Goal: Information Seeking & Learning: Learn about a topic

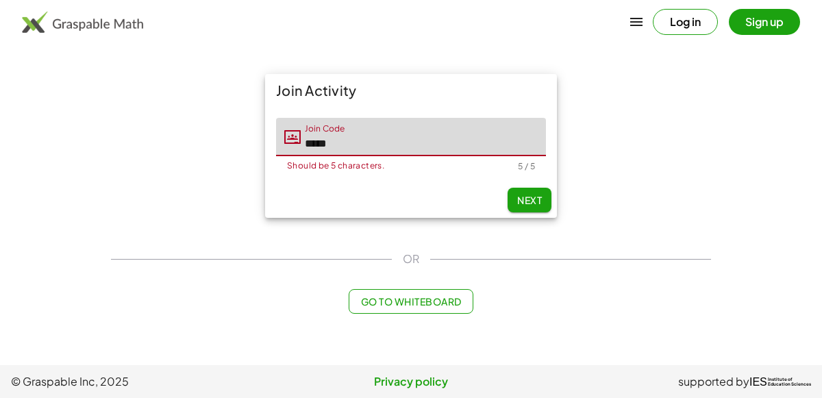
type input "*****"
click at [523, 196] on span "Next" at bounding box center [529, 200] width 25 height 12
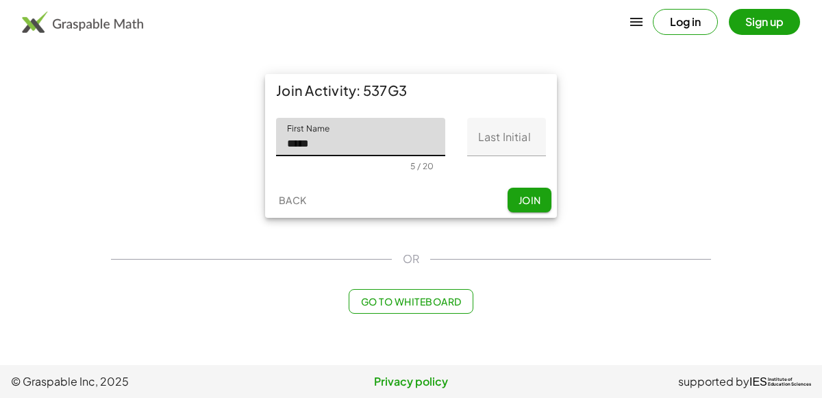
type input "*****"
click at [523, 147] on input "Last Initial" at bounding box center [506, 137] width 79 height 38
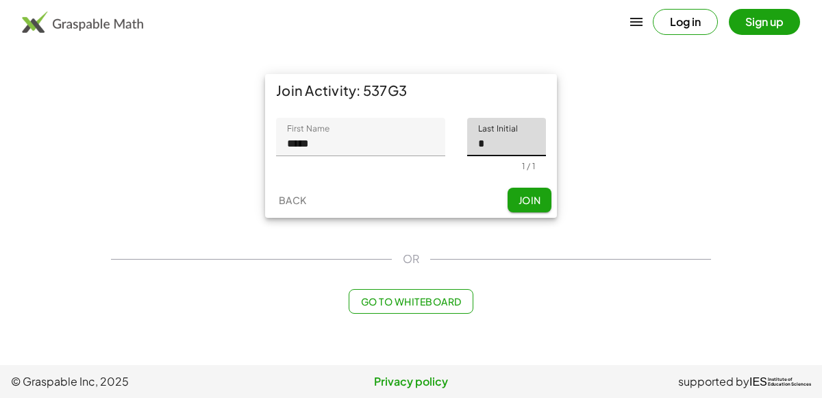
type input "*"
click at [527, 209] on button "Join" at bounding box center [530, 200] width 44 height 25
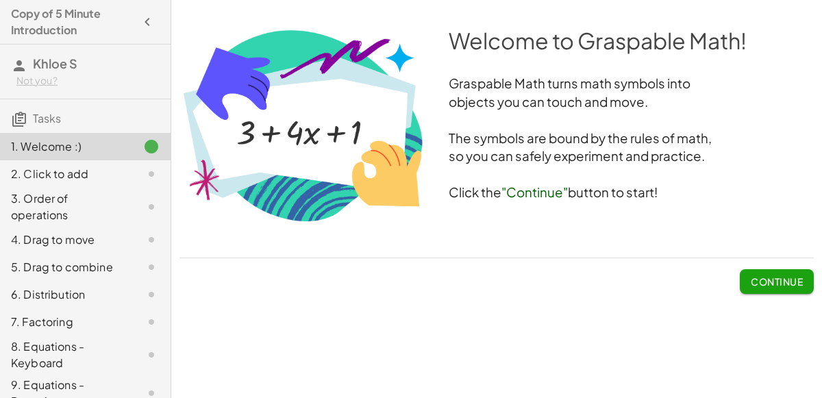
click at [790, 286] on span "Continue" at bounding box center [777, 281] width 52 height 12
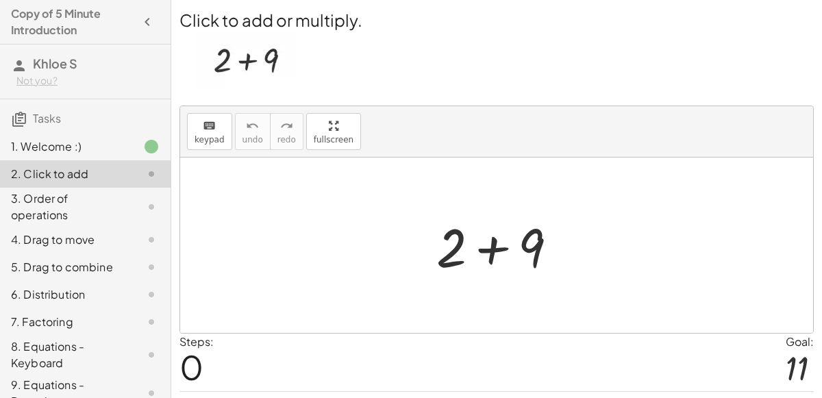
click at [235, 64] on img at bounding box center [246, 62] width 101 height 60
click at [495, 244] on div at bounding box center [502, 245] width 146 height 71
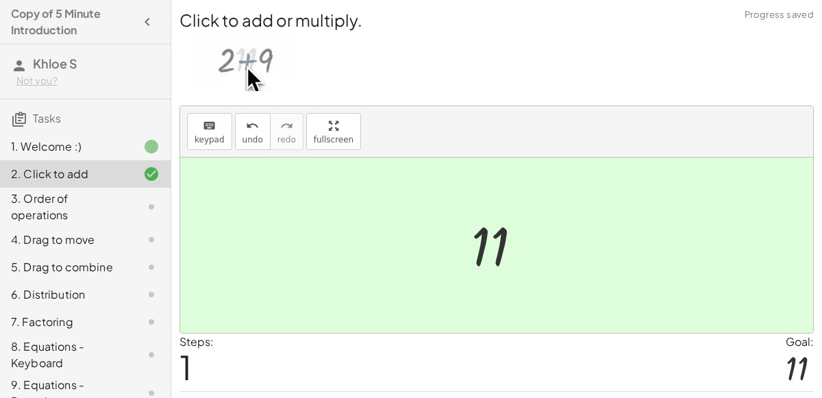
click at [479, 241] on div at bounding box center [501, 246] width 75 height 68
click at [157, 253] on div "3. Order of operations" at bounding box center [85, 266] width 171 height 27
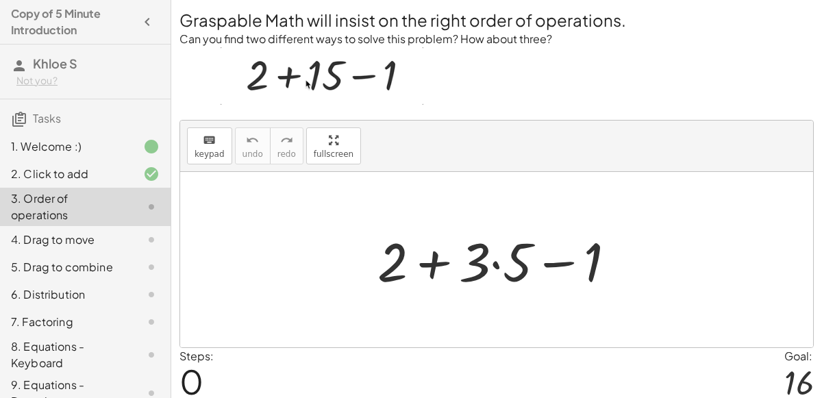
click at [497, 256] on div at bounding box center [502, 260] width 263 height 71
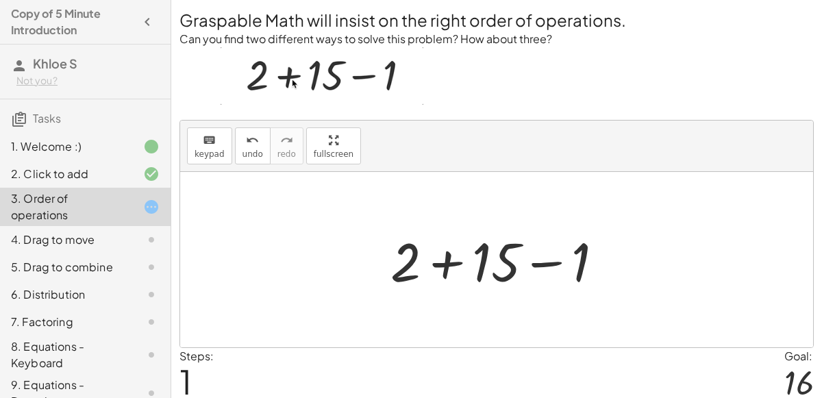
click at [534, 266] on div at bounding box center [503, 260] width 238 height 71
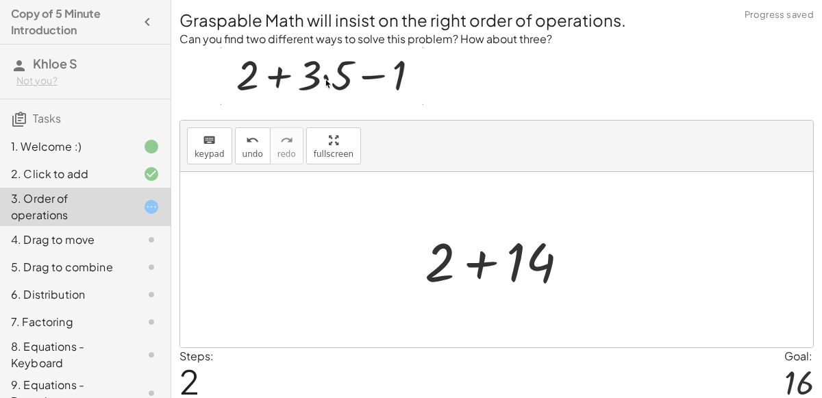
click at [481, 262] on div at bounding box center [502, 260] width 168 height 71
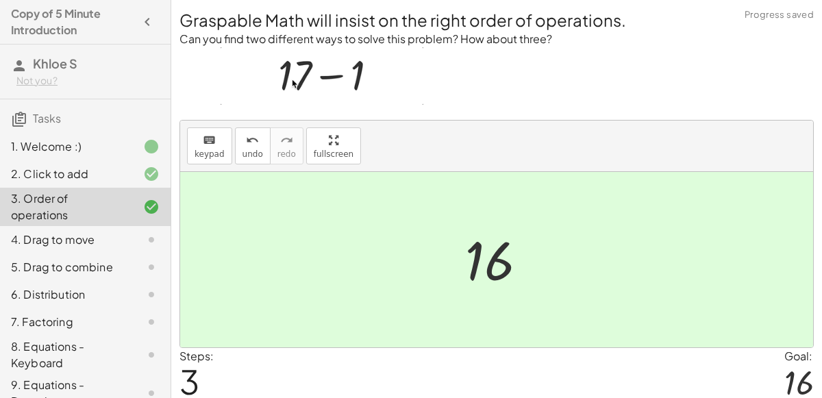
click at [155, 232] on icon at bounding box center [151, 240] width 16 height 16
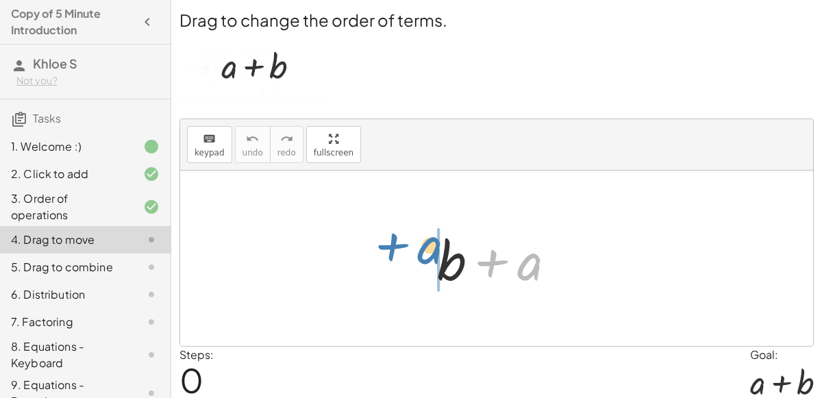
drag, startPoint x: 521, startPoint y: 259, endPoint x: 418, endPoint y: 249, distance: 103.2
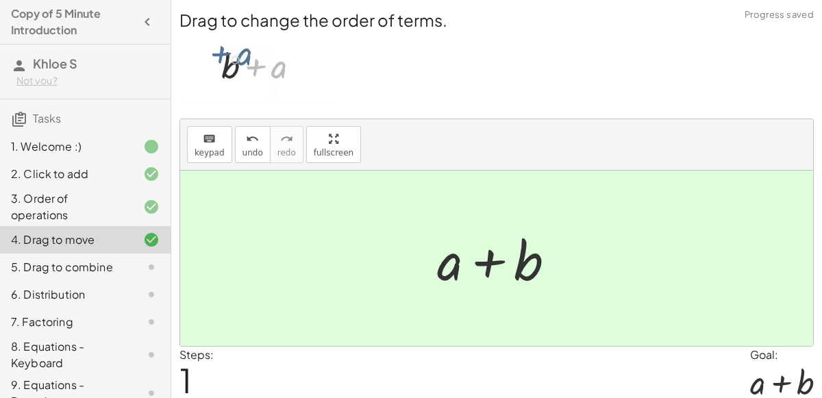
click at [125, 261] on div at bounding box center [140, 267] width 38 height 16
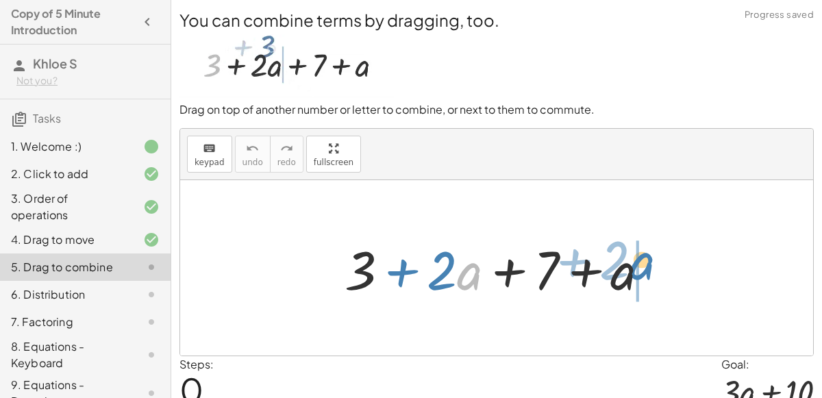
drag, startPoint x: 468, startPoint y: 281, endPoint x: 640, endPoint y: 271, distance: 172.2
click at [640, 271] on div at bounding box center [502, 268] width 329 height 71
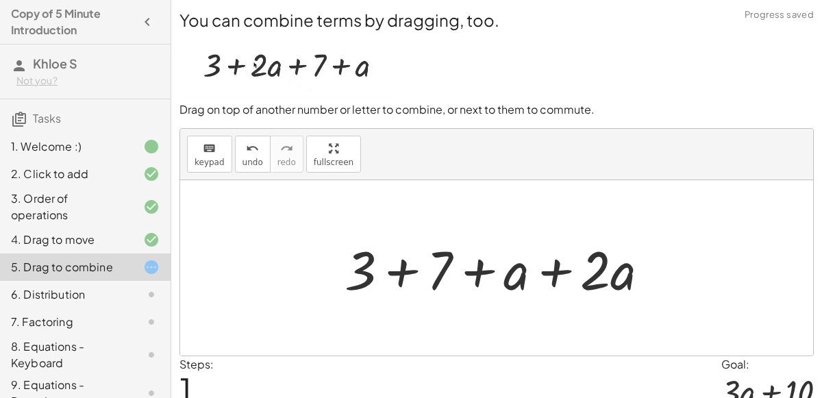
click at [558, 265] on div at bounding box center [502, 268] width 329 height 71
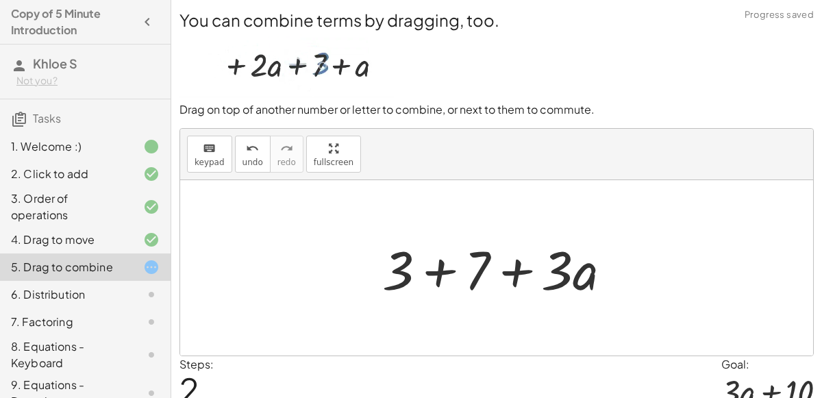
click at [449, 270] on div at bounding box center [501, 268] width 253 height 71
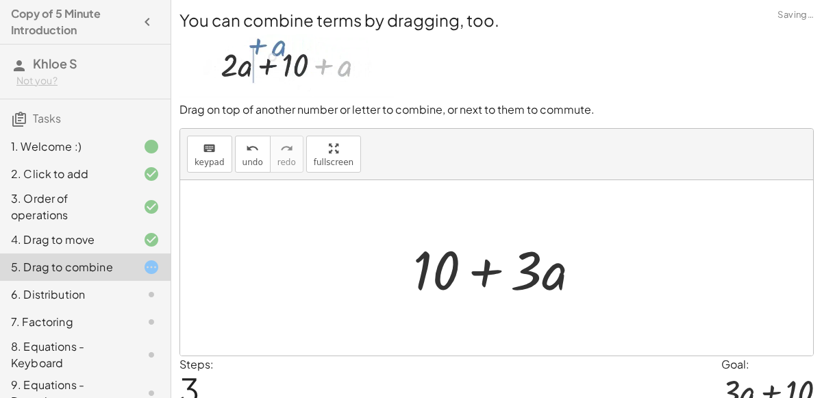
click at [486, 271] on div at bounding box center [502, 268] width 192 height 71
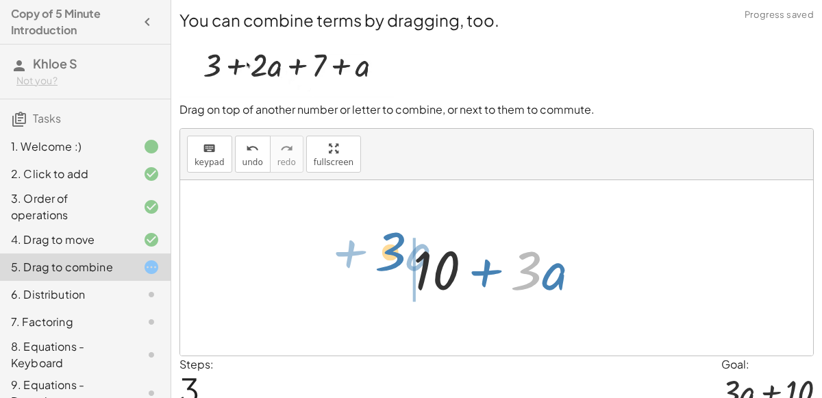
drag, startPoint x: 529, startPoint y: 271, endPoint x: 414, endPoint y: 256, distance: 116.7
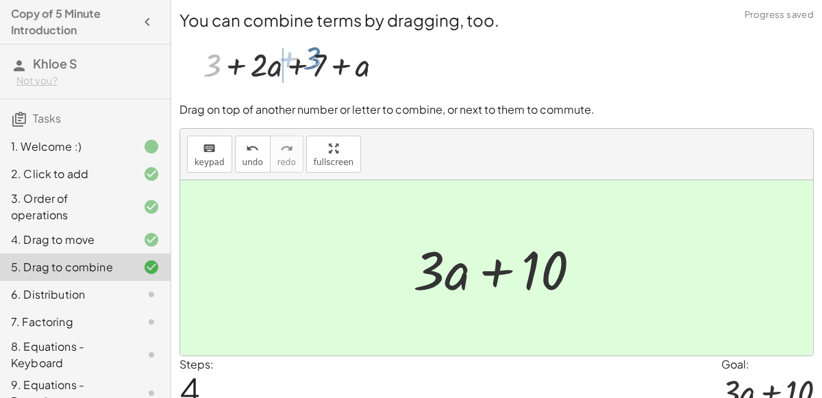
click at [496, 273] on div at bounding box center [502, 268] width 192 height 71
click at [103, 293] on div "6. Distribution" at bounding box center [66, 294] width 110 height 16
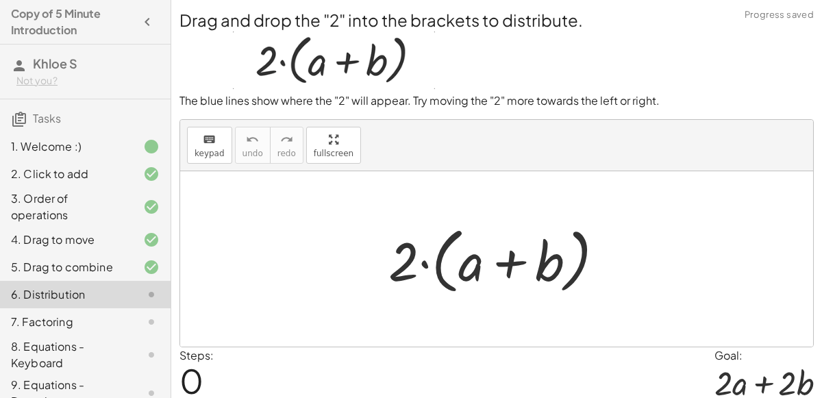
click at [507, 260] on div at bounding box center [501, 259] width 240 height 79
click at [416, 265] on div at bounding box center [501, 259] width 240 height 79
click at [405, 264] on div at bounding box center [501, 259] width 240 height 79
click at [423, 264] on div at bounding box center [501, 259] width 240 height 79
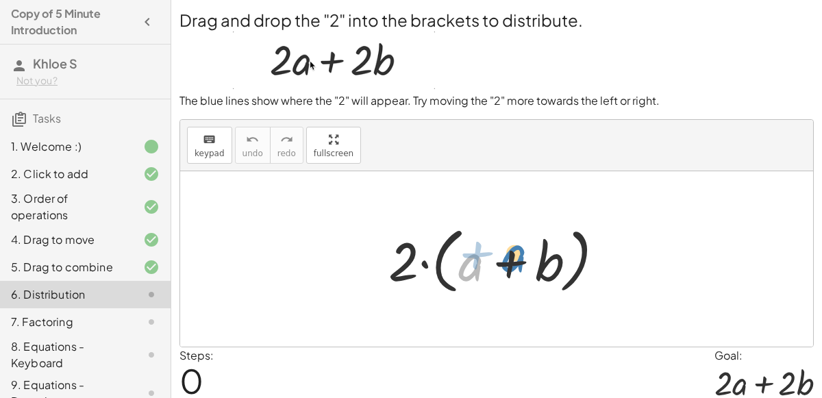
drag, startPoint x: 473, startPoint y: 268, endPoint x: 518, endPoint y: 259, distance: 46.1
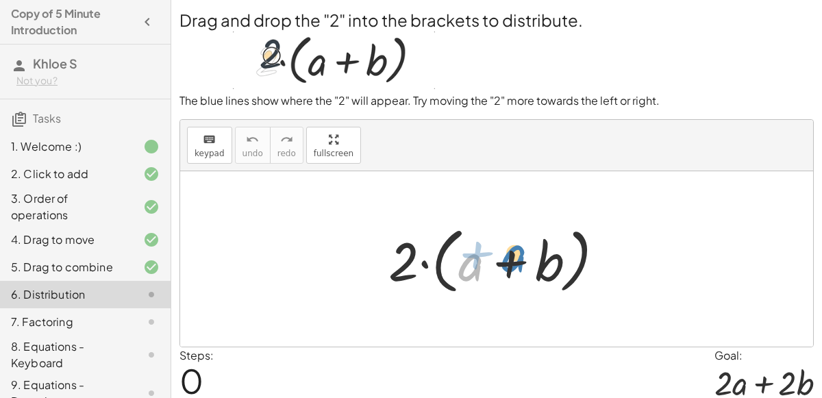
click at [518, 259] on div at bounding box center [501, 259] width 240 height 79
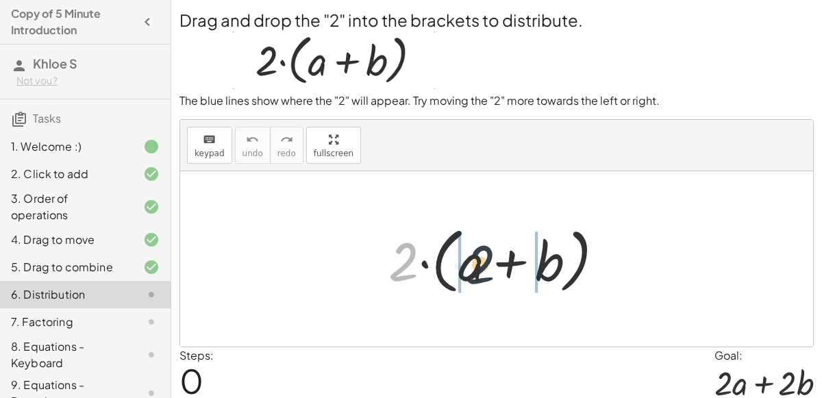
drag, startPoint x: 406, startPoint y: 261, endPoint x: 479, endPoint y: 262, distance: 72.6
click at [479, 262] on div at bounding box center [501, 259] width 240 height 79
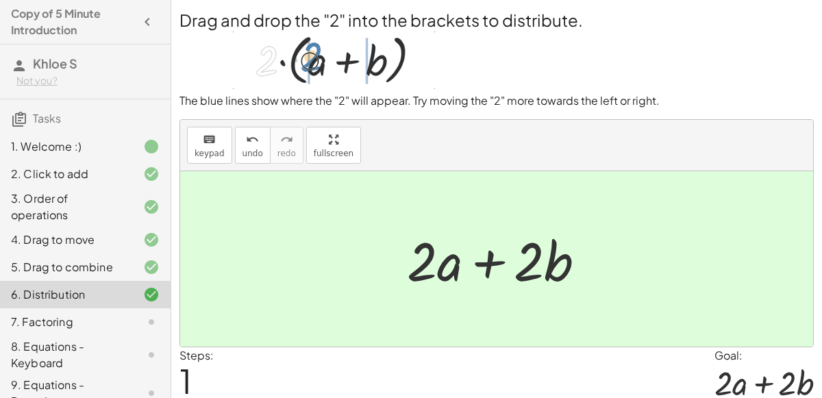
click at [134, 316] on div at bounding box center [140, 322] width 38 height 16
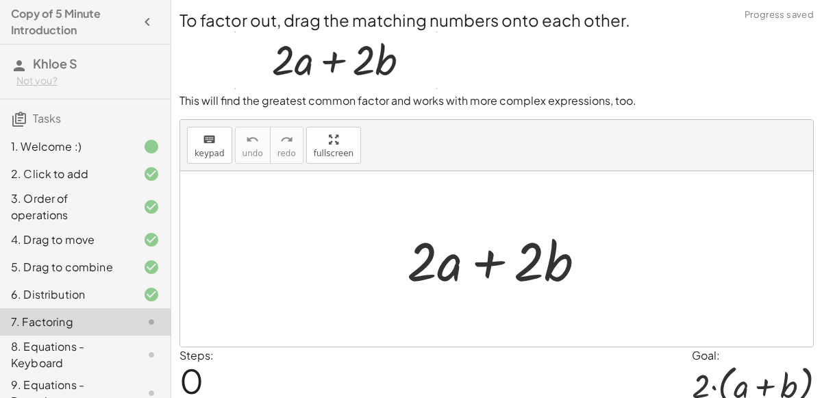
click at [473, 266] on div at bounding box center [501, 259] width 203 height 71
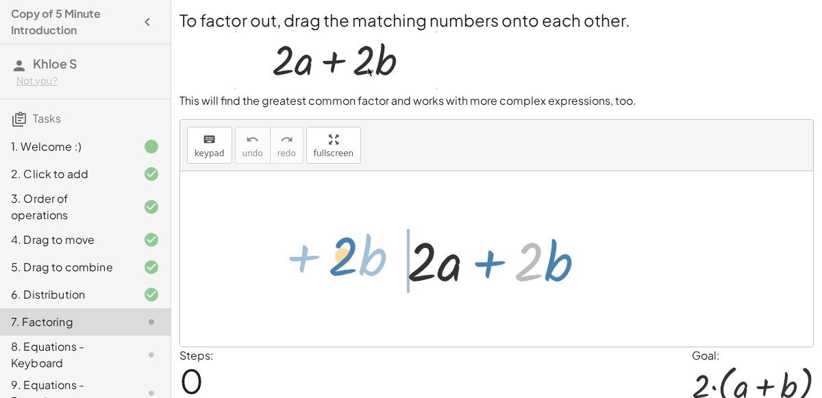
drag, startPoint x: 531, startPoint y: 259, endPoint x: 354, endPoint y: 257, distance: 176.7
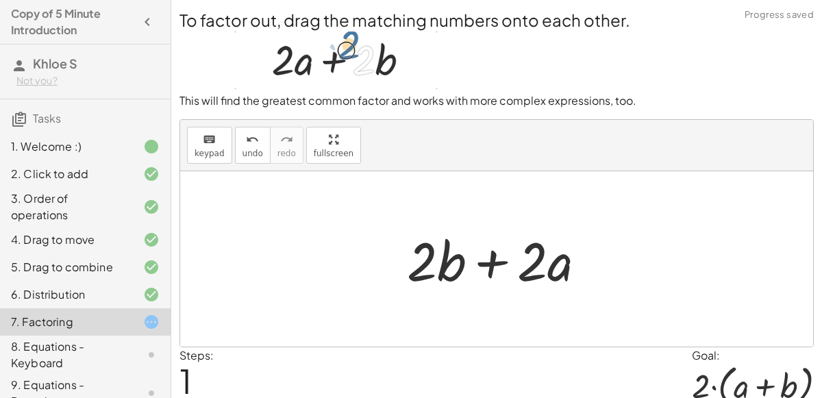
click at [483, 261] on div at bounding box center [501, 259] width 203 height 71
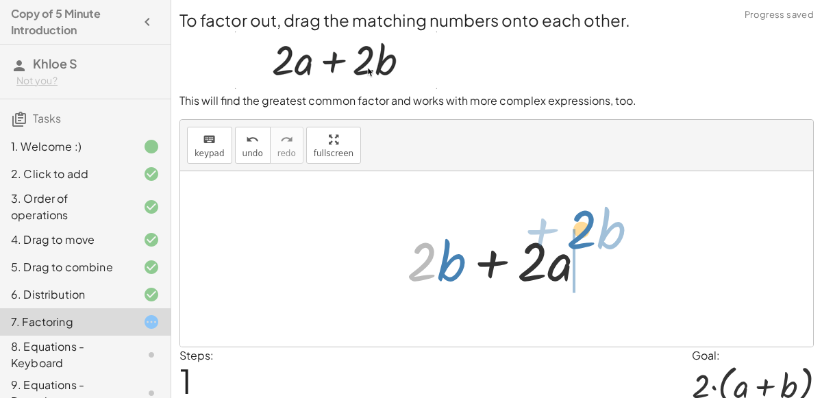
drag, startPoint x: 425, startPoint y: 262, endPoint x: 589, endPoint y: 240, distance: 165.9
click at [589, 240] on div at bounding box center [501, 259] width 203 height 71
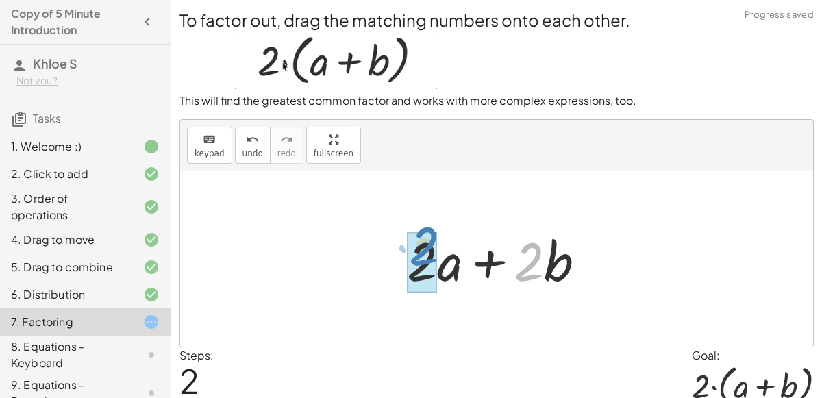
drag, startPoint x: 519, startPoint y: 258, endPoint x: 412, endPoint y: 242, distance: 108.7
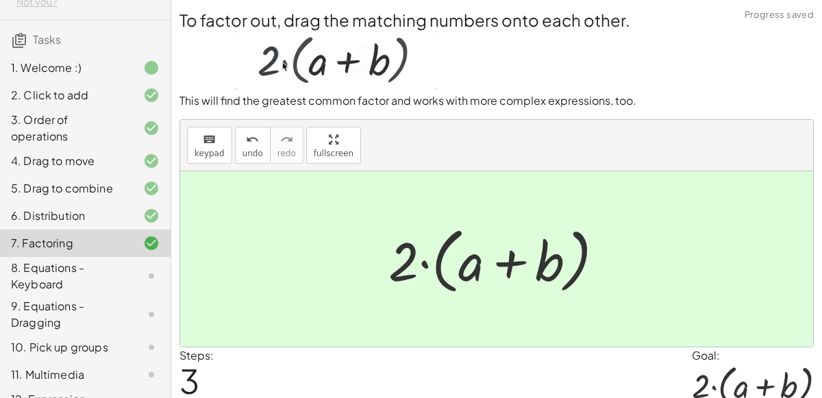
scroll to position [131, 0]
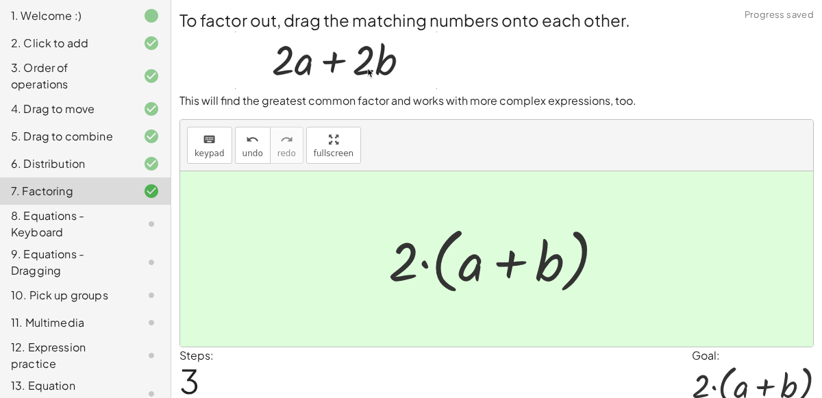
click at [123, 216] on div at bounding box center [140, 224] width 38 height 16
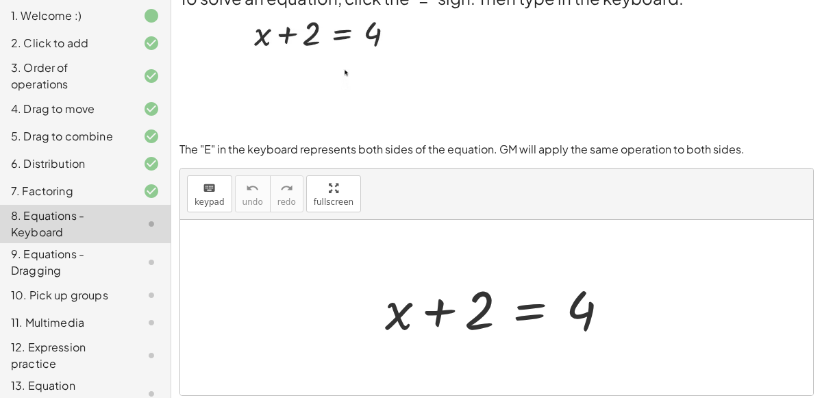
scroll to position [0, 0]
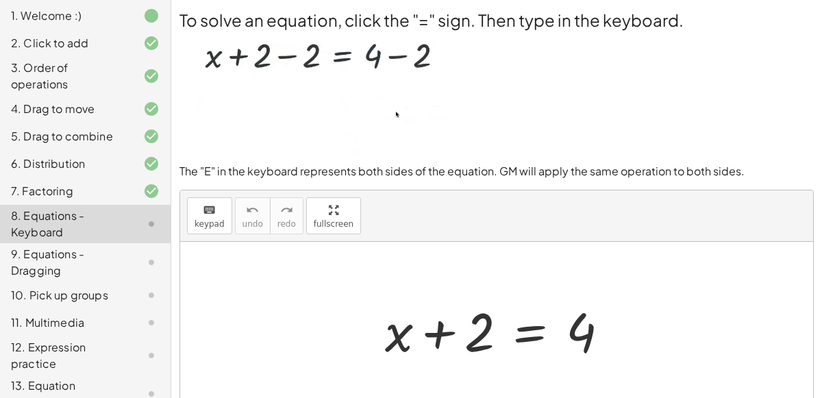
click at [413, 338] on div at bounding box center [502, 330] width 249 height 71
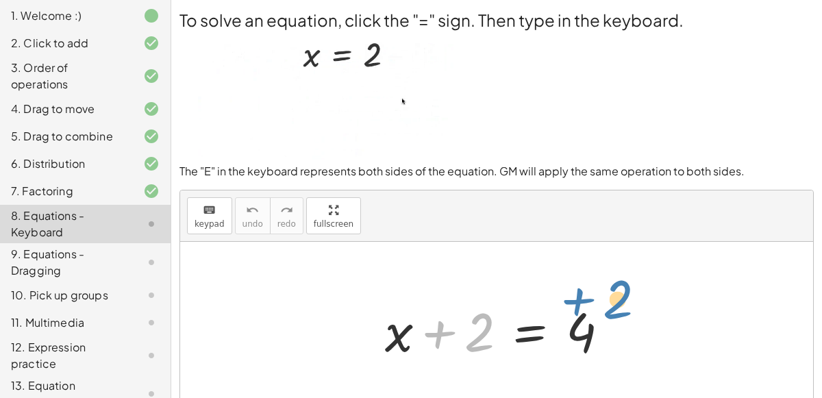
drag, startPoint x: 474, startPoint y: 333, endPoint x: 625, endPoint y: 301, distance: 154.1
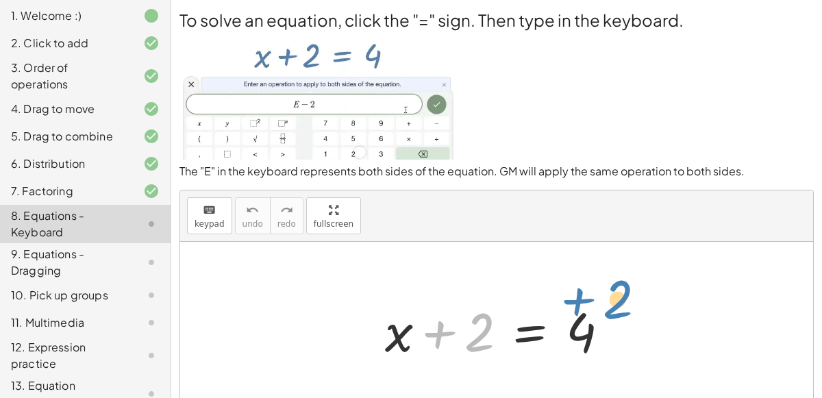
click at [625, 301] on div at bounding box center [502, 330] width 249 height 71
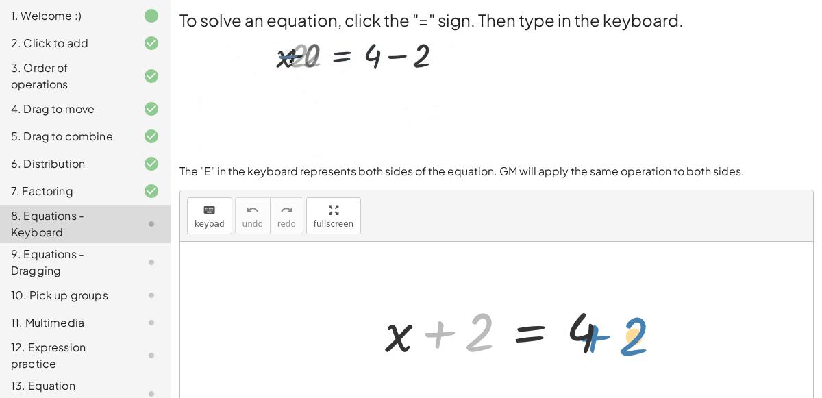
drag, startPoint x: 473, startPoint y: 324, endPoint x: 629, endPoint y: 327, distance: 156.2
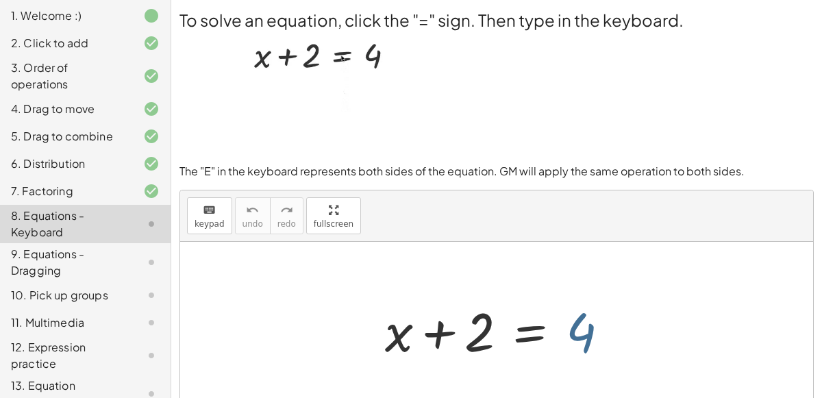
click at [597, 334] on div at bounding box center [502, 330] width 249 height 71
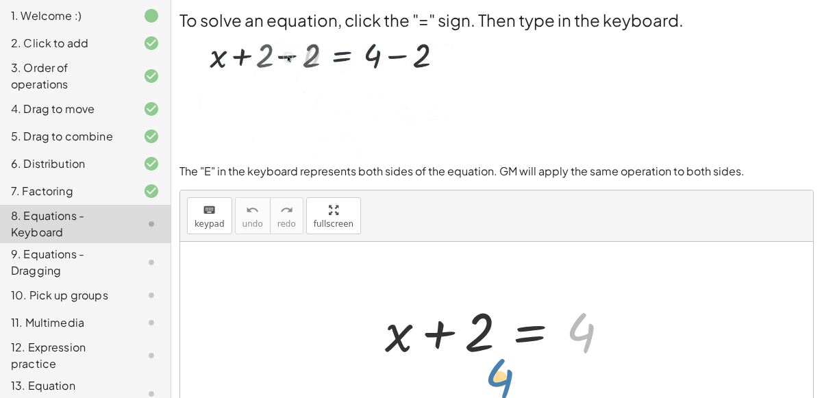
drag, startPoint x: 586, startPoint y: 329, endPoint x: 505, endPoint y: 375, distance: 93.5
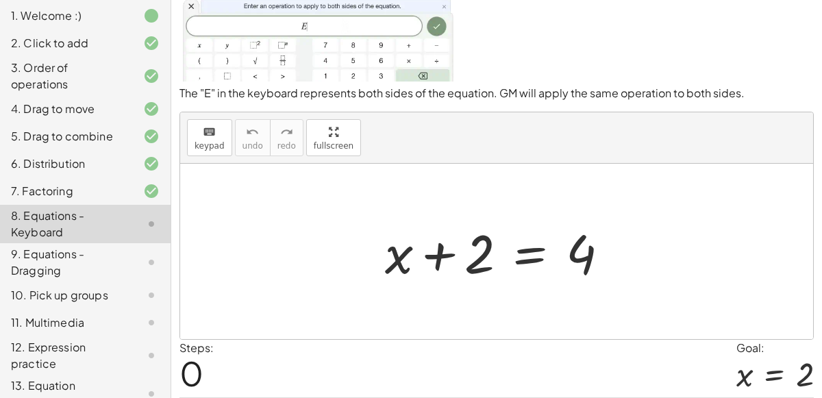
scroll to position [119, 0]
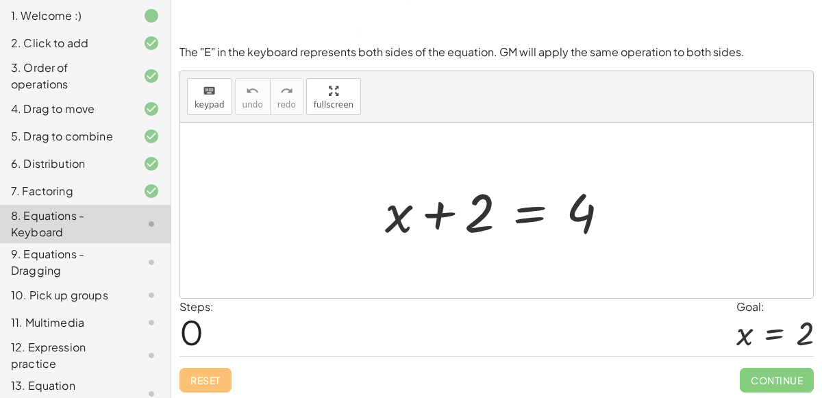
click at [427, 222] on div at bounding box center [502, 210] width 249 height 71
click at [514, 217] on div at bounding box center [502, 210] width 249 height 71
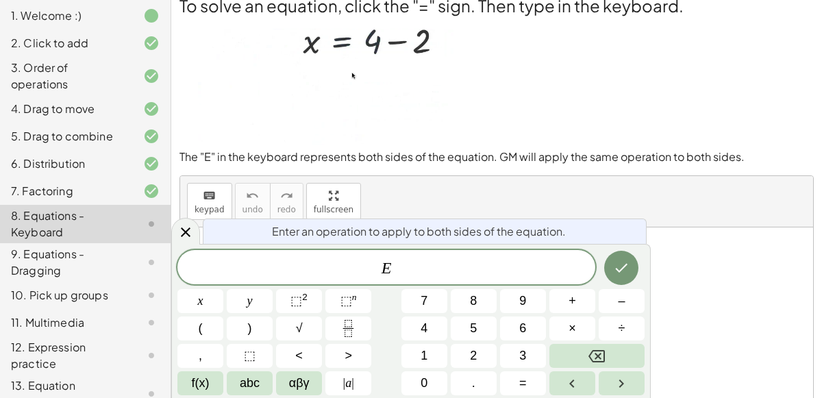
scroll to position [14, 0]
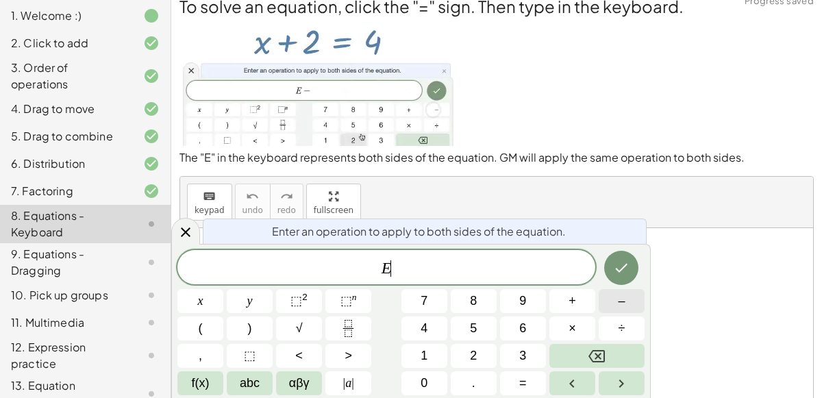
click at [618, 308] on span "–" at bounding box center [621, 301] width 7 height 18
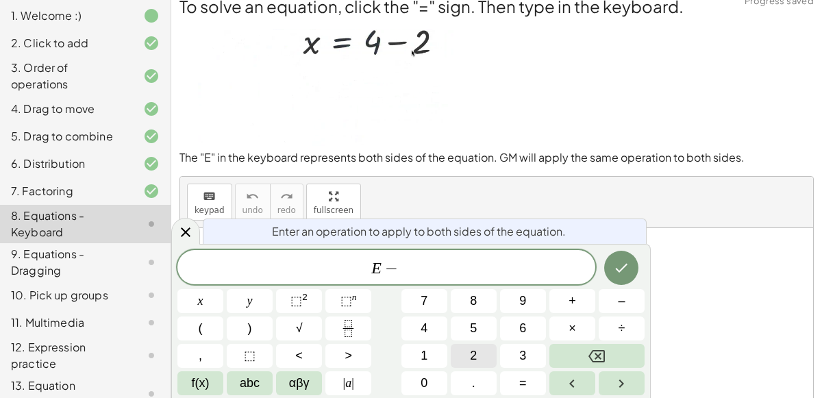
click at [490, 355] on button "2" at bounding box center [474, 356] width 46 height 24
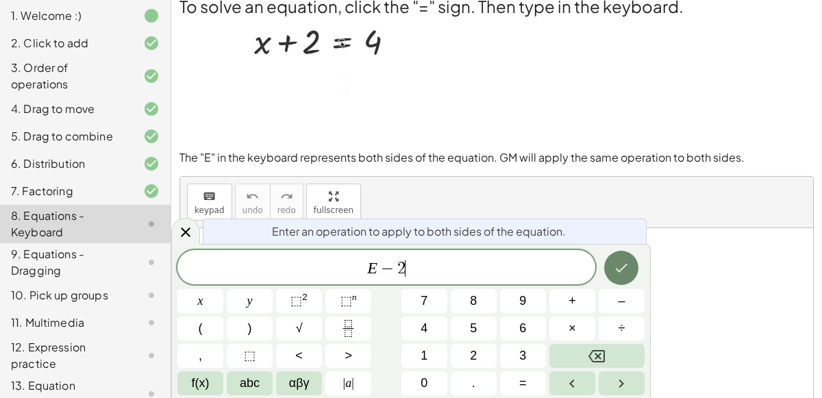
click at [628, 275] on icon "Done" at bounding box center [621, 268] width 16 height 16
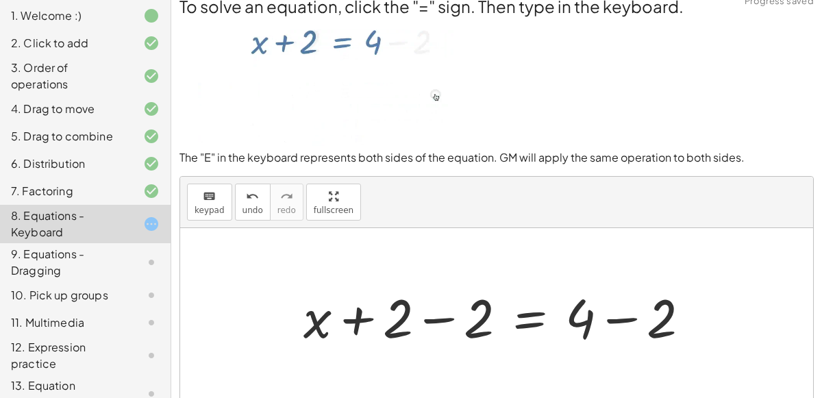
click at [414, 311] on div at bounding box center [502, 316] width 411 height 71
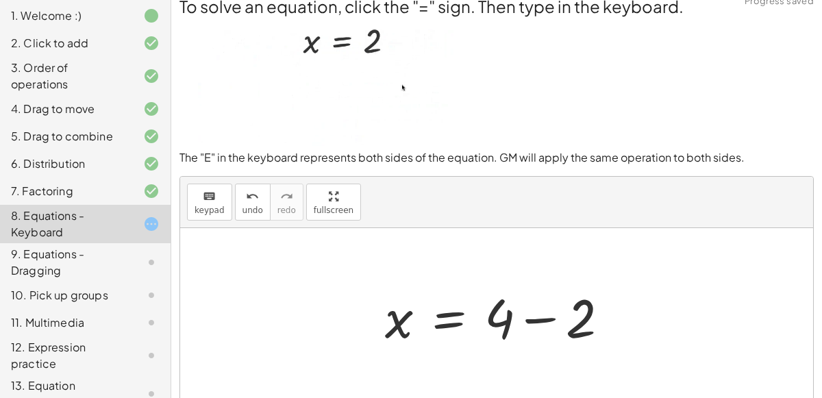
click at [550, 320] on div at bounding box center [502, 316] width 249 height 71
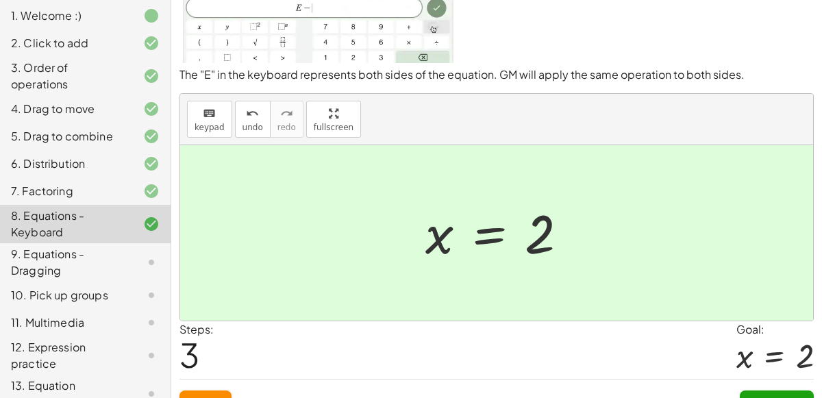
scroll to position [119, 0]
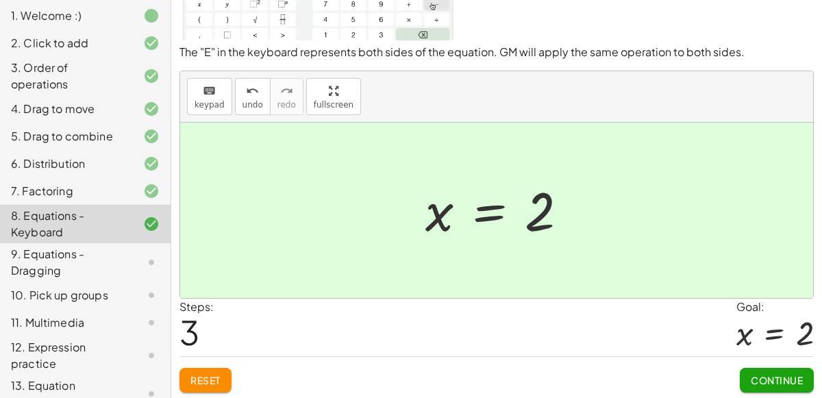
click at [767, 380] on span "Continue" at bounding box center [777, 380] width 52 height 12
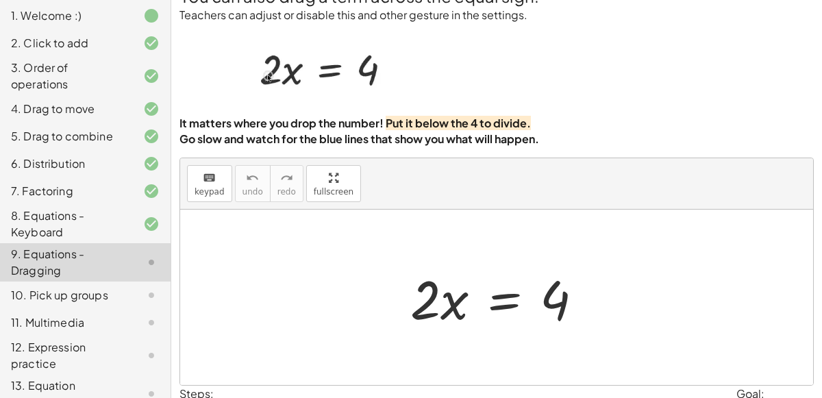
scroll to position [21, 0]
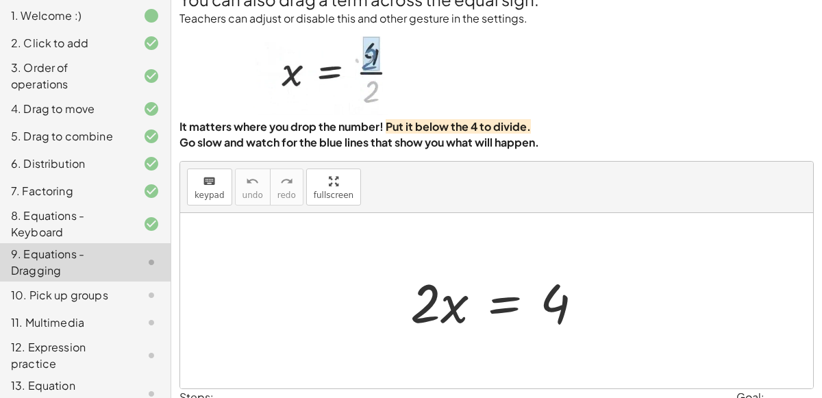
click at [428, 297] on div at bounding box center [501, 301] width 197 height 71
click at [508, 312] on div at bounding box center [501, 301] width 197 height 71
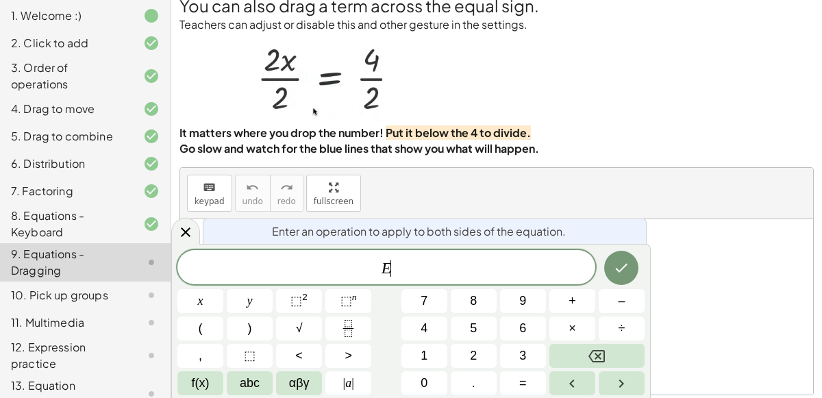
scroll to position [4, 0]
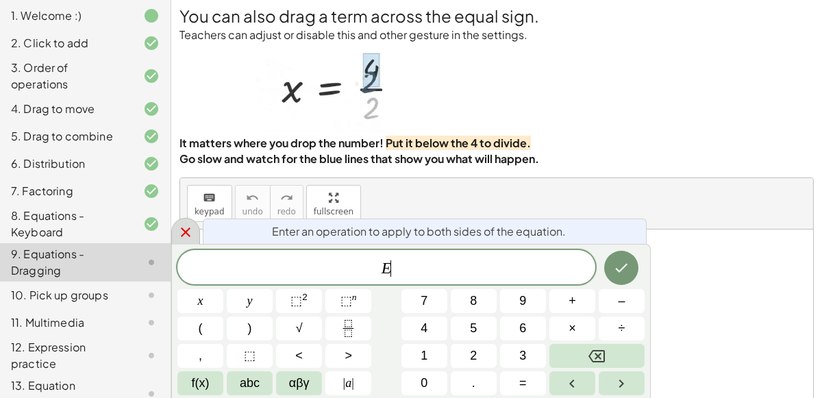
click at [186, 225] on icon at bounding box center [185, 232] width 16 height 16
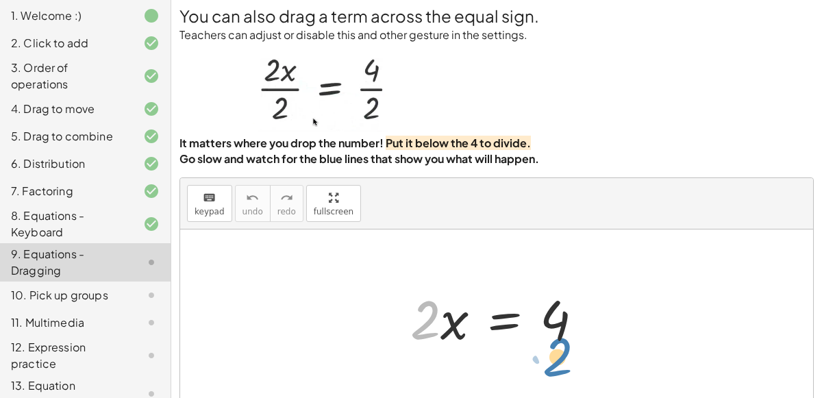
drag, startPoint x: 424, startPoint y: 320, endPoint x: 556, endPoint y: 355, distance: 136.9
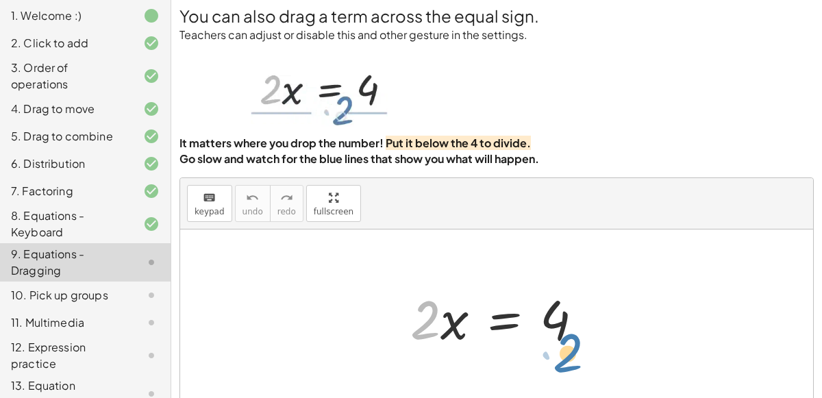
drag, startPoint x: 425, startPoint y: 314, endPoint x: 558, endPoint y: 337, distance: 134.1
click at [558, 337] on div at bounding box center [501, 317] width 197 height 71
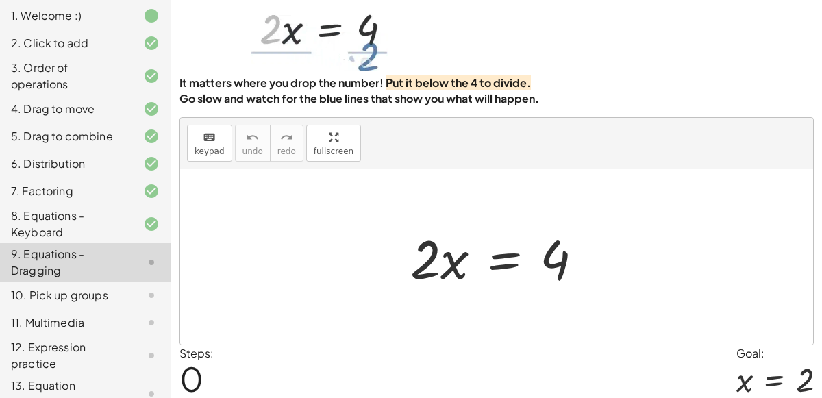
scroll to position [62, 0]
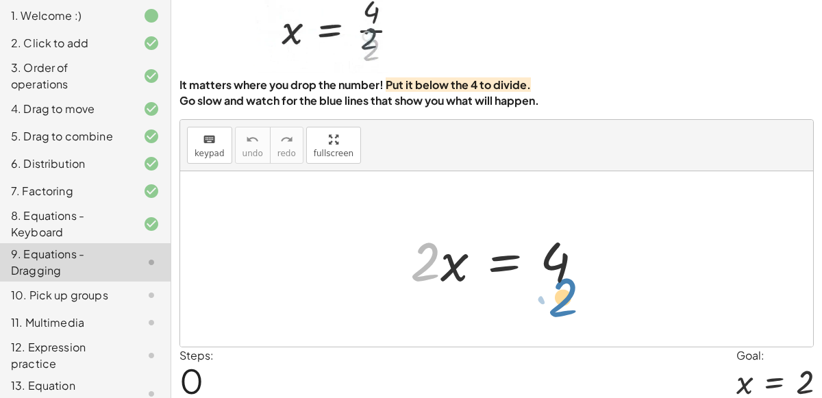
drag, startPoint x: 424, startPoint y: 248, endPoint x: 562, endPoint y: 282, distance: 141.9
click at [562, 282] on div at bounding box center [501, 259] width 197 height 71
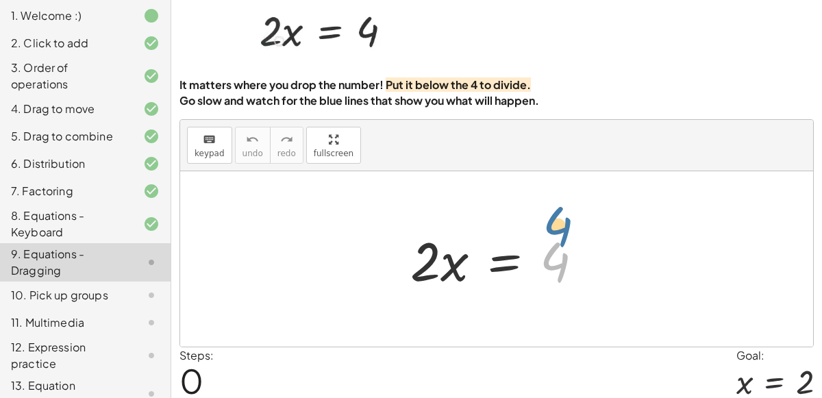
drag, startPoint x: 551, startPoint y: 266, endPoint x: 553, endPoint y: 229, distance: 37.0
click at [553, 229] on div at bounding box center [501, 259] width 197 height 71
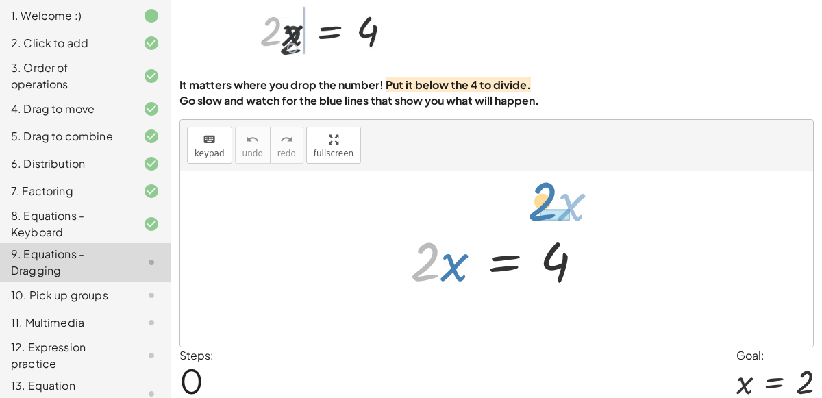
drag, startPoint x: 421, startPoint y: 260, endPoint x: 512, endPoint y: 195, distance: 111.8
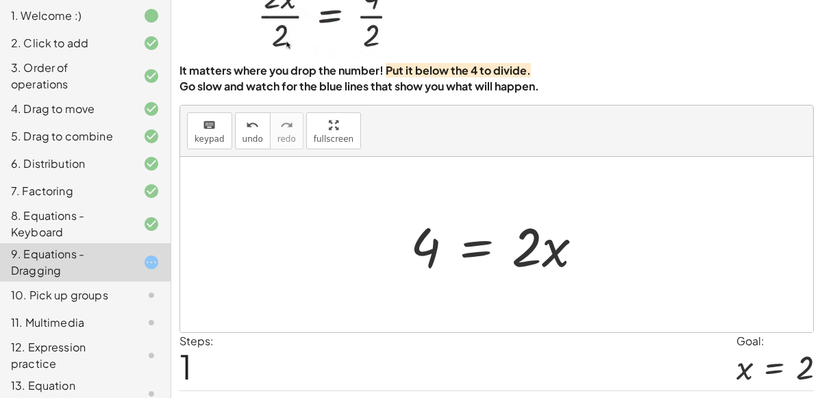
scroll to position [111, 0]
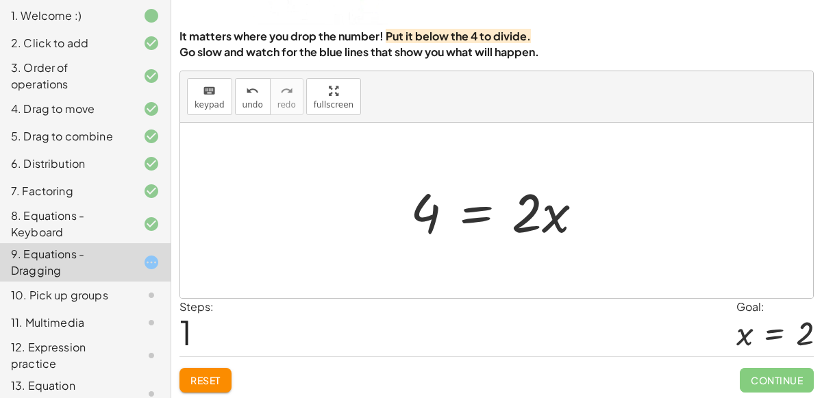
click at [489, 262] on div at bounding box center [496, 210] width 633 height 175
click at [483, 220] on div at bounding box center [501, 210] width 197 height 71
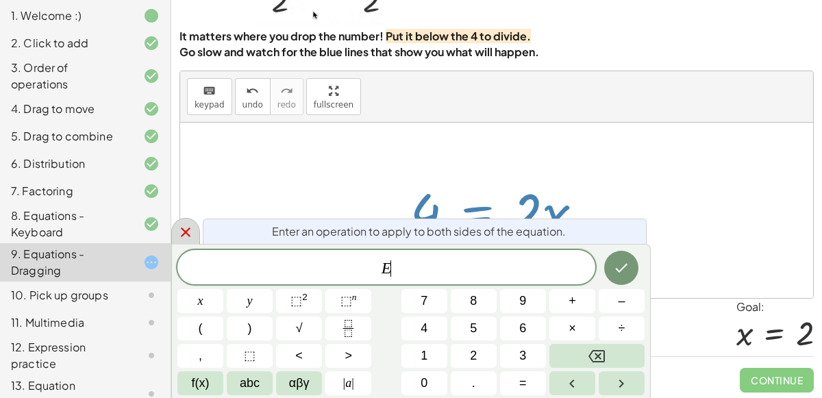
click at [173, 225] on div at bounding box center [185, 231] width 29 height 27
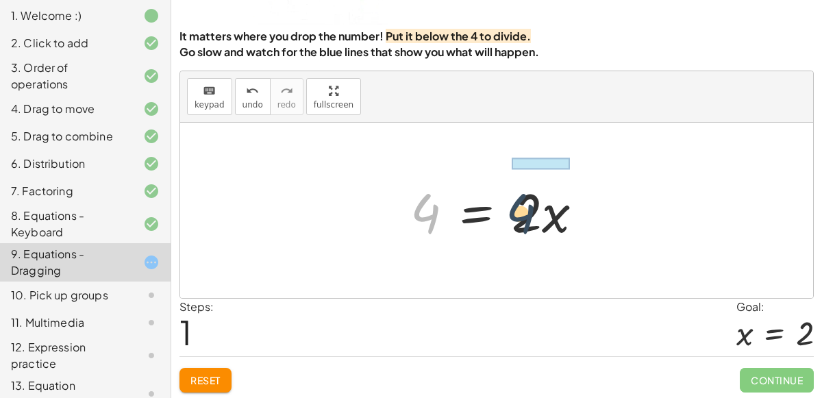
drag, startPoint x: 431, startPoint y: 211, endPoint x: 569, endPoint y: 194, distance: 139.4
click at [569, 194] on div at bounding box center [501, 210] width 197 height 71
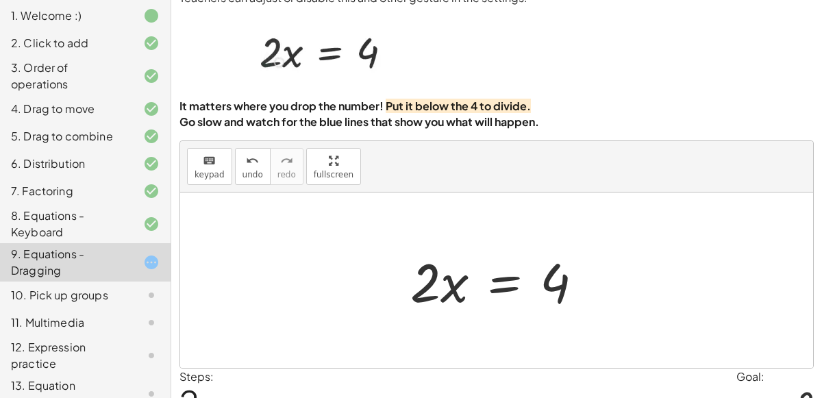
scroll to position [38, 0]
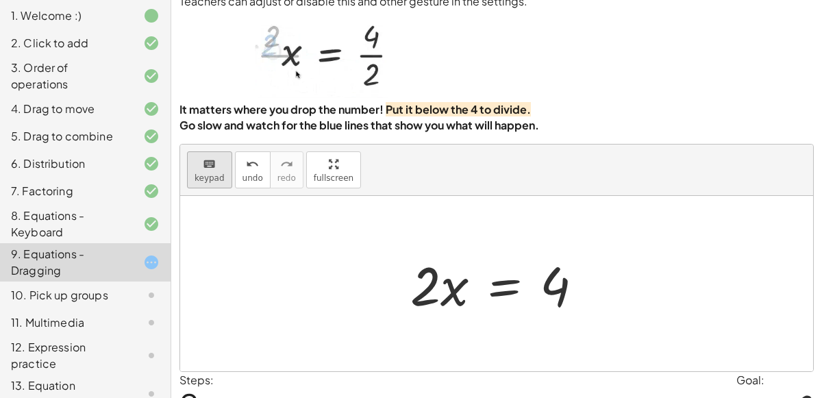
click at [212, 175] on span "keypad" at bounding box center [210, 178] width 30 height 10
click at [329, 249] on div at bounding box center [496, 283] width 633 height 175
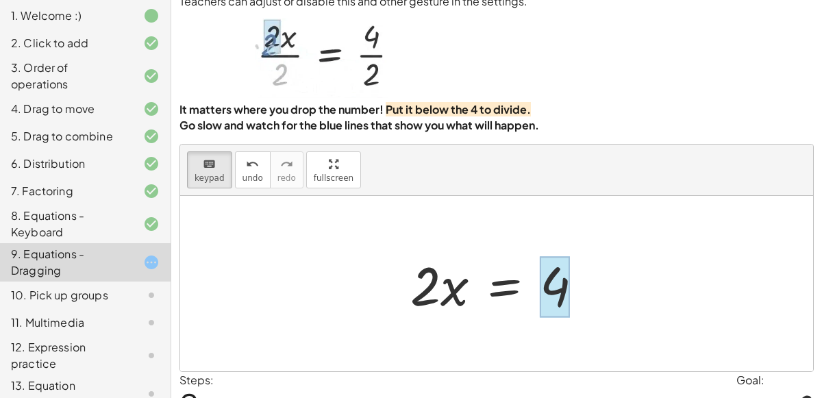
click at [556, 296] on div at bounding box center [555, 286] width 30 height 61
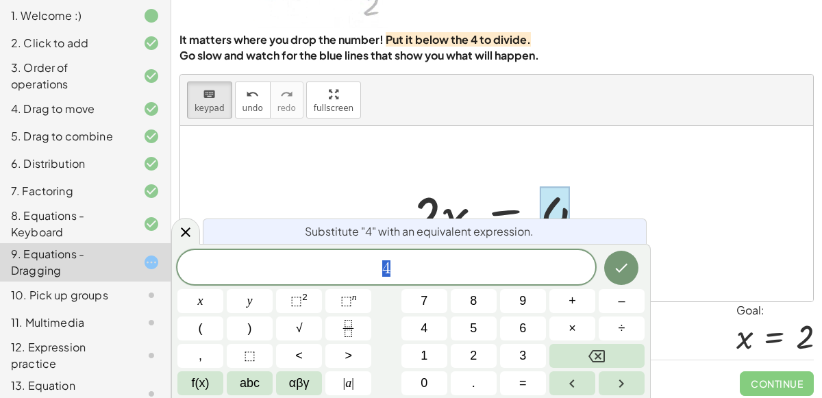
scroll to position [111, 0]
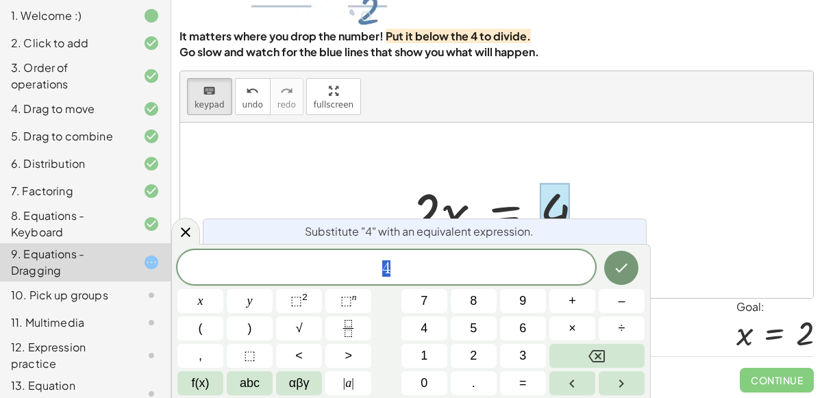
click at [488, 268] on span "4" at bounding box center [386, 268] width 418 height 19
click at [568, 168] on div at bounding box center [496, 210] width 633 height 175
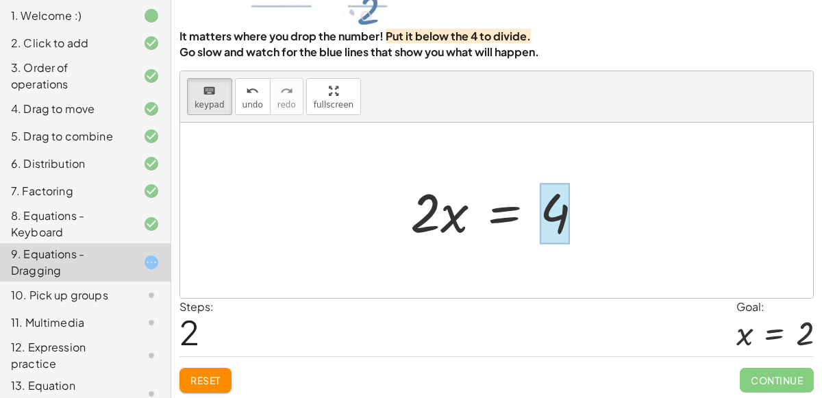
drag, startPoint x: 424, startPoint y: 215, endPoint x: 242, endPoint y: 176, distance: 185.7
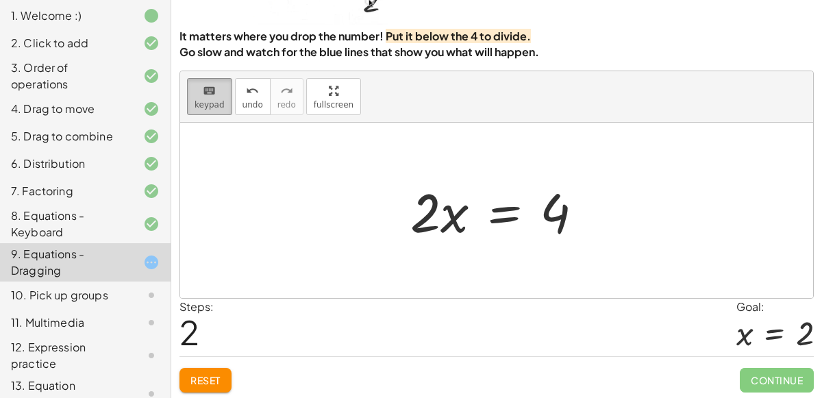
click at [192, 86] on button "keyboard keypad" at bounding box center [209, 96] width 45 height 37
drag, startPoint x: 425, startPoint y: 218, endPoint x: 572, endPoint y: 251, distance: 150.2
click at [572, 251] on div "· 2 · x = 4 4 = · 2 · x · 2 · x · 2 · x = 4" at bounding box center [496, 210] width 633 height 175
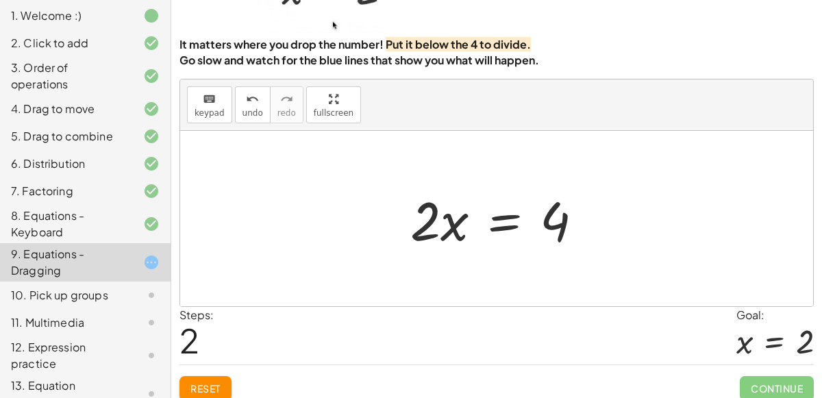
click at [436, 212] on div at bounding box center [501, 219] width 197 height 71
drag, startPoint x: 436, startPoint y: 212, endPoint x: 577, endPoint y: 250, distance: 146.2
click at [577, 250] on div at bounding box center [501, 219] width 197 height 71
click at [433, 215] on div at bounding box center [501, 219] width 197 height 71
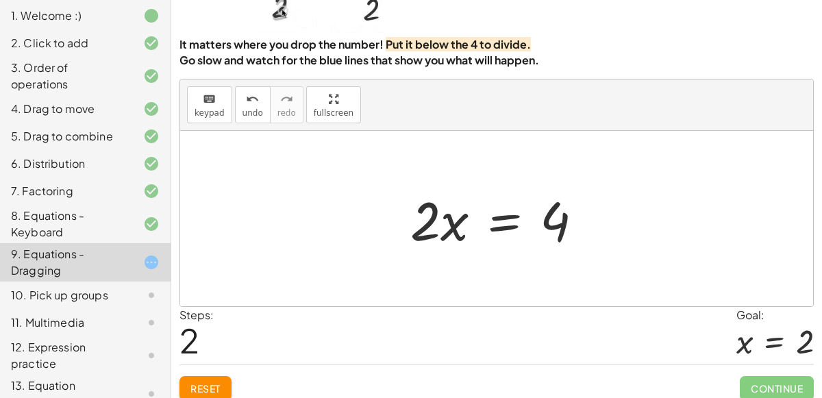
click at [433, 215] on div at bounding box center [501, 219] width 197 height 71
drag, startPoint x: 433, startPoint y: 215, endPoint x: 516, endPoint y: 234, distance: 85.7
click at [516, 234] on div at bounding box center [501, 219] width 197 height 71
click at [553, 232] on div at bounding box center [501, 219] width 197 height 71
click at [443, 212] on div at bounding box center [501, 219] width 197 height 71
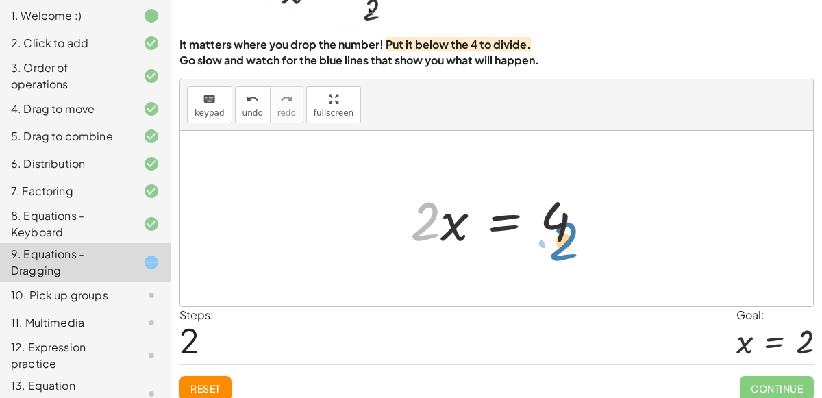
drag, startPoint x: 426, startPoint y: 222, endPoint x: 564, endPoint y: 242, distance: 139.8
click at [564, 242] on div at bounding box center [501, 219] width 197 height 71
drag, startPoint x: 436, startPoint y: 221, endPoint x: 585, endPoint y: 244, distance: 151.0
click at [585, 244] on div at bounding box center [501, 219] width 197 height 71
click at [205, 372] on div "Reset Continue" at bounding box center [496, 382] width 634 height 36
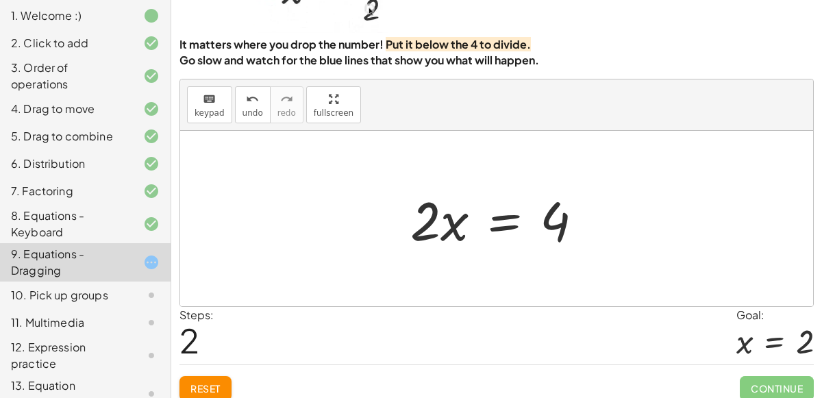
click at [209, 376] on button "Reset" at bounding box center [205, 388] width 52 height 25
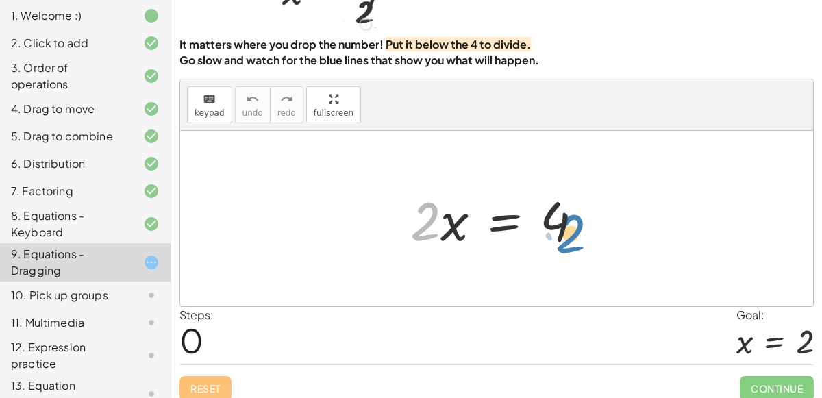
drag, startPoint x: 423, startPoint y: 222, endPoint x: 567, endPoint y: 238, distance: 144.7
click at [567, 238] on div at bounding box center [501, 219] width 197 height 71
click at [426, 214] on div at bounding box center [501, 219] width 197 height 71
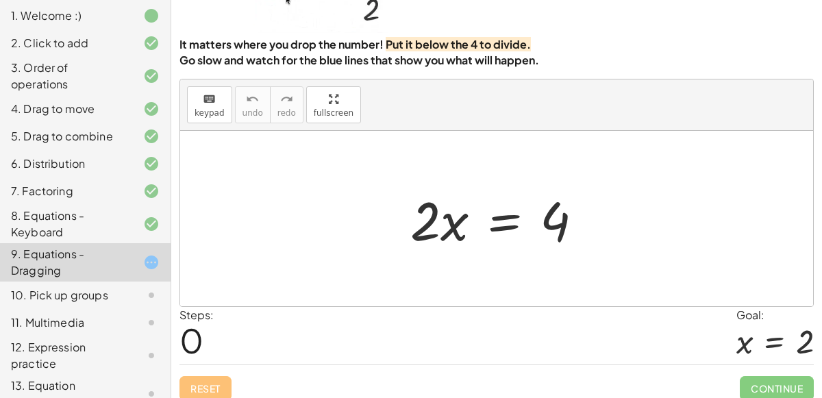
click at [426, 214] on div at bounding box center [501, 219] width 197 height 71
click at [105, 290] on div "10. Pick up groups" at bounding box center [66, 295] width 110 height 16
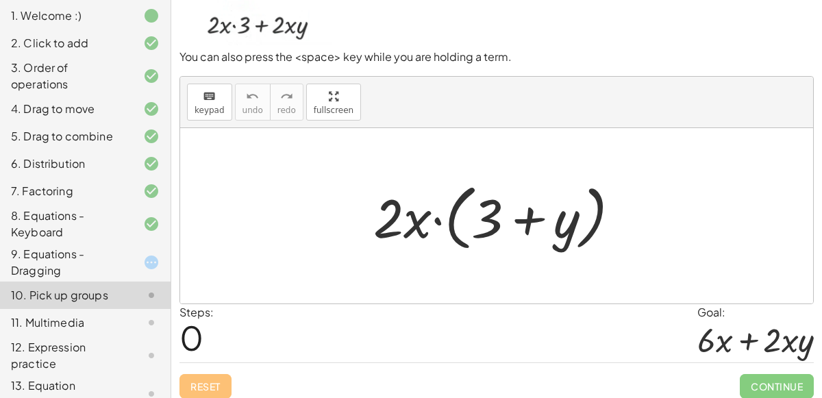
click at [138, 258] on div at bounding box center [140, 262] width 38 height 16
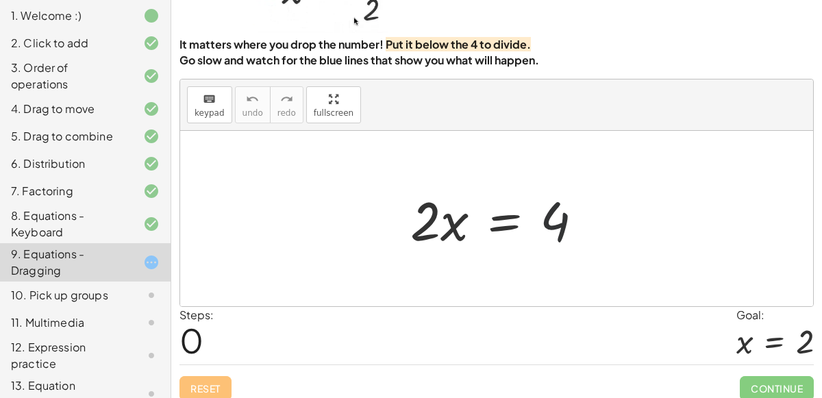
click at [555, 235] on div at bounding box center [501, 219] width 197 height 71
drag, startPoint x: 436, startPoint y: 229, endPoint x: 453, endPoint y: 240, distance: 20.3
click at [453, 240] on div at bounding box center [501, 219] width 197 height 71
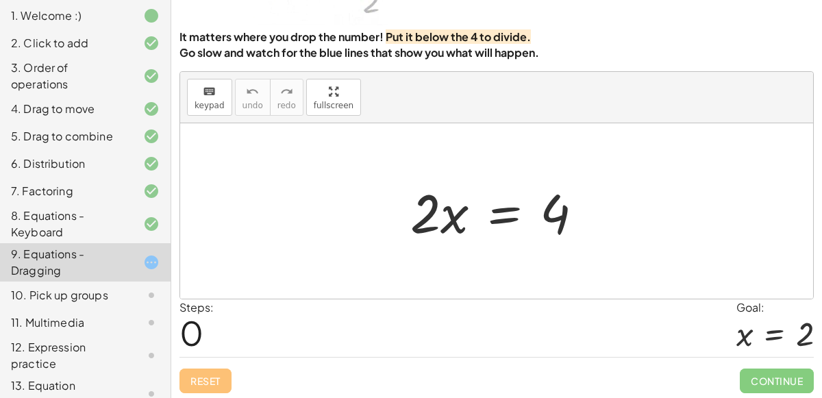
scroll to position [111, 0]
click at [418, 223] on div at bounding box center [501, 210] width 197 height 71
click at [416, 223] on div at bounding box center [501, 210] width 197 height 71
click at [416, 225] on div at bounding box center [501, 210] width 197 height 71
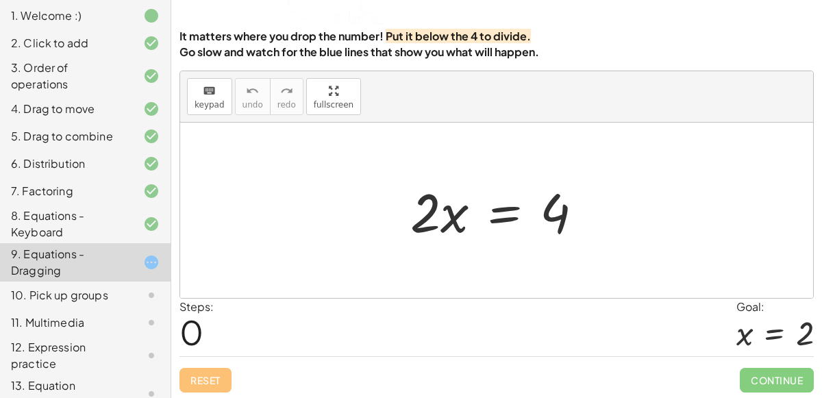
click at [431, 233] on div at bounding box center [501, 210] width 197 height 71
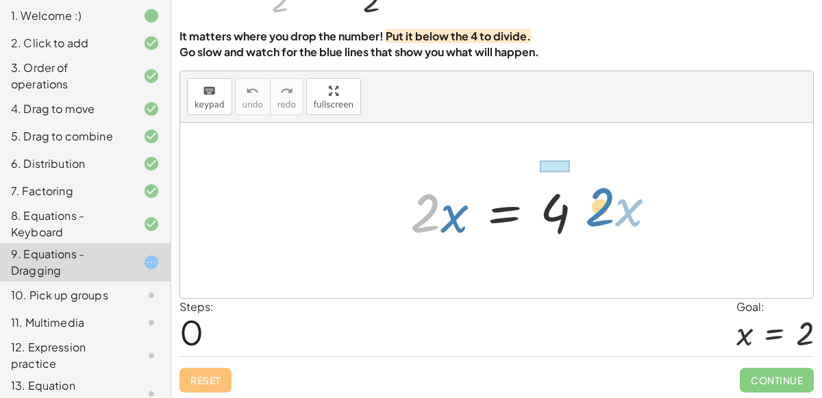
drag, startPoint x: 425, startPoint y: 228, endPoint x: 599, endPoint y: 223, distance: 174.1
click at [599, 223] on div at bounding box center [501, 210] width 197 height 71
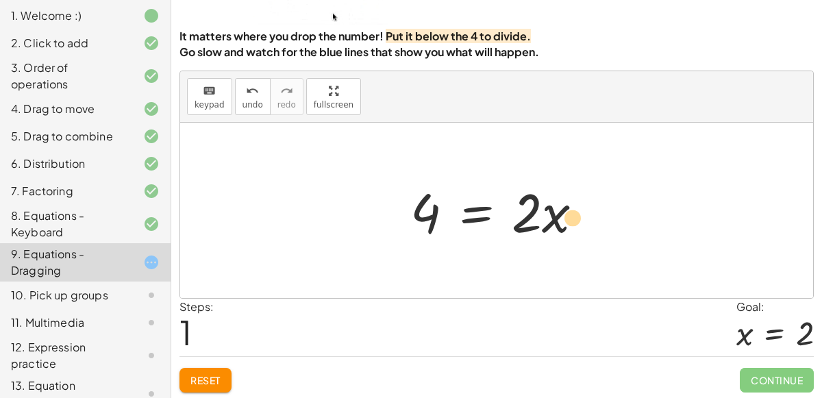
drag, startPoint x: 421, startPoint y: 225, endPoint x: 584, endPoint y: 229, distance: 163.1
click at [584, 229] on div at bounding box center [501, 210] width 197 height 71
click at [540, 218] on div at bounding box center [501, 210] width 197 height 71
click at [542, 221] on div at bounding box center [501, 210] width 197 height 71
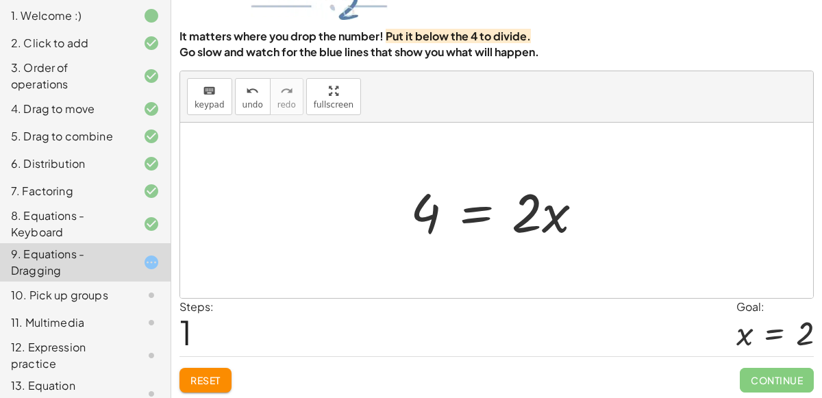
click at [552, 218] on div at bounding box center [501, 210] width 197 height 71
drag, startPoint x: 527, startPoint y: 214, endPoint x: 357, endPoint y: 215, distance: 170.5
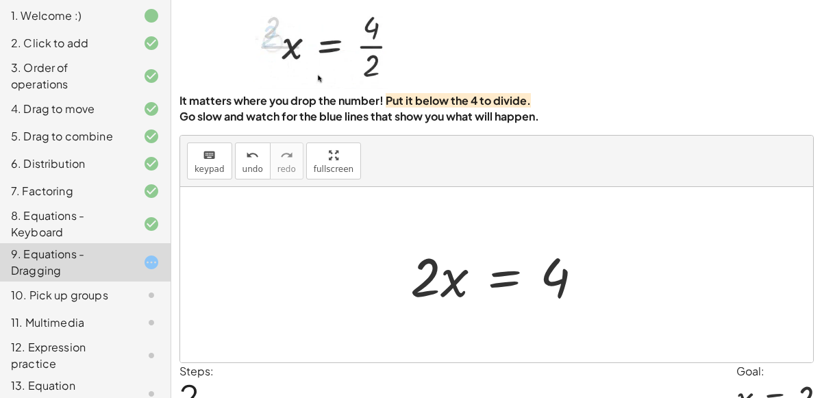
scroll to position [47, 0]
drag, startPoint x: 425, startPoint y: 262, endPoint x: 562, endPoint y: 298, distance: 141.5
click at [562, 298] on div at bounding box center [501, 275] width 197 height 71
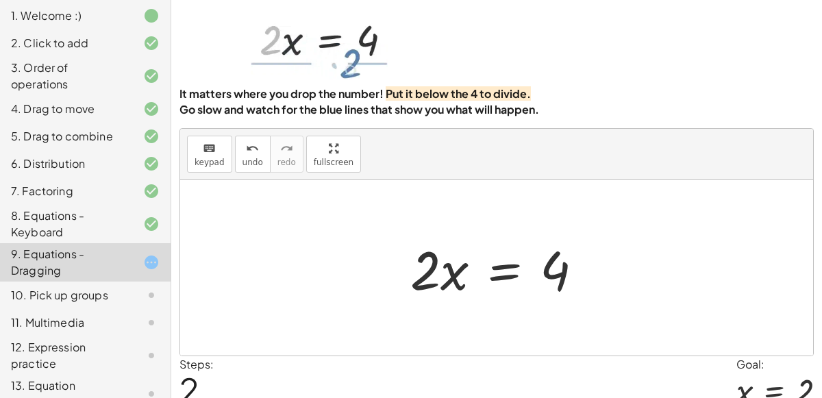
scroll to position [53, 0]
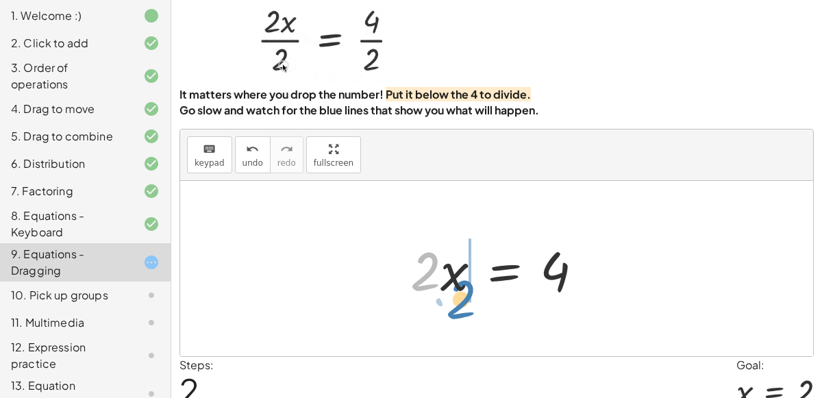
drag, startPoint x: 423, startPoint y: 268, endPoint x: 454, endPoint y: 296, distance: 41.2
click at [454, 296] on div at bounding box center [501, 269] width 197 height 71
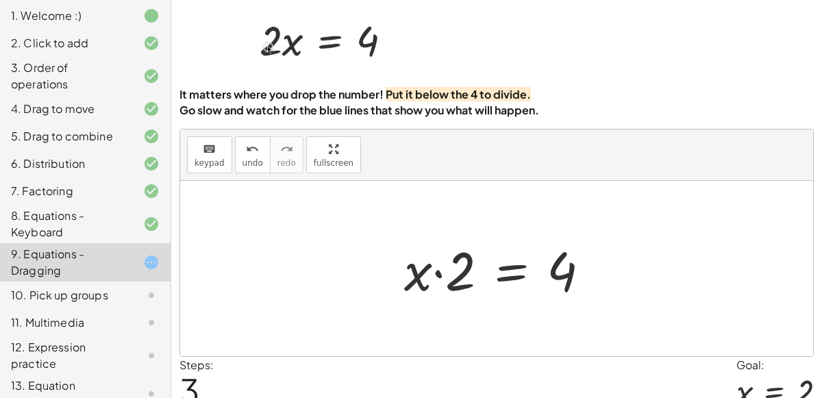
click at [448, 276] on div at bounding box center [502, 269] width 210 height 71
click at [430, 270] on div at bounding box center [502, 269] width 210 height 71
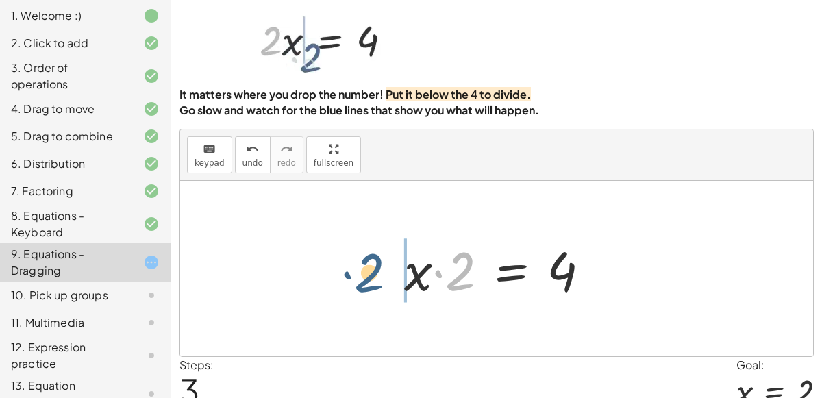
drag, startPoint x: 453, startPoint y: 275, endPoint x: 377, endPoint y: 284, distance: 76.6
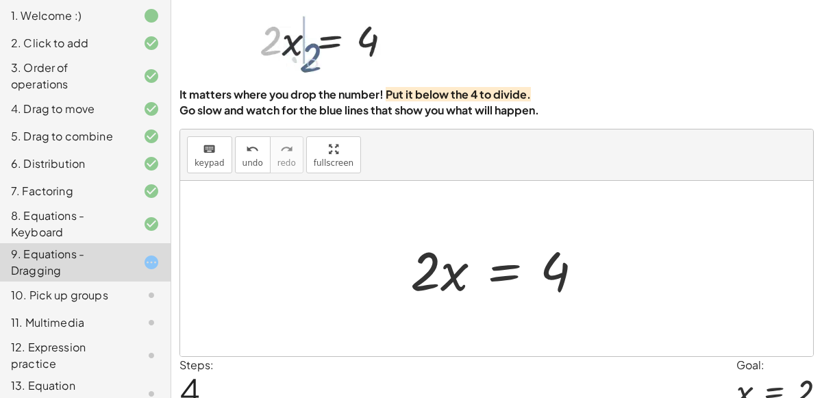
click at [478, 248] on div at bounding box center [501, 269] width 197 height 71
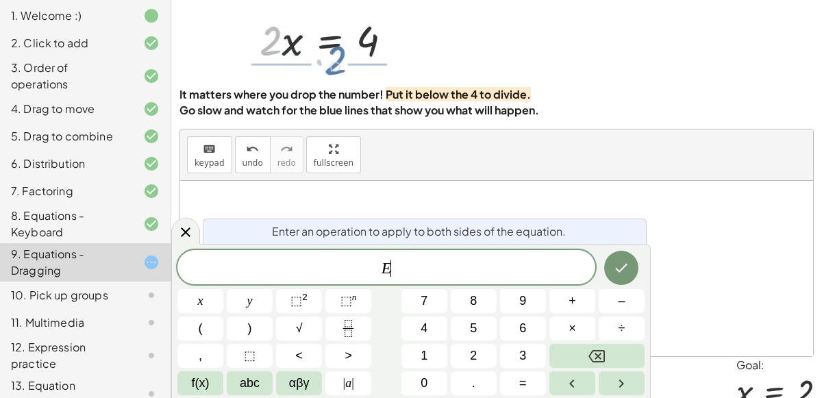
click at [478, 248] on div "Enter an operation to apply to both sides of the equation. E ​ x y ⬚ 2 ⬚ n 7 8 …" at bounding box center [410, 321] width 479 height 154
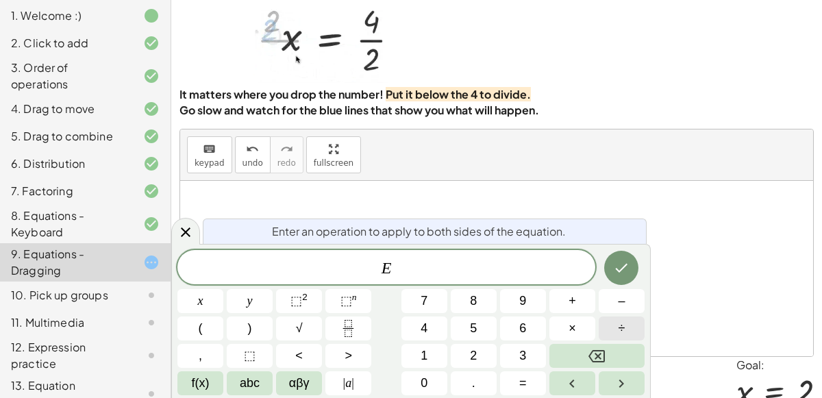
click at [614, 318] on button "÷" at bounding box center [622, 328] width 46 height 24
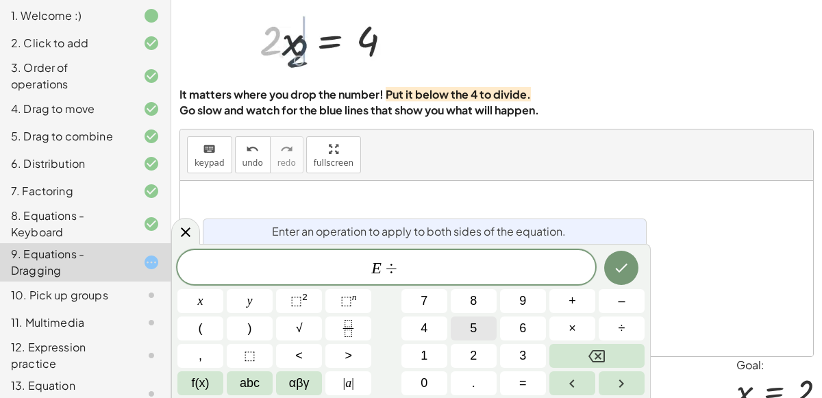
click at [478, 331] on button "5" at bounding box center [474, 328] width 46 height 24
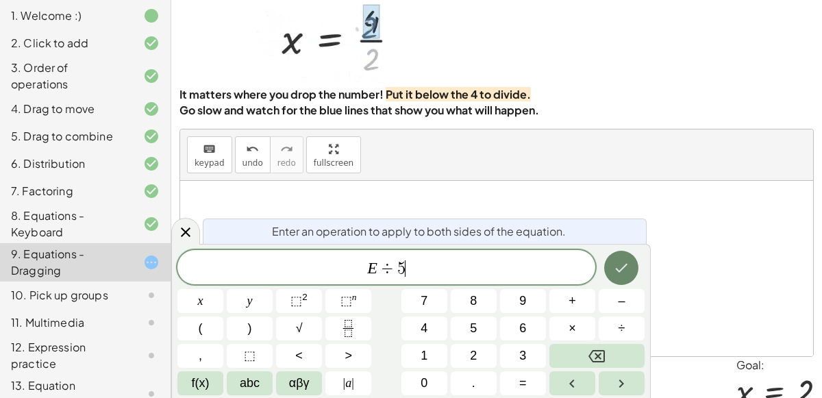
click at [620, 276] on button "Done" at bounding box center [621, 268] width 34 height 34
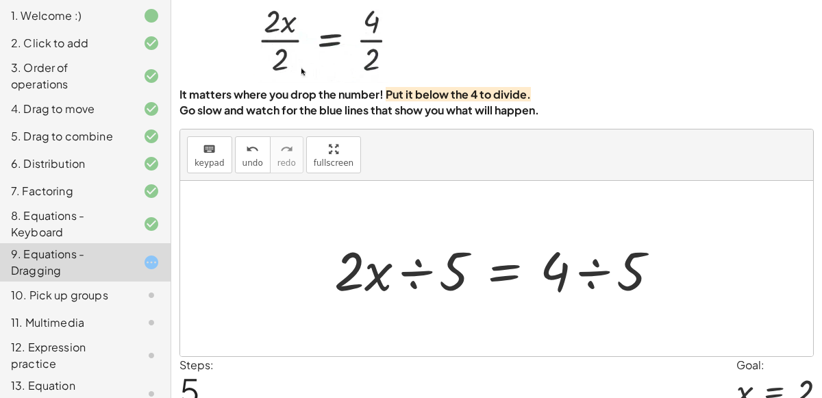
click at [403, 271] on div at bounding box center [501, 269] width 349 height 71
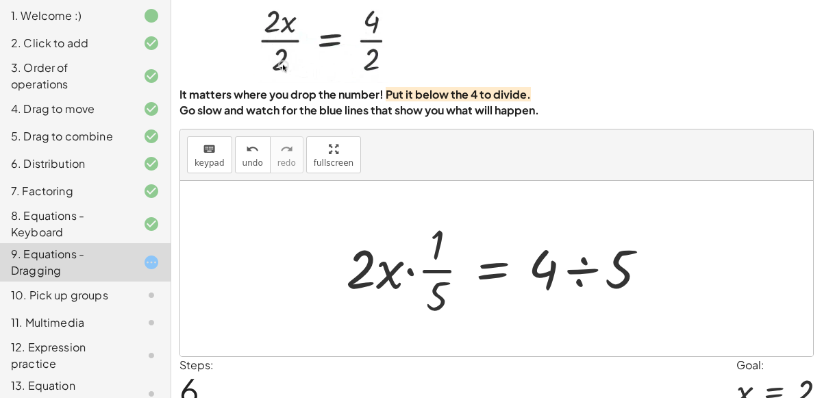
click at [575, 266] on div at bounding box center [502, 268] width 326 height 105
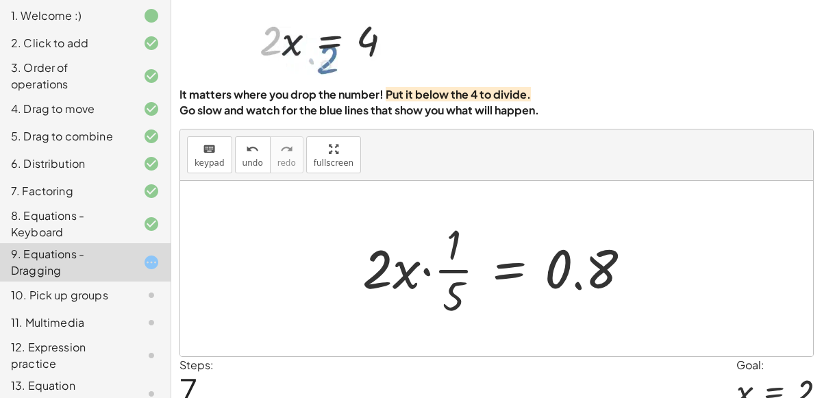
click at [575, 266] on div at bounding box center [501, 268] width 293 height 105
click at [542, 267] on div at bounding box center [501, 268] width 293 height 105
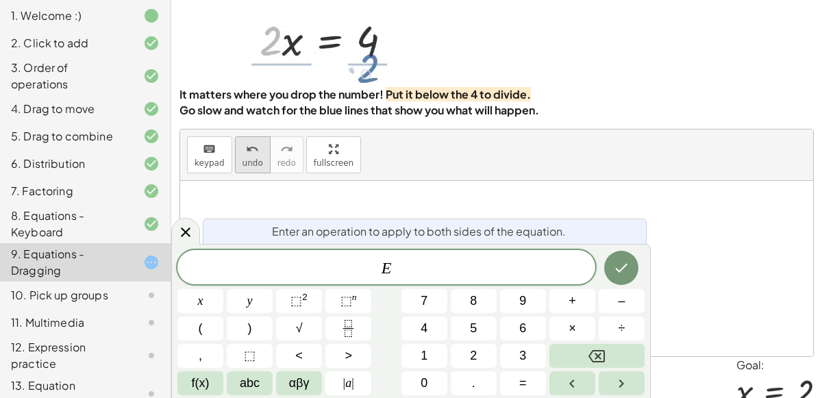
click at [251, 168] on button "undo undo" at bounding box center [253, 154] width 36 height 37
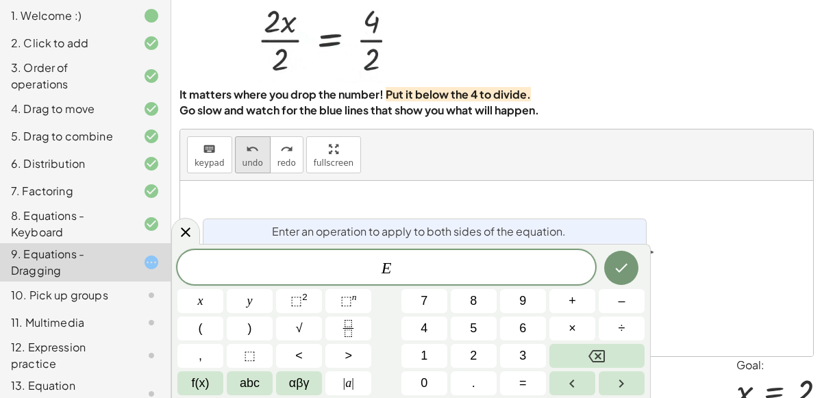
click at [251, 168] on button "undo undo" at bounding box center [253, 154] width 36 height 37
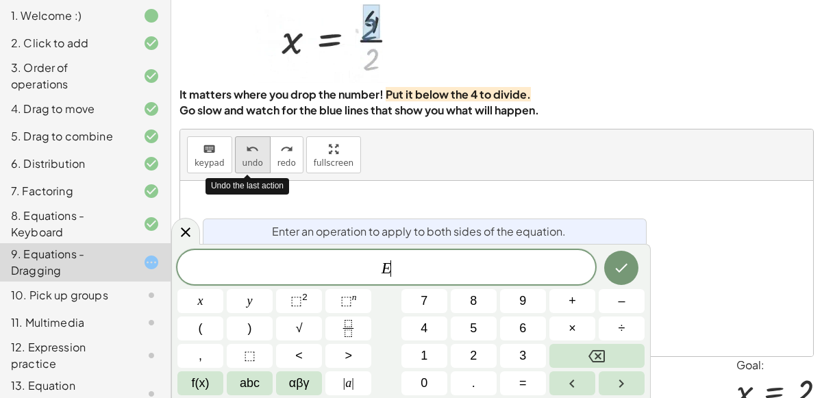
click at [251, 168] on button "undo undo" at bounding box center [253, 154] width 36 height 37
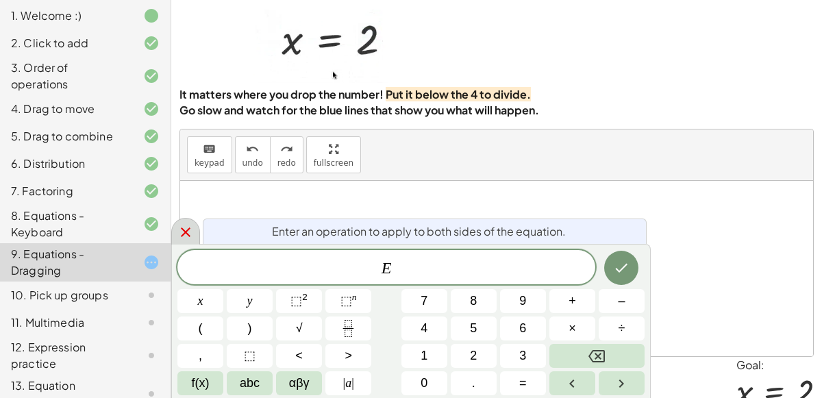
click at [186, 229] on icon at bounding box center [185, 232] width 16 height 16
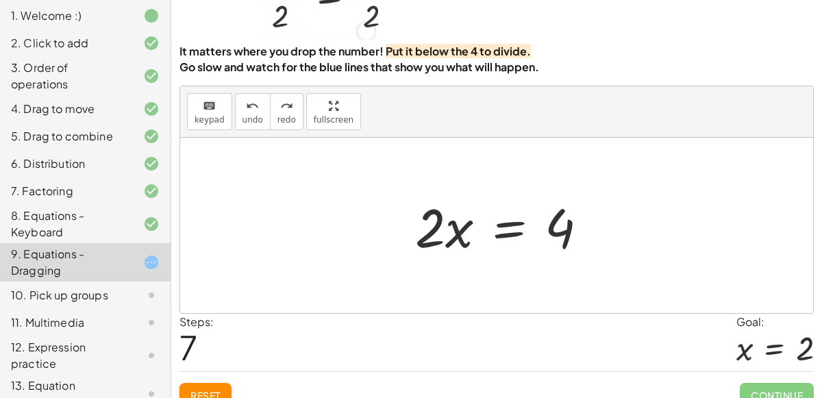
scroll to position [111, 0]
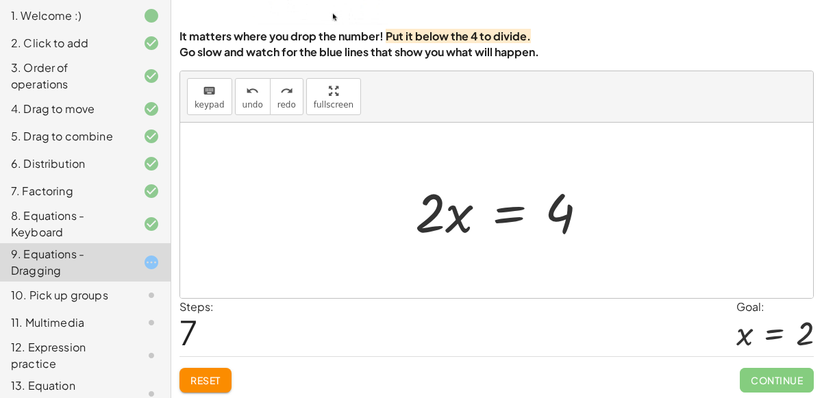
click at [472, 225] on div at bounding box center [501, 210] width 293 height 71
click at [460, 223] on div at bounding box center [501, 210] width 293 height 71
click at [556, 211] on div at bounding box center [501, 210] width 293 height 71
click at [207, 374] on span "Reset" at bounding box center [205, 380] width 30 height 12
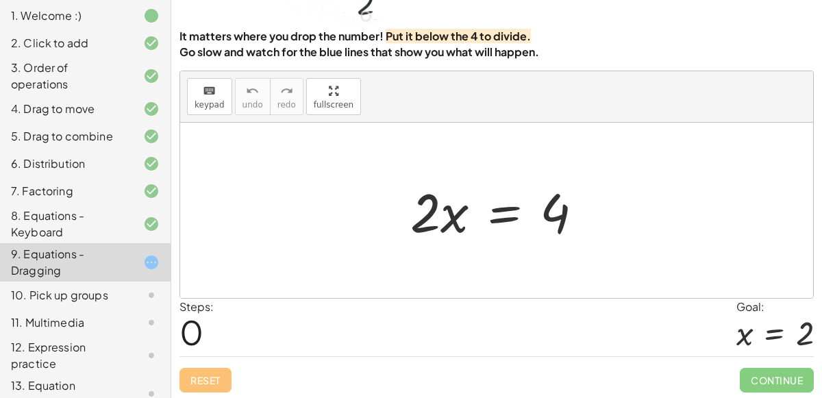
click at [446, 253] on div at bounding box center [496, 210] width 633 height 175
click at [457, 223] on div at bounding box center [501, 210] width 197 height 71
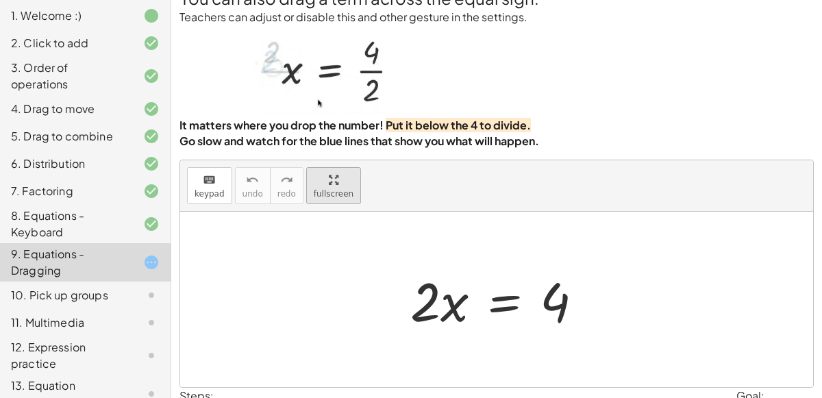
scroll to position [12, 0]
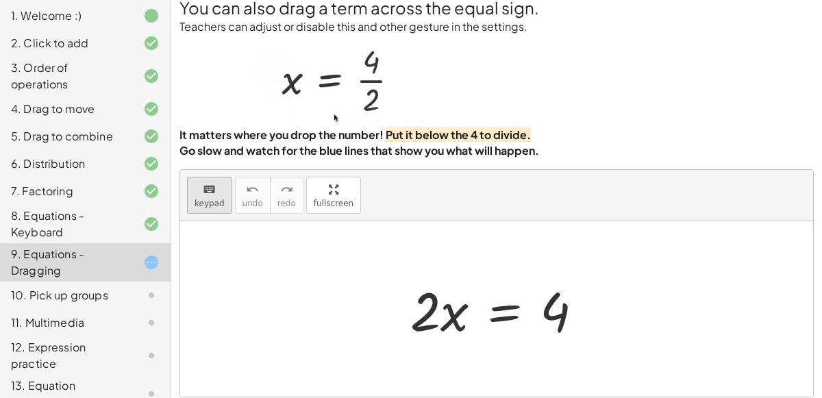
click at [191, 193] on button "keyboard keypad" at bounding box center [209, 195] width 45 height 37
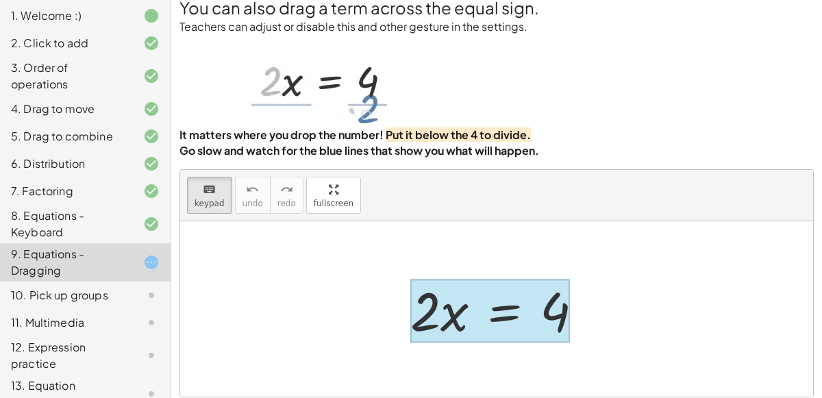
click at [495, 281] on div at bounding box center [490, 311] width 160 height 64
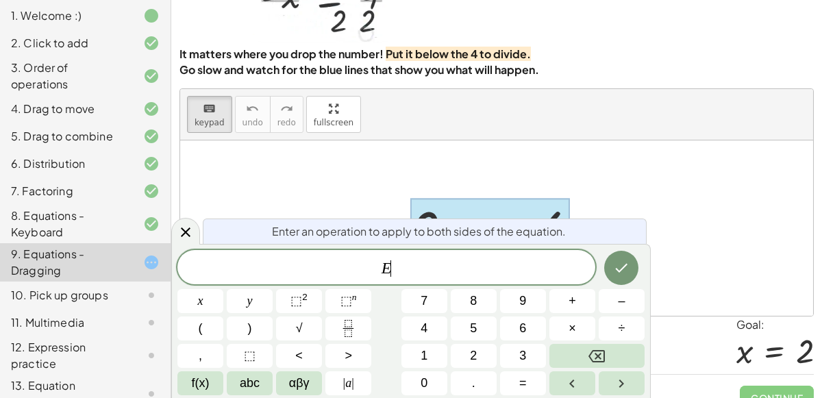
scroll to position [111, 0]
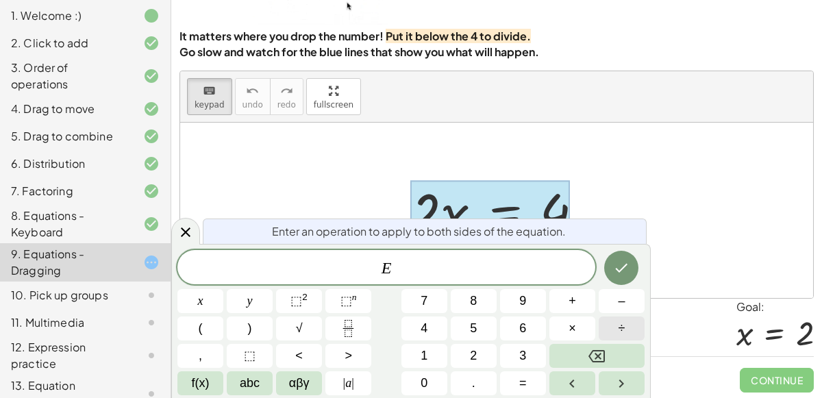
click at [612, 321] on button "÷" at bounding box center [622, 328] width 46 height 24
click at [475, 362] on span "2" at bounding box center [473, 356] width 7 height 18
click at [625, 259] on button "Done" at bounding box center [621, 268] width 34 height 34
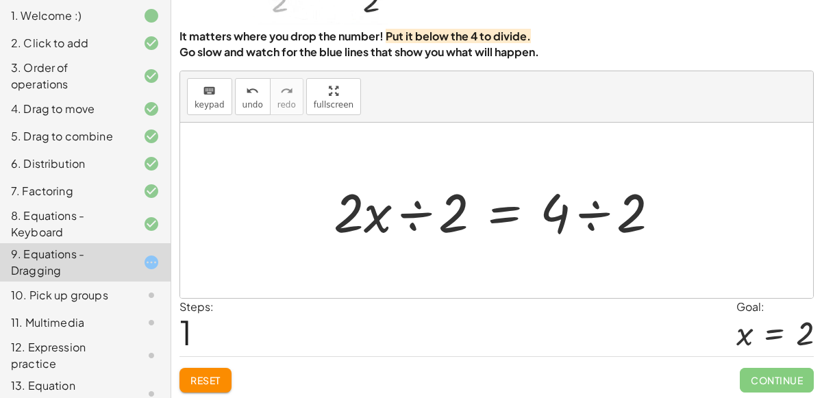
click at [416, 219] on div at bounding box center [502, 210] width 351 height 71
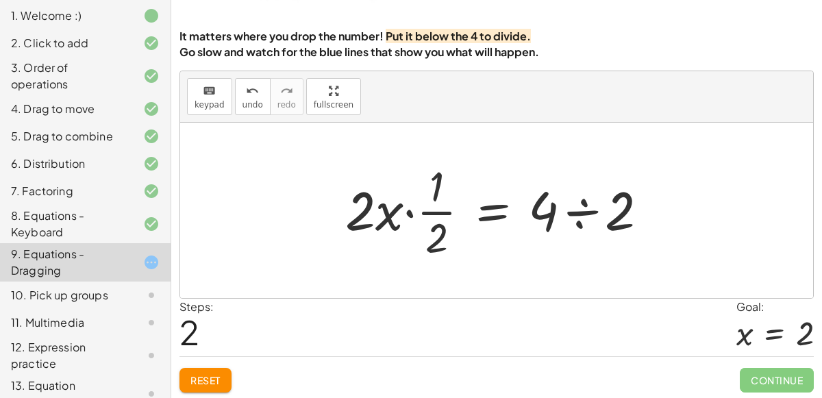
click at [373, 219] on div at bounding box center [501, 210] width 327 height 105
click at [399, 221] on div at bounding box center [501, 210] width 327 height 105
click at [407, 211] on div at bounding box center [501, 210] width 327 height 105
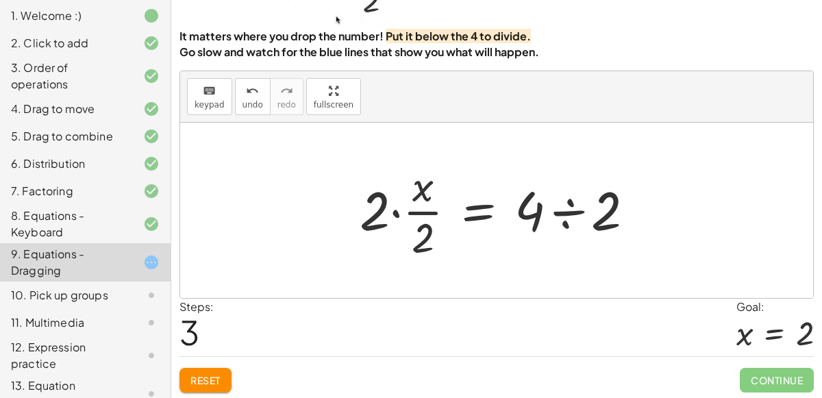
click at [399, 212] on div at bounding box center [502, 210] width 299 height 105
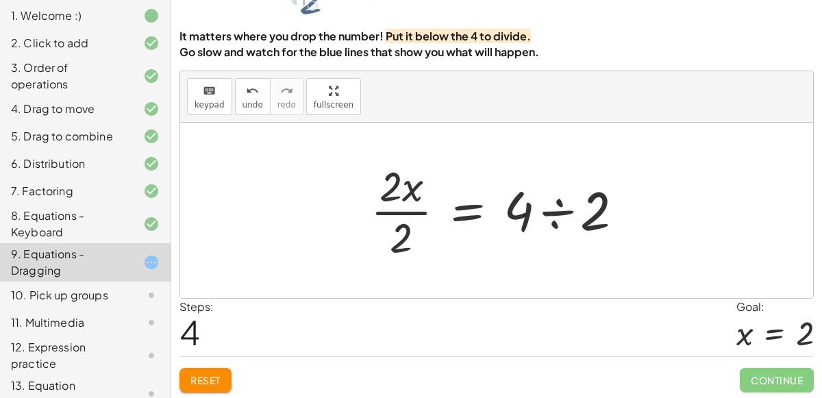
click at [570, 213] on div at bounding box center [502, 210] width 277 height 105
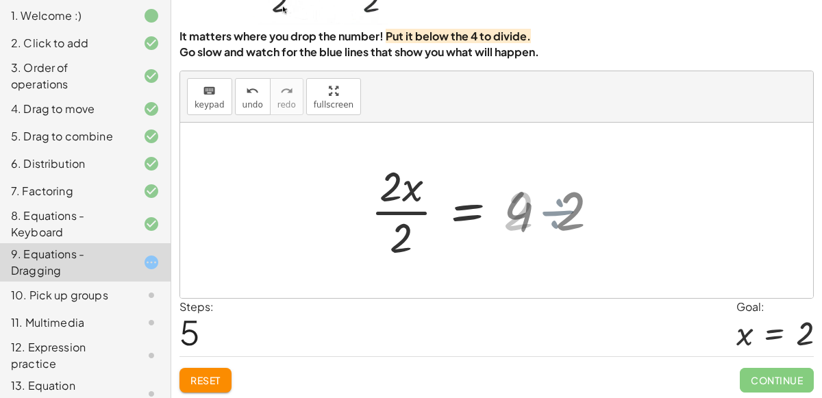
click at [552, 215] on div at bounding box center [464, 210] width 201 height 105
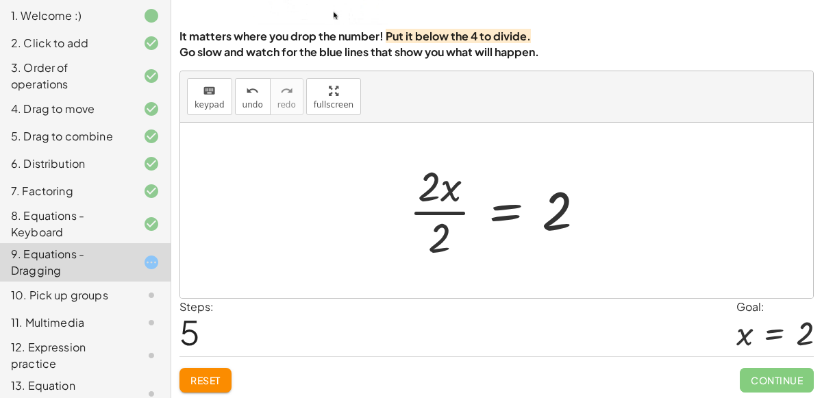
click at [440, 208] on div at bounding box center [502, 210] width 201 height 105
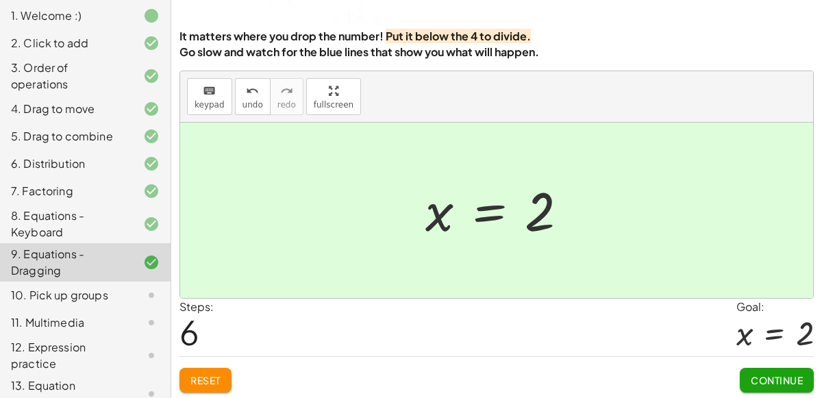
click at [786, 387] on button "Continue" at bounding box center [777, 380] width 74 height 25
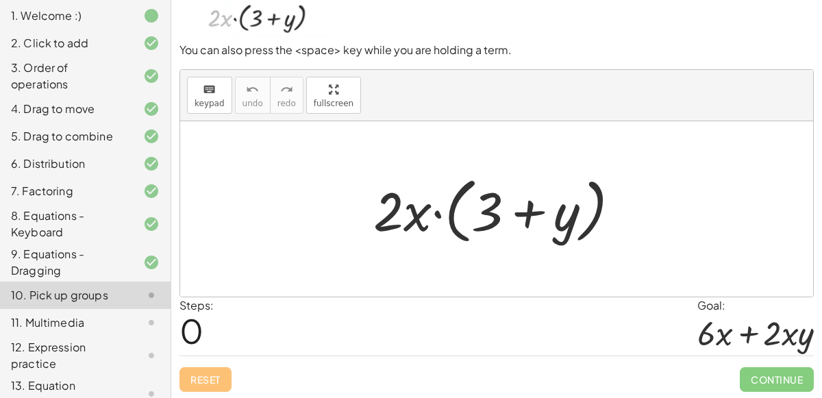
click at [406, 213] on div at bounding box center [501, 209] width 271 height 79
click at [396, 214] on div at bounding box center [501, 209] width 271 height 79
click at [448, 218] on div at bounding box center [501, 209] width 271 height 79
click at [441, 216] on div at bounding box center [501, 209] width 271 height 79
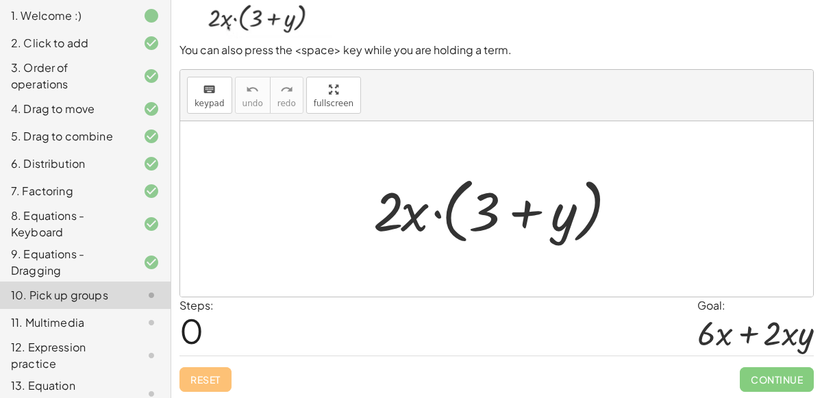
click at [520, 210] on div at bounding box center [501, 209] width 271 height 79
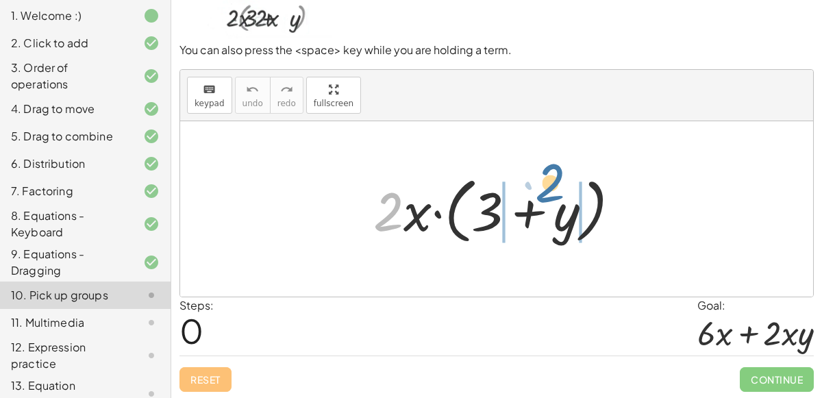
drag, startPoint x: 386, startPoint y: 229, endPoint x: 523, endPoint y: 245, distance: 138.0
click at [523, 245] on div at bounding box center [501, 209] width 271 height 79
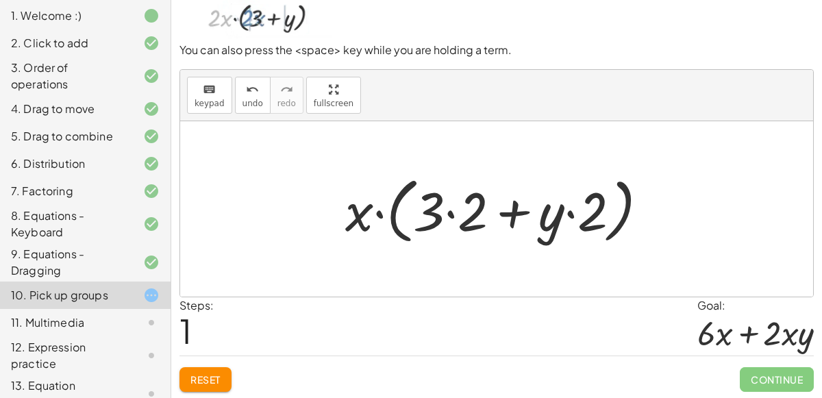
click at [435, 211] on div at bounding box center [501, 209] width 327 height 79
click at [570, 212] on div at bounding box center [501, 209] width 327 height 79
click at [448, 205] on div at bounding box center [501, 209] width 327 height 79
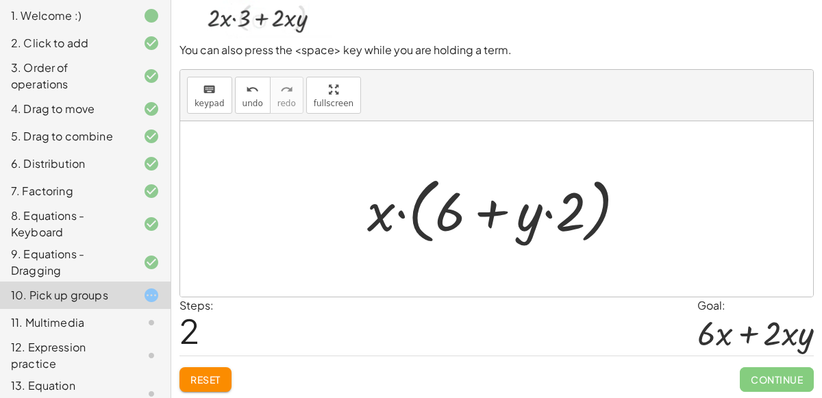
click at [553, 210] on div at bounding box center [502, 209] width 284 height 79
click at [503, 216] on div at bounding box center [502, 209] width 284 height 79
click at [399, 214] on div at bounding box center [502, 209] width 284 height 79
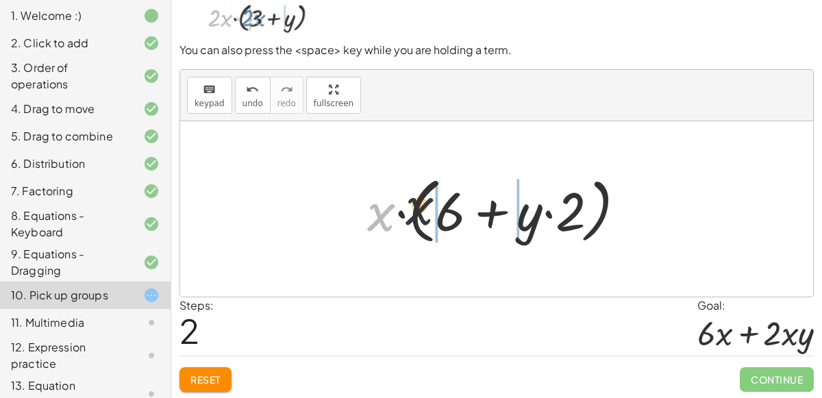
drag, startPoint x: 386, startPoint y: 214, endPoint x: 473, endPoint y: 197, distance: 89.5
click at [473, 197] on div at bounding box center [502, 209] width 284 height 79
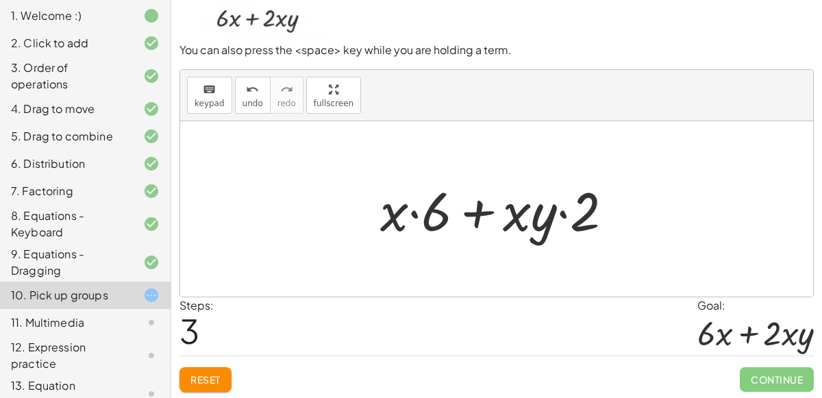
click at [475, 216] on div at bounding box center [502, 209] width 258 height 71
click at [410, 212] on div at bounding box center [502, 209] width 258 height 71
click at [555, 214] on div at bounding box center [502, 209] width 258 height 71
click at [242, 92] on div "undo" at bounding box center [252, 89] width 21 height 16
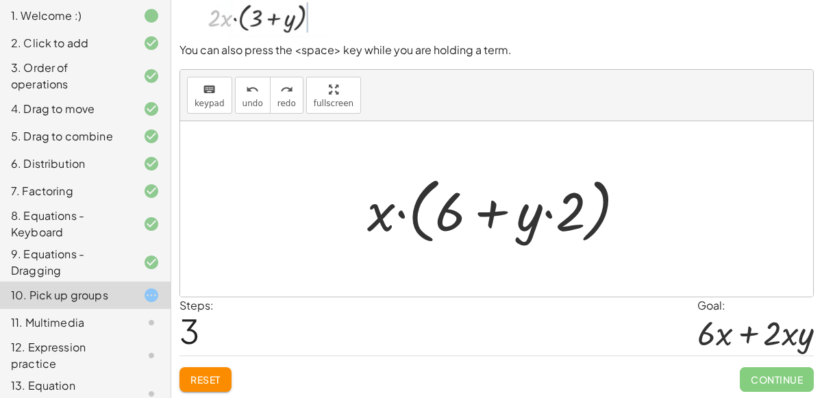
click at [563, 218] on div at bounding box center [502, 209] width 284 height 79
drag, startPoint x: 377, startPoint y: 218, endPoint x: 575, endPoint y: 211, distance: 197.4
click at [575, 211] on div at bounding box center [502, 209] width 284 height 79
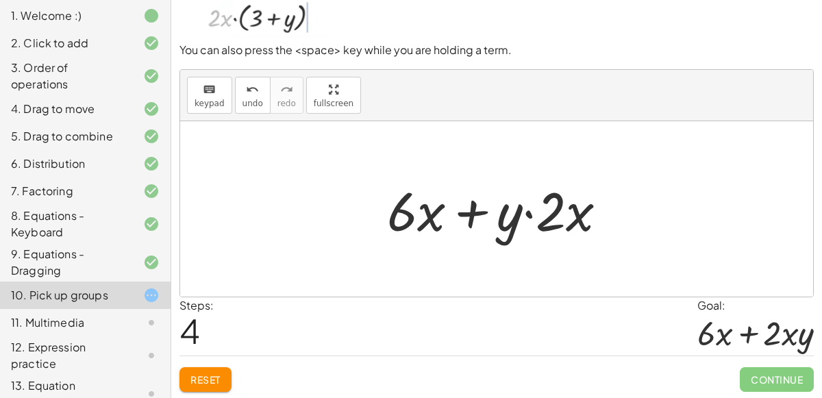
click at [540, 212] on div at bounding box center [502, 209] width 245 height 71
click at [527, 217] on div at bounding box center [502, 209] width 245 height 71
click at [216, 373] on span "Reset" at bounding box center [205, 379] width 30 height 12
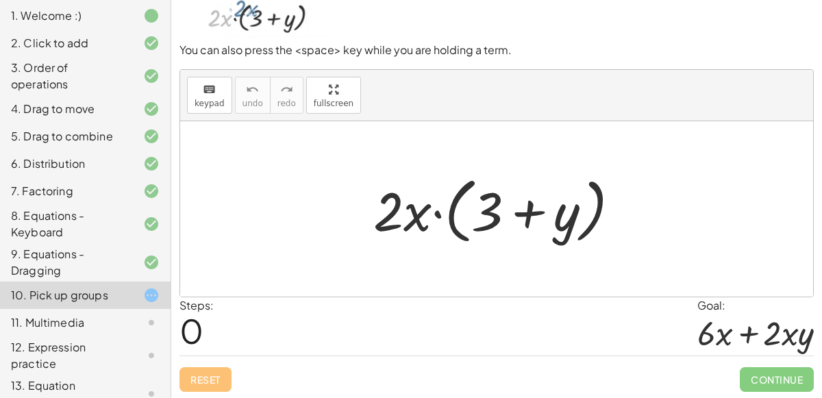
click at [216, 373] on div "Reset Continue" at bounding box center [496, 373] width 634 height 36
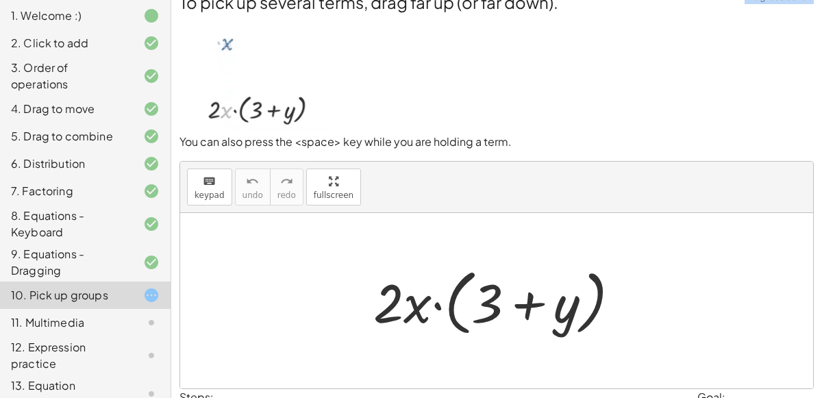
scroll to position [26, 0]
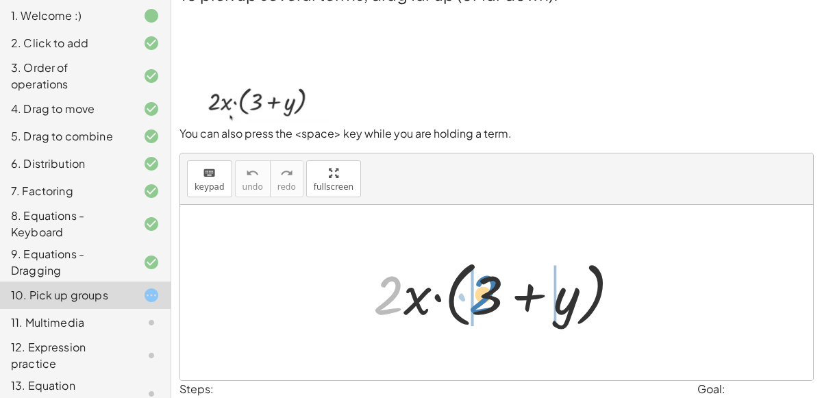
drag, startPoint x: 389, startPoint y: 295, endPoint x: 484, endPoint y: 295, distance: 95.2
click at [484, 295] on div at bounding box center [501, 292] width 271 height 79
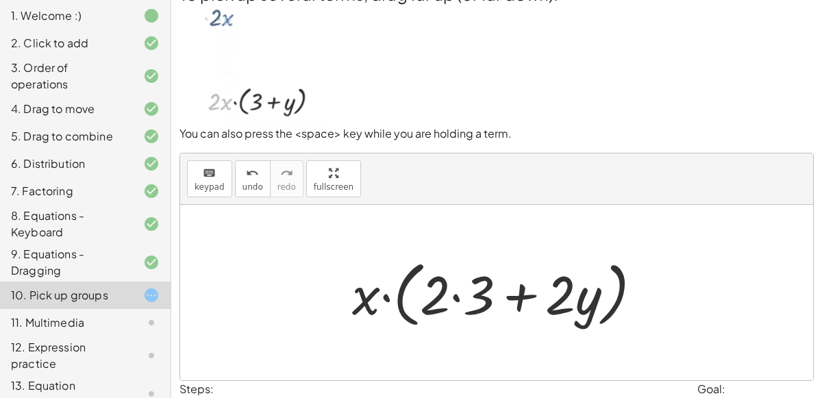
click at [457, 292] on div at bounding box center [502, 292] width 314 height 79
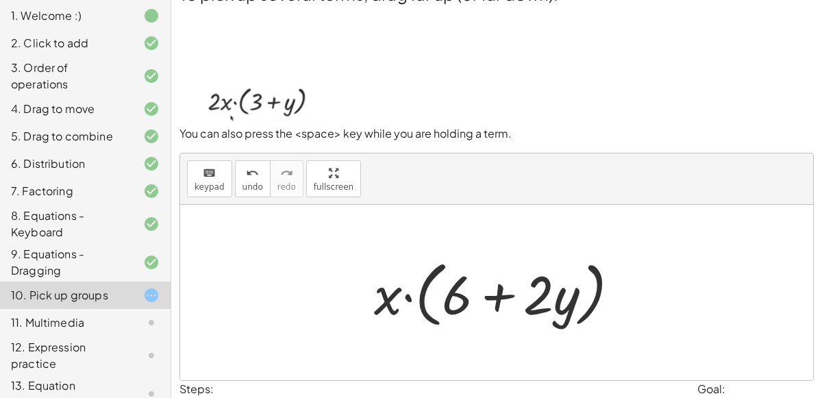
click at [485, 303] on div at bounding box center [502, 292] width 271 height 79
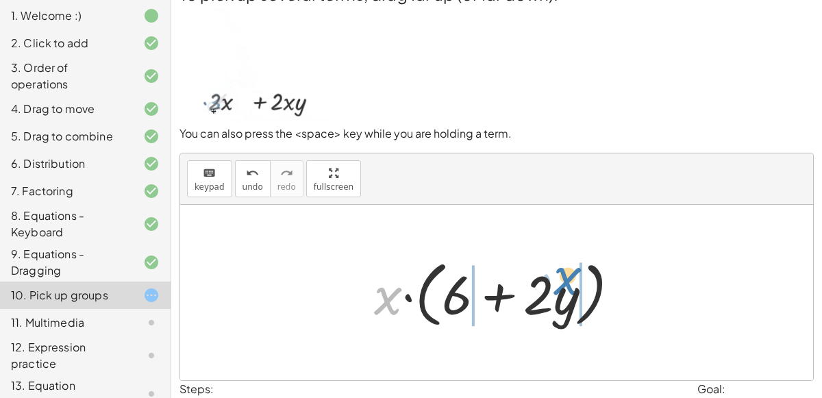
drag, startPoint x: 388, startPoint y: 295, endPoint x: 567, endPoint y: 274, distance: 180.6
click at [567, 274] on div at bounding box center [502, 292] width 271 height 79
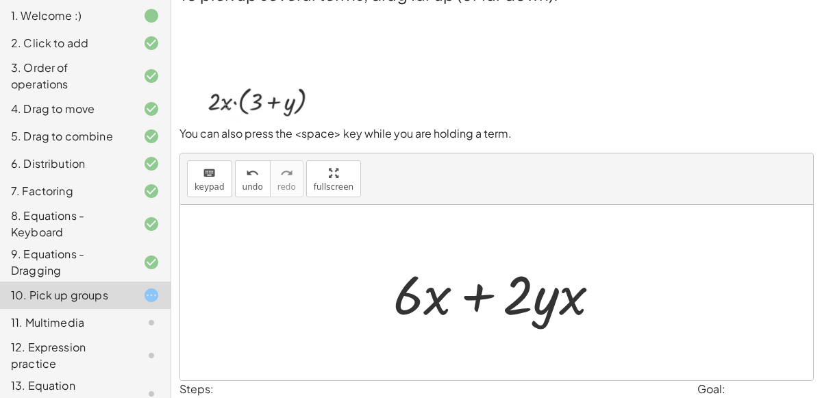
click at [488, 294] on div at bounding box center [502, 293] width 232 height 71
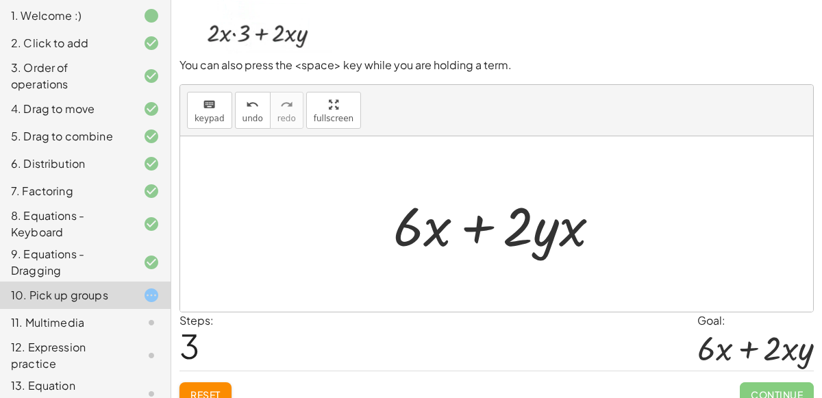
scroll to position [94, 0]
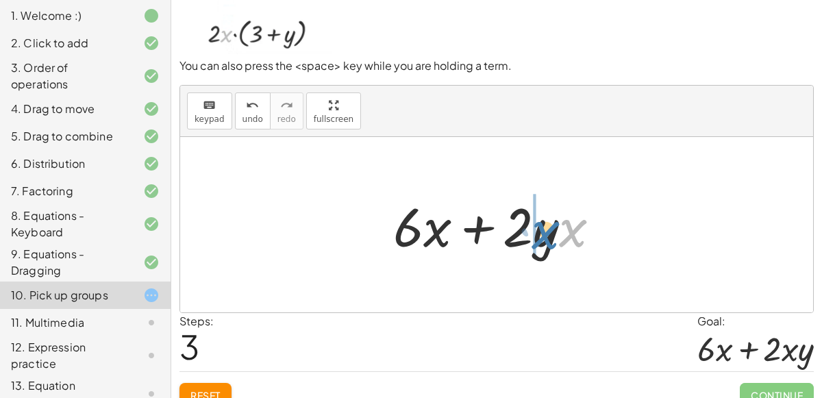
drag, startPoint x: 564, startPoint y: 233, endPoint x: 532, endPoint y: 235, distance: 31.6
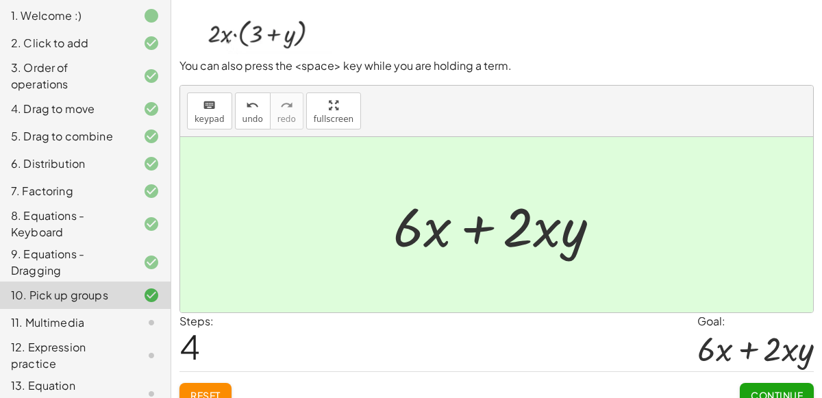
scroll to position [110, 0]
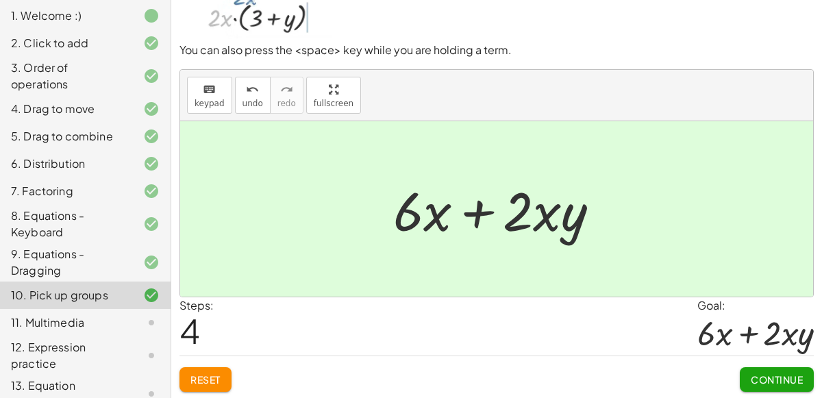
click at [777, 373] on span "Continue" at bounding box center [777, 379] width 52 height 12
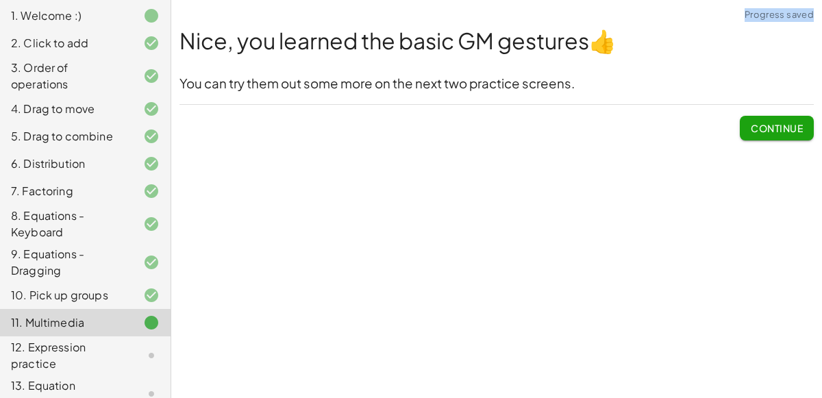
scroll to position [166, 0]
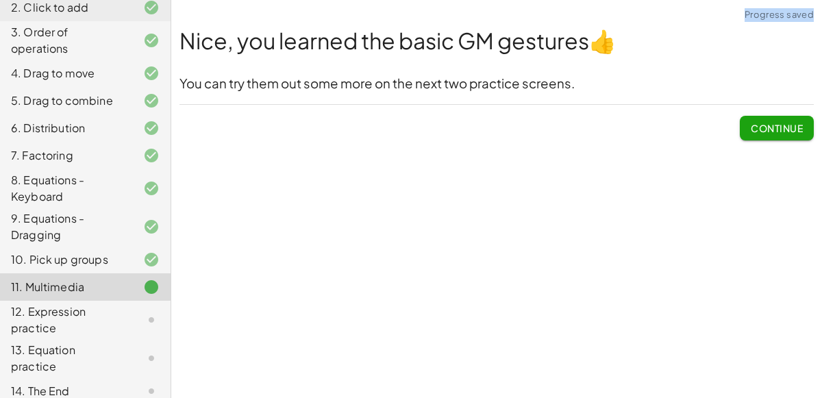
click at [24, 314] on div "12. Expression practice" at bounding box center [66, 319] width 110 height 33
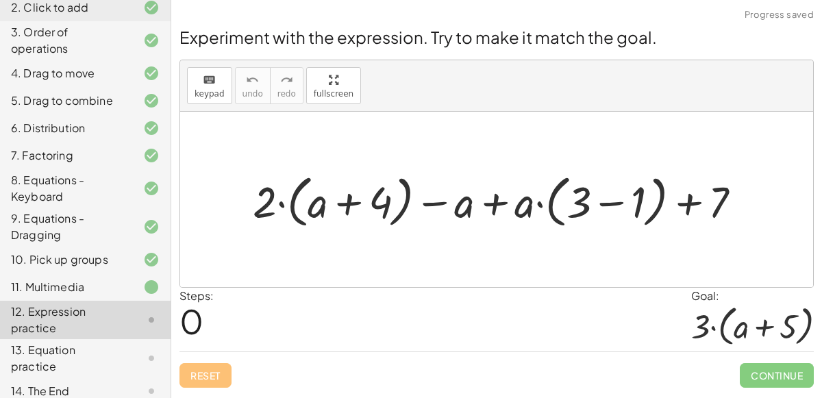
click at [365, 195] on div at bounding box center [502, 200] width 513 height 64
click at [362, 197] on div at bounding box center [502, 200] width 513 height 64
click at [349, 205] on div at bounding box center [502, 200] width 513 height 64
click at [616, 200] on div at bounding box center [502, 200] width 513 height 64
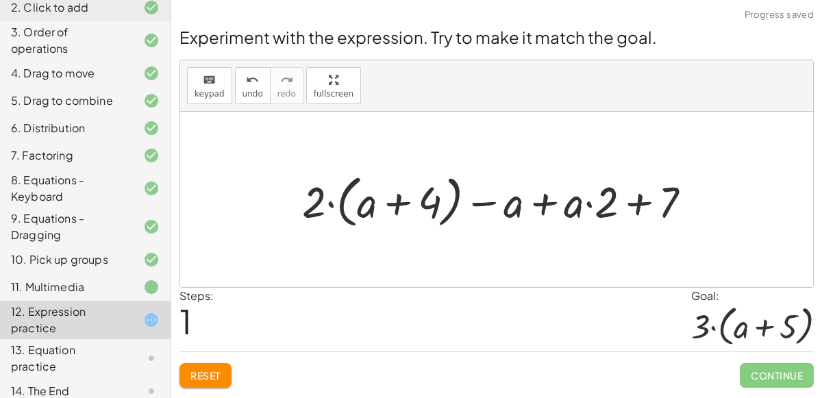
click at [397, 205] on div at bounding box center [502, 200] width 414 height 64
click at [590, 193] on div at bounding box center [502, 200] width 414 height 64
click at [497, 213] on div at bounding box center [502, 200] width 414 height 64
click at [538, 210] on div at bounding box center [502, 200] width 414 height 64
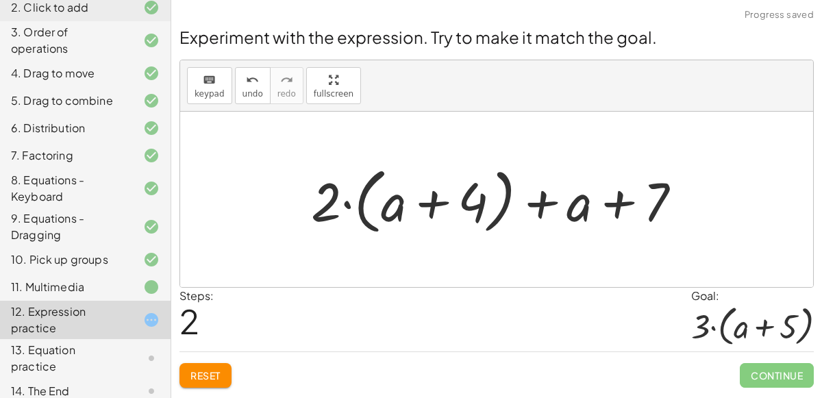
click at [601, 202] on div at bounding box center [501, 199] width 395 height 79
click at [620, 208] on div at bounding box center [501, 199] width 395 height 79
click at [539, 207] on div at bounding box center [501, 199] width 395 height 79
click at [416, 206] on div at bounding box center [501, 199] width 395 height 79
drag, startPoint x: 325, startPoint y: 197, endPoint x: 408, endPoint y: 202, distance: 83.0
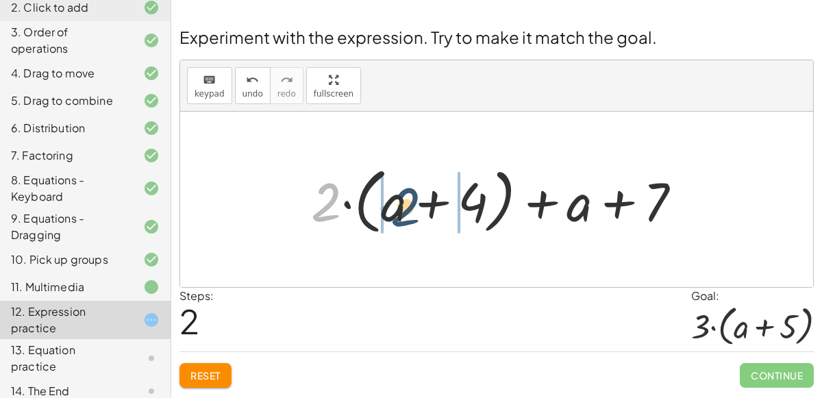
click at [408, 202] on div at bounding box center [501, 199] width 395 height 79
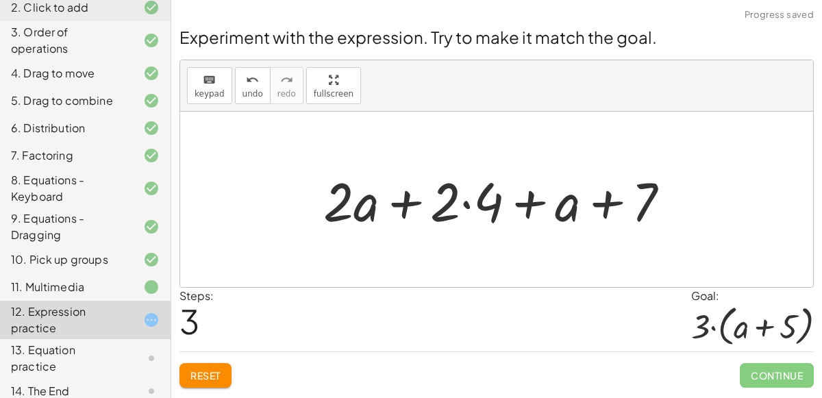
click at [459, 205] on div at bounding box center [501, 199] width 371 height 71
click at [465, 204] on div at bounding box center [501, 199] width 371 height 71
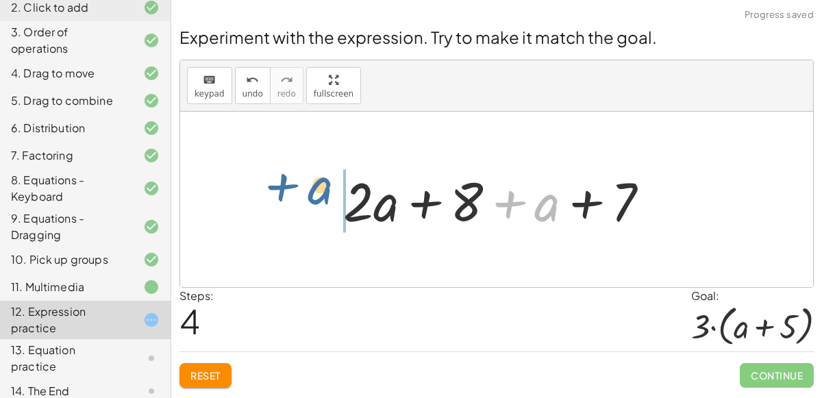
drag, startPoint x: 544, startPoint y: 205, endPoint x: 338, endPoint y: 203, distance: 205.5
click at [338, 203] on div at bounding box center [501, 199] width 331 height 71
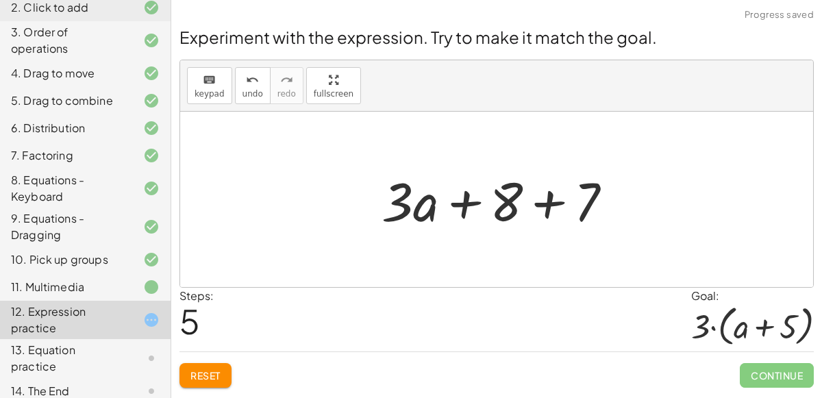
click at [558, 199] on div at bounding box center [502, 199] width 255 height 71
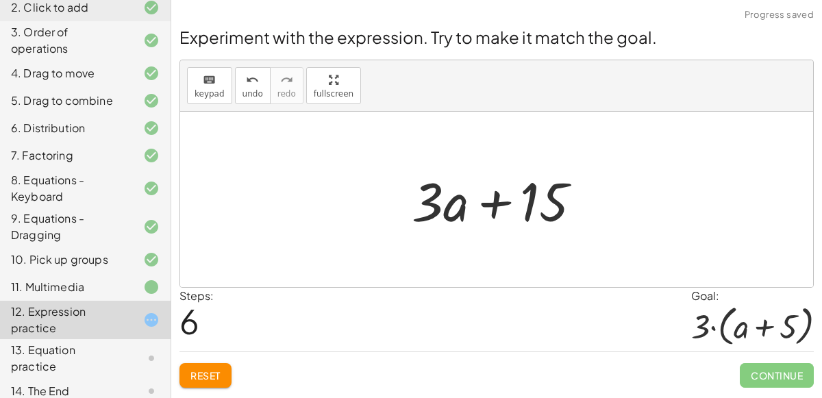
click at [484, 202] on div at bounding box center [502, 199] width 195 height 71
click at [213, 377] on span "Reset" at bounding box center [205, 375] width 30 height 12
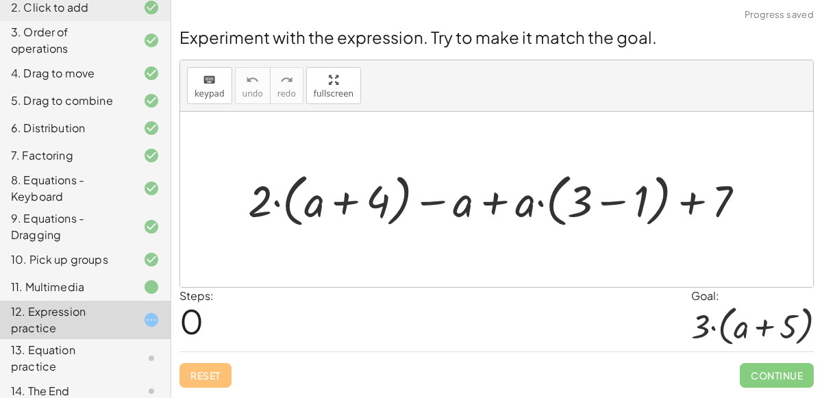
click at [625, 205] on div at bounding box center [502, 199] width 522 height 64
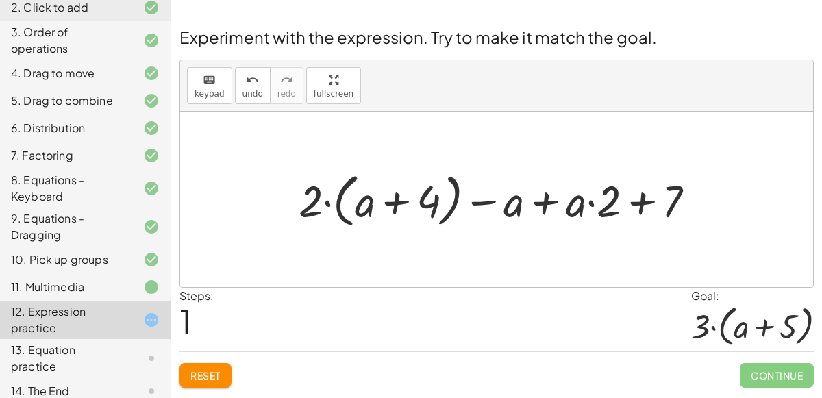
click at [655, 208] on div at bounding box center [502, 199] width 421 height 64
click at [536, 197] on div at bounding box center [502, 199] width 421 height 64
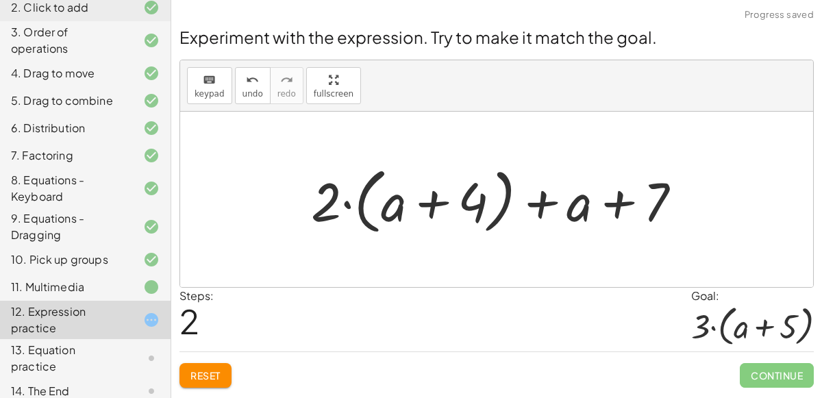
click at [536, 197] on div at bounding box center [501, 199] width 395 height 79
drag, startPoint x: 616, startPoint y: 197, endPoint x: 629, endPoint y: 188, distance: 15.4
click at [629, 188] on div at bounding box center [501, 199] width 395 height 79
drag, startPoint x: 568, startPoint y: 213, endPoint x: 383, endPoint y: 218, distance: 185.7
click at [383, 218] on div at bounding box center [501, 199] width 395 height 79
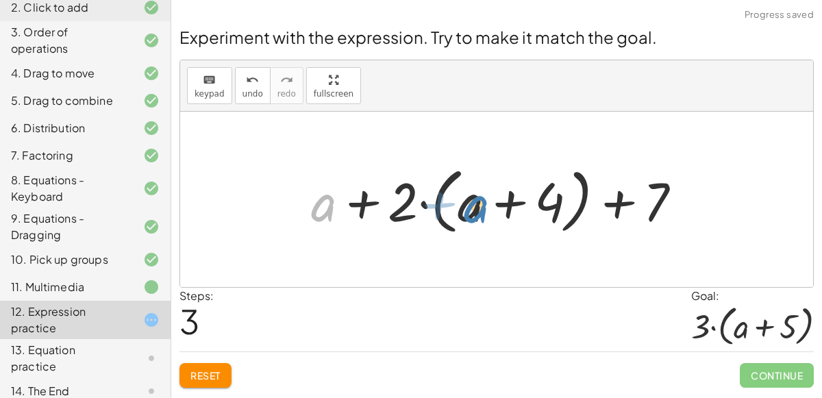
drag, startPoint x: 315, startPoint y: 207, endPoint x: 466, endPoint y: 205, distance: 150.7
click at [466, 205] on div at bounding box center [501, 199] width 395 height 79
click at [606, 210] on div at bounding box center [501, 199] width 395 height 79
click at [501, 197] on div at bounding box center [501, 199] width 395 height 79
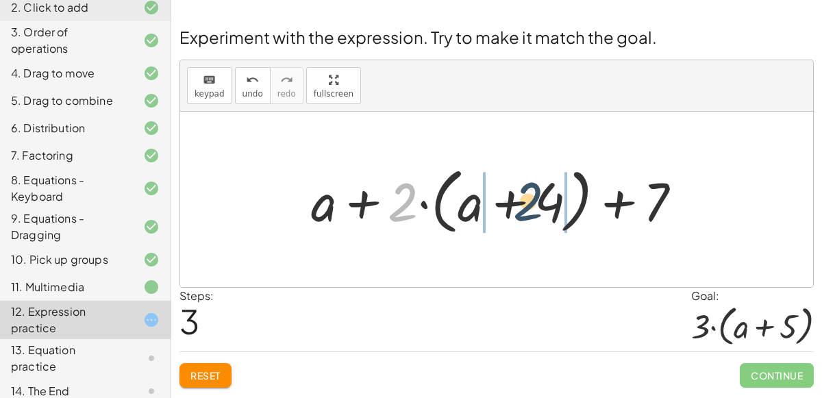
drag, startPoint x: 405, startPoint y: 203, endPoint x: 534, endPoint y: 200, distance: 128.8
click at [534, 200] on div at bounding box center [501, 199] width 395 height 79
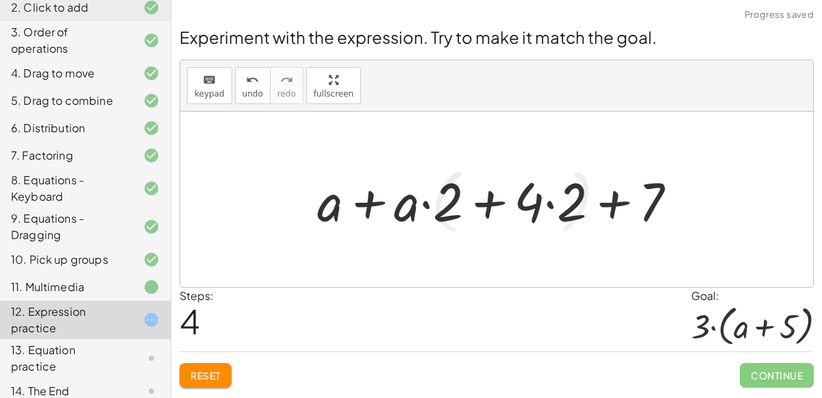
click at [507, 208] on div at bounding box center [502, 199] width 384 height 71
click at [562, 209] on div at bounding box center [502, 199] width 384 height 71
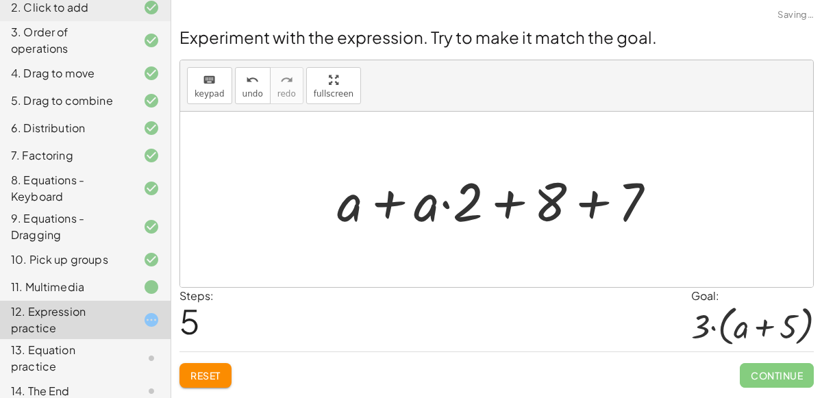
click at [585, 203] on div at bounding box center [502, 199] width 344 height 71
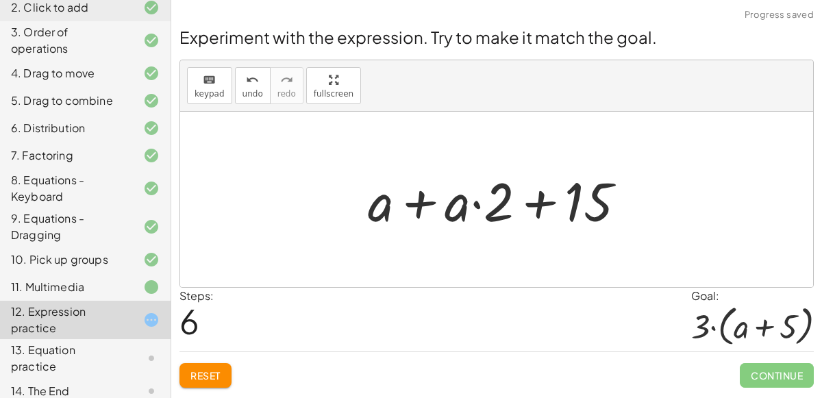
click at [435, 200] on div at bounding box center [502, 199] width 283 height 71
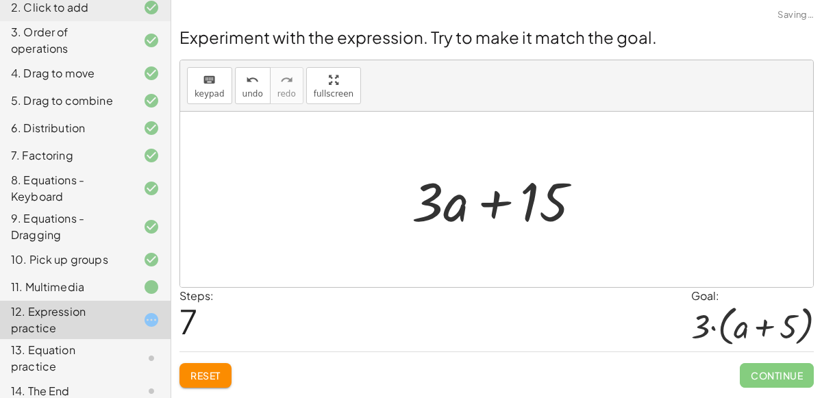
click at [486, 208] on div at bounding box center [502, 199] width 195 height 71
drag, startPoint x: 443, startPoint y: 210, endPoint x: 391, endPoint y: 199, distance: 53.3
click at [391, 199] on div "+ · 2 · ( + a + 4 ) − a + · a · ( + 3 − 1 ) + 7 + · 2 · ( + a + 4 ) − a + · a ·…" at bounding box center [497, 199] width 212 height 77
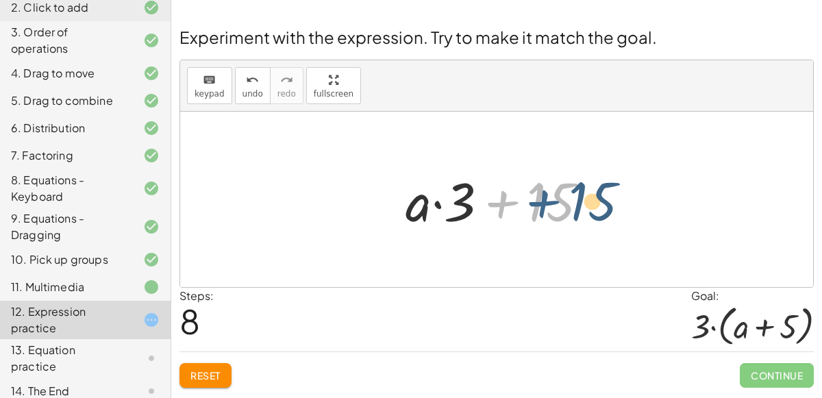
drag, startPoint x: 505, startPoint y: 202, endPoint x: 521, endPoint y: 210, distance: 17.5
click at [521, 210] on div at bounding box center [502, 199] width 207 height 71
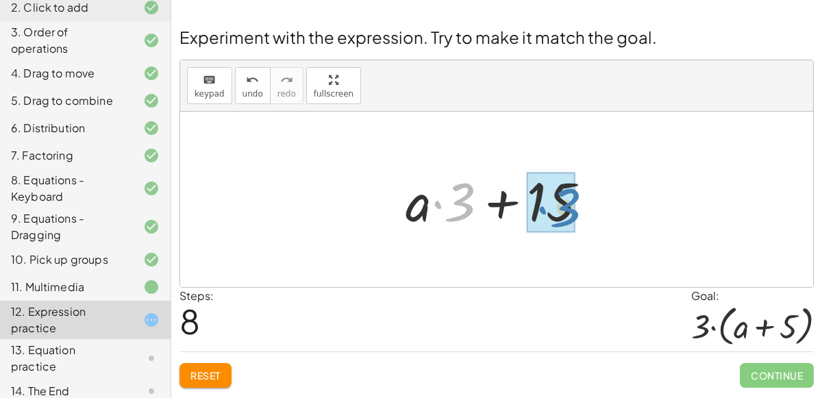
drag, startPoint x: 433, startPoint y: 210, endPoint x: 537, endPoint y: 216, distance: 104.3
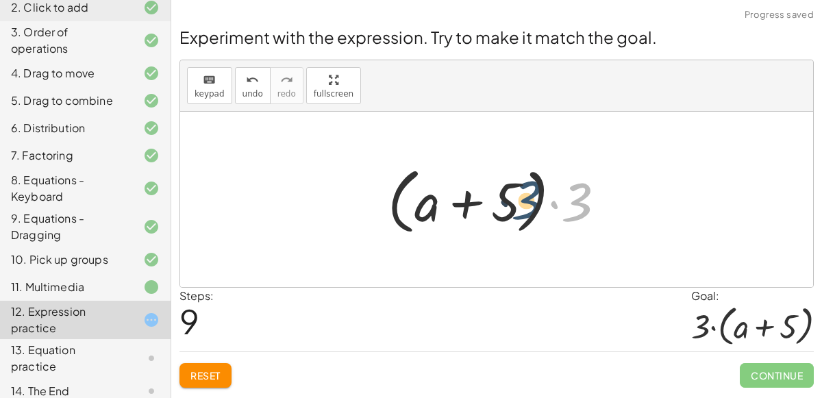
drag, startPoint x: 577, startPoint y: 208, endPoint x: 527, endPoint y: 205, distance: 50.7
click at [527, 205] on div at bounding box center [502, 199] width 242 height 79
drag, startPoint x: 570, startPoint y: 214, endPoint x: 501, endPoint y: 212, distance: 68.5
click at [501, 212] on div at bounding box center [502, 199] width 242 height 79
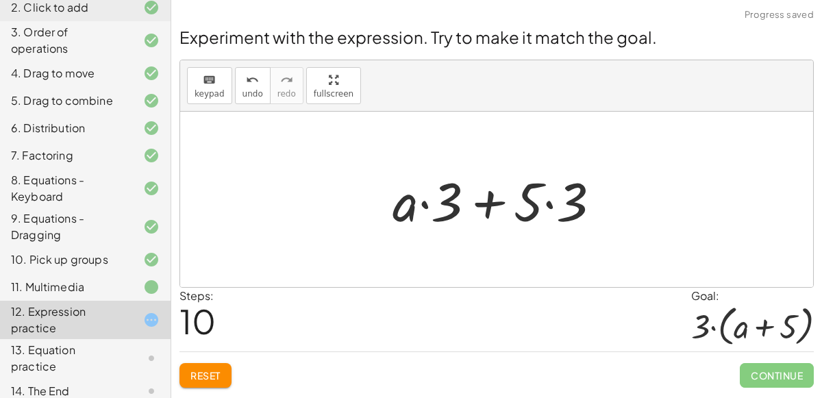
click at [550, 201] on div at bounding box center [502, 199] width 232 height 71
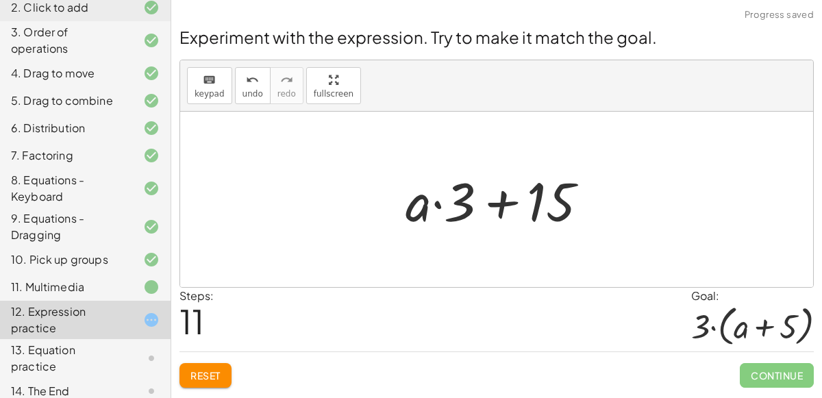
click at [580, 216] on div at bounding box center [502, 199] width 207 height 71
click at [246, 72] on icon "undo" at bounding box center [252, 80] width 13 height 16
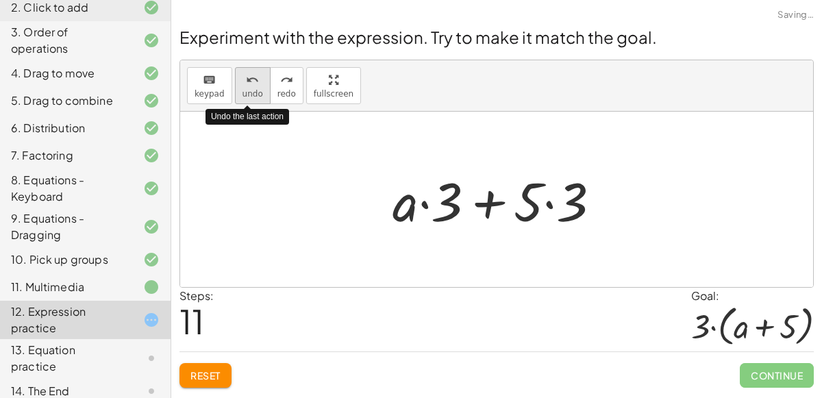
click at [246, 72] on icon "undo" at bounding box center [252, 80] width 13 height 16
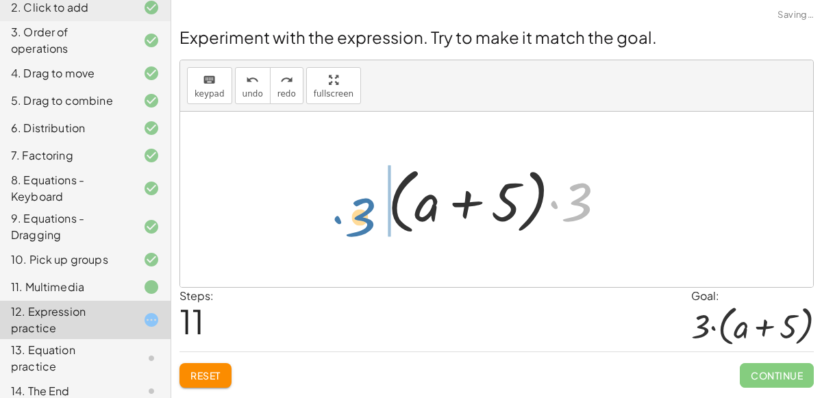
drag, startPoint x: 584, startPoint y: 206, endPoint x: 365, endPoint y: 223, distance: 219.1
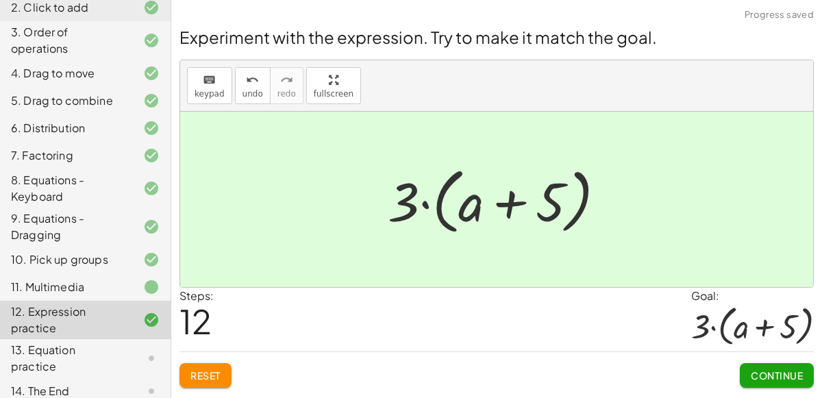
click at [792, 371] on span "Continue" at bounding box center [777, 375] width 52 height 12
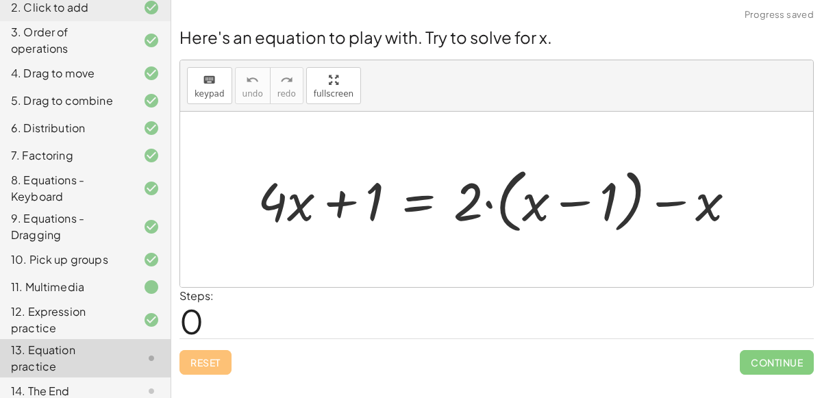
click at [581, 199] on div at bounding box center [502, 199] width 503 height 77
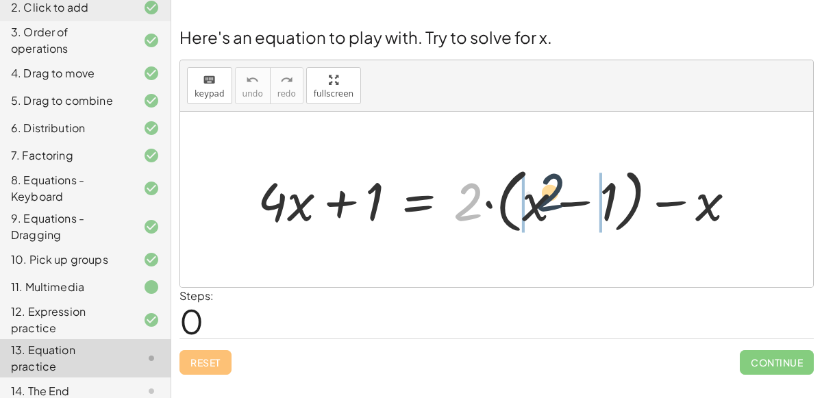
drag, startPoint x: 473, startPoint y: 204, endPoint x: 562, endPoint y: 190, distance: 90.1
click at [562, 190] on div at bounding box center [502, 199] width 503 height 77
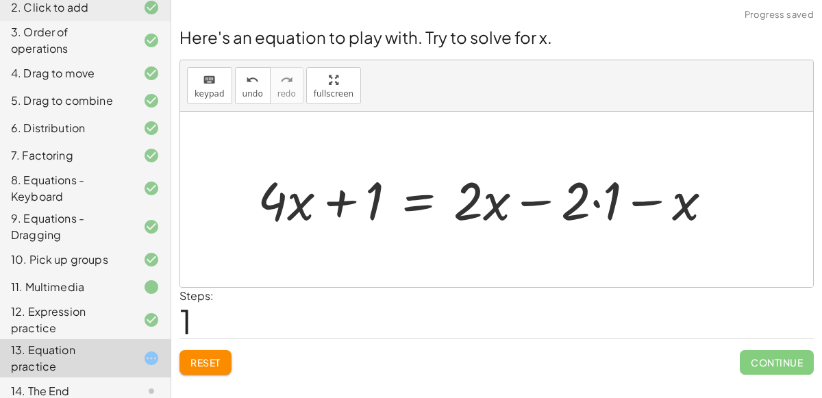
click at [595, 202] on div at bounding box center [490, 198] width 479 height 69
click at [541, 195] on div at bounding box center [475, 198] width 448 height 69
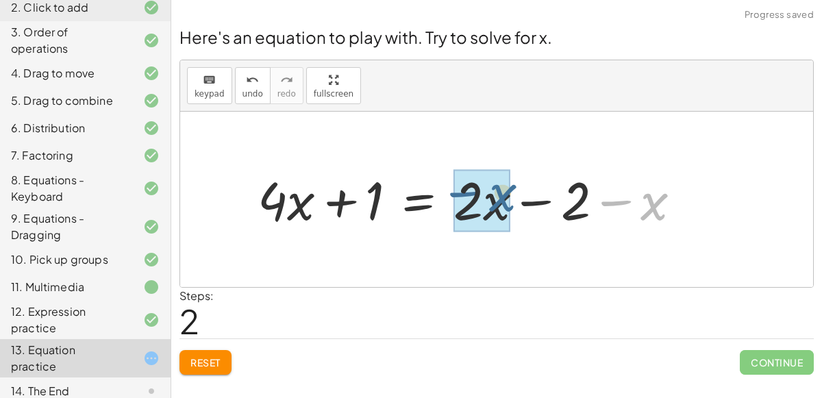
drag, startPoint x: 646, startPoint y: 208, endPoint x: 485, endPoint y: 203, distance: 161.0
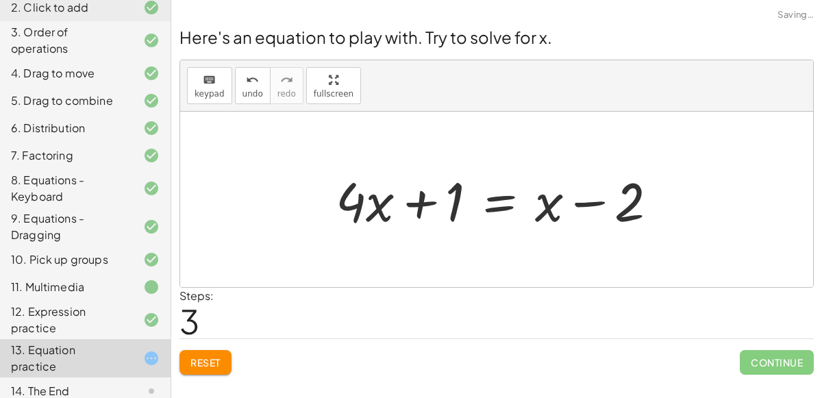
click at [603, 199] on div at bounding box center [502, 199] width 347 height 71
click at [429, 205] on div at bounding box center [502, 199] width 347 height 71
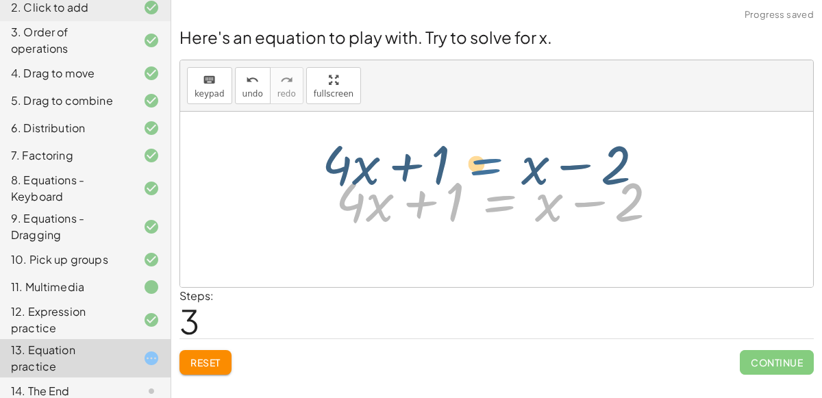
drag, startPoint x: 525, startPoint y: 214, endPoint x: 511, endPoint y: 201, distance: 19.4
click at [511, 201] on div at bounding box center [502, 199] width 347 height 71
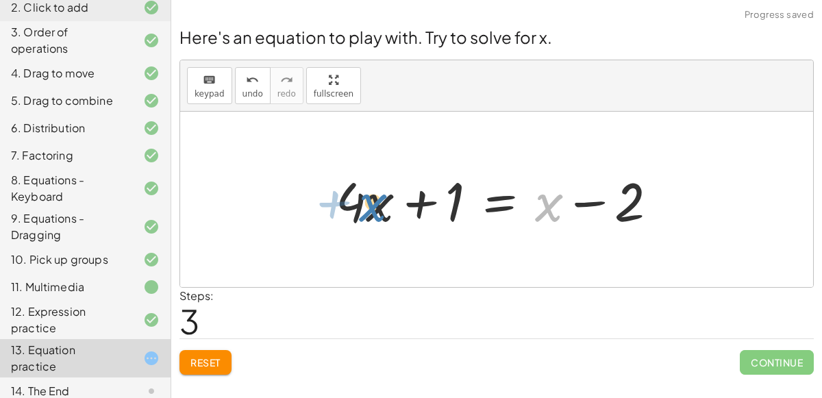
drag, startPoint x: 542, startPoint y: 205, endPoint x: 369, endPoint y: 204, distance: 173.3
click at [369, 204] on div at bounding box center [502, 199] width 347 height 71
drag, startPoint x: 544, startPoint y: 206, endPoint x: 360, endPoint y: 199, distance: 183.7
click at [360, 199] on div at bounding box center [502, 199] width 347 height 71
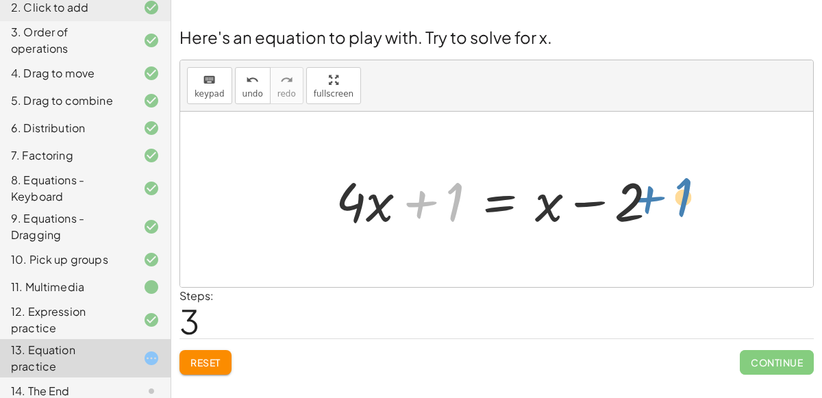
drag, startPoint x: 451, startPoint y: 208, endPoint x: 660, endPoint y: 212, distance: 208.9
click at [660, 212] on div at bounding box center [502, 199] width 347 height 71
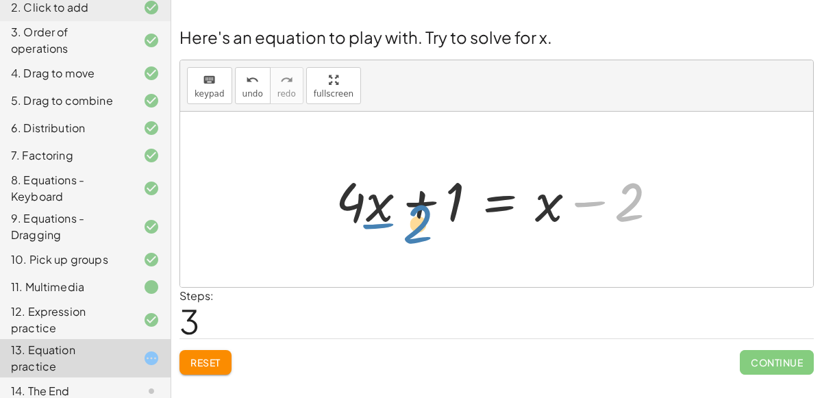
drag, startPoint x: 635, startPoint y: 206, endPoint x: 445, endPoint y: 214, distance: 189.9
click at [445, 214] on div at bounding box center [502, 199] width 347 height 71
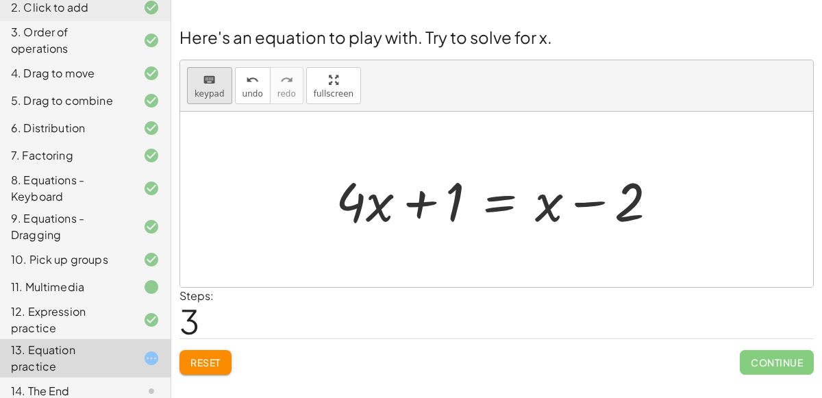
click at [206, 67] on button "keyboard keypad" at bounding box center [209, 85] width 45 height 37
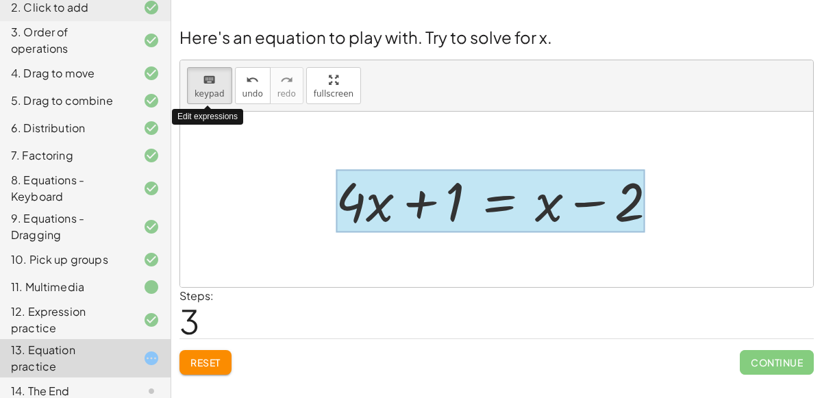
click at [512, 218] on div at bounding box center [490, 201] width 309 height 64
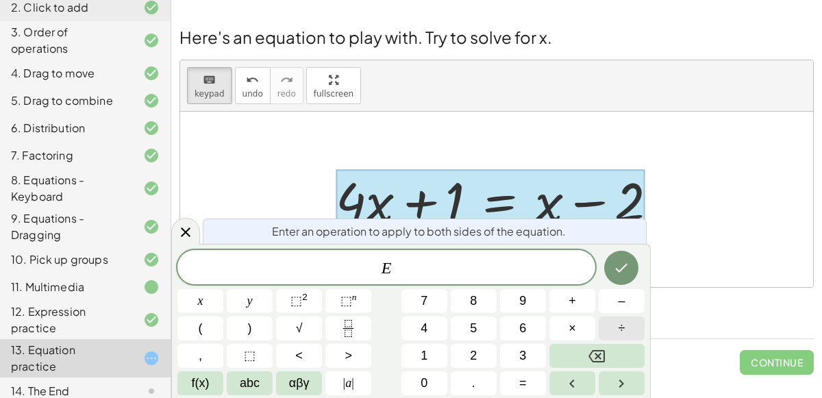
click at [623, 319] on span "÷" at bounding box center [621, 328] width 7 height 18
click at [428, 329] on button "4" at bounding box center [424, 328] width 46 height 24
click at [619, 279] on button "Done" at bounding box center [621, 268] width 34 height 34
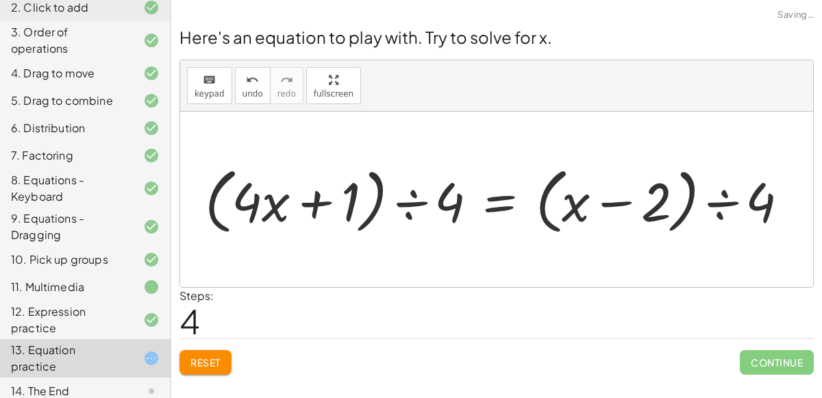
click at [635, 197] on div at bounding box center [502, 199] width 609 height 79
click at [715, 210] on div at bounding box center [502, 199] width 609 height 79
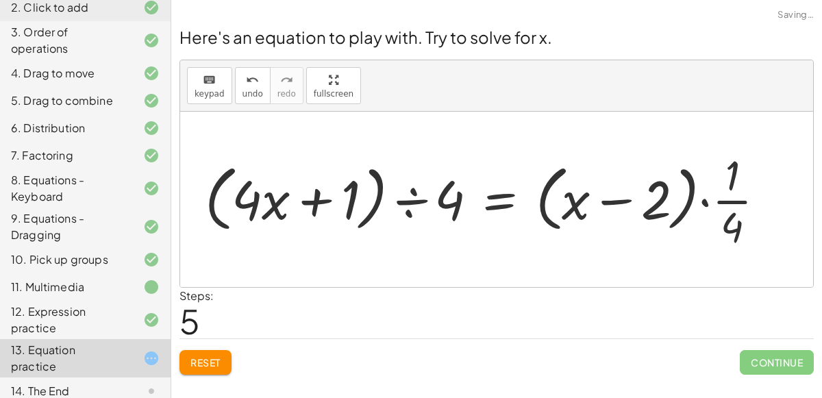
click at [715, 210] on div at bounding box center [490, 199] width 585 height 105
drag, startPoint x: 723, startPoint y: 205, endPoint x: 654, endPoint y: 203, distance: 69.2
click at [654, 203] on div at bounding box center [490, 199] width 585 height 105
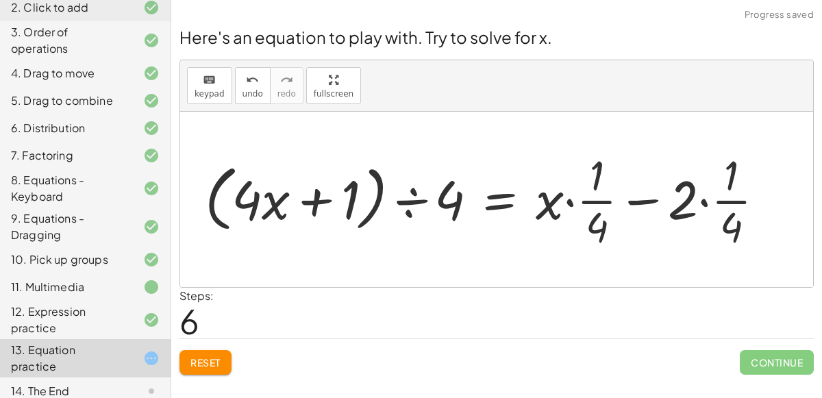
click at [725, 203] on div at bounding box center [490, 199] width 584 height 105
click at [707, 203] on div at bounding box center [490, 199] width 584 height 105
click at [566, 201] on div at bounding box center [468, 199] width 541 height 105
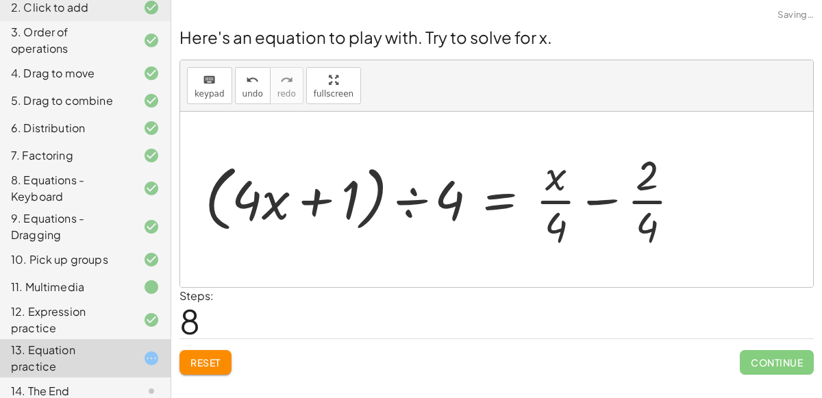
click at [566, 201] on div at bounding box center [448, 199] width 500 height 105
click at [595, 206] on div at bounding box center [448, 199] width 500 height 105
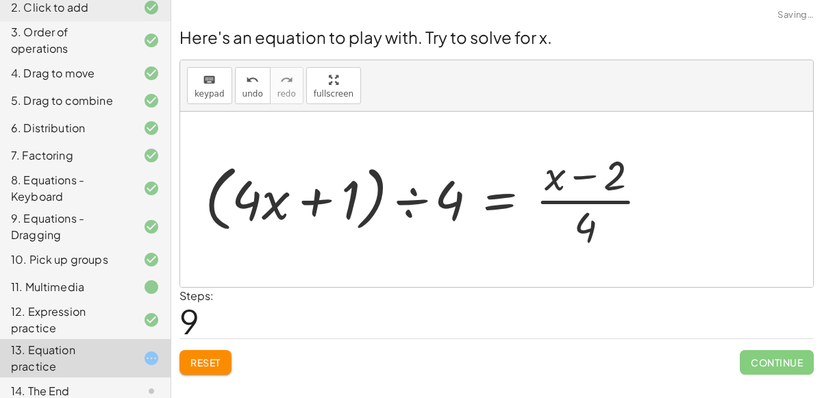
click at [568, 182] on div at bounding box center [432, 199] width 468 height 105
click at [577, 195] on div at bounding box center [432, 199] width 468 height 105
click at [578, 202] on div at bounding box center [432, 199] width 468 height 105
click at [408, 205] on div at bounding box center [432, 199] width 468 height 105
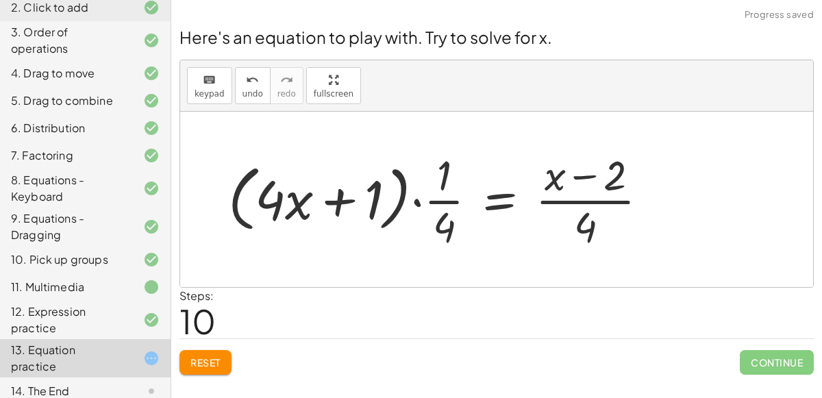
click at [424, 199] on div at bounding box center [443, 199] width 445 height 105
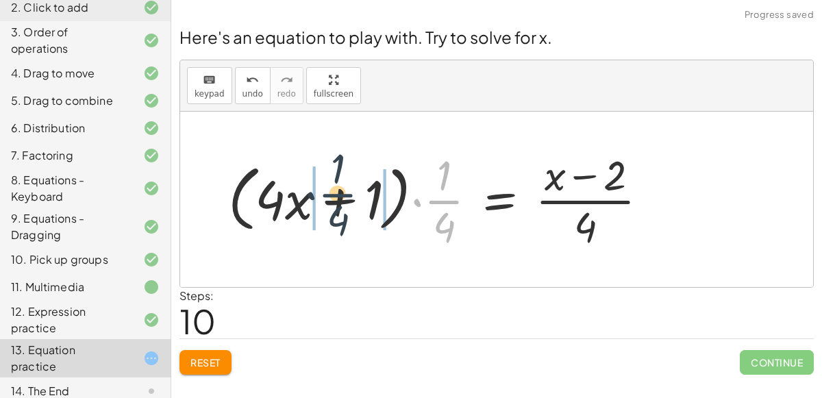
drag, startPoint x: 442, startPoint y: 196, endPoint x: 329, endPoint y: 192, distance: 113.1
click at [329, 192] on div at bounding box center [443, 199] width 445 height 105
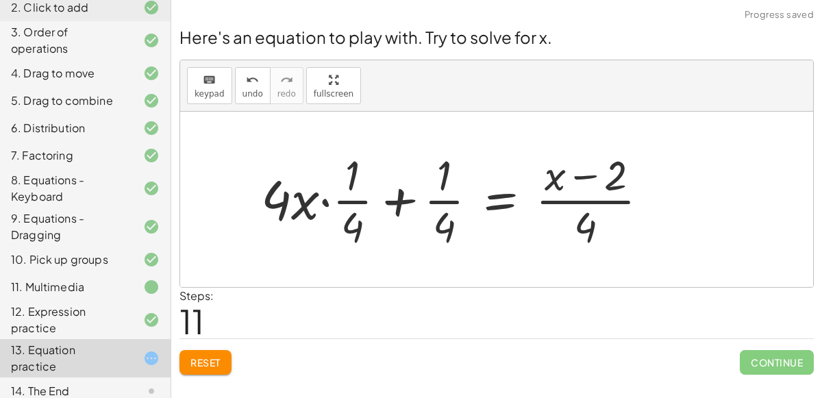
click at [388, 199] on div at bounding box center [460, 199] width 412 height 105
click at [331, 203] on div at bounding box center [460, 199] width 412 height 105
click at [309, 200] on div at bounding box center [474, 199] width 384 height 105
click at [316, 202] on div at bounding box center [474, 199] width 384 height 105
click at [321, 201] on div at bounding box center [474, 199] width 384 height 105
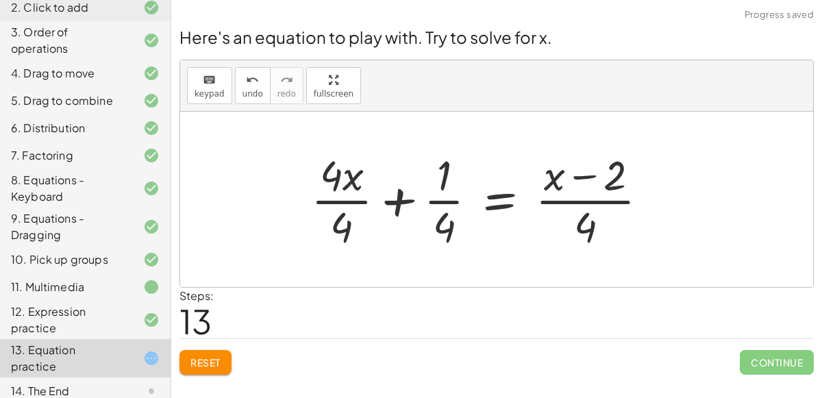
click at [404, 199] on div at bounding box center [485, 199] width 362 height 105
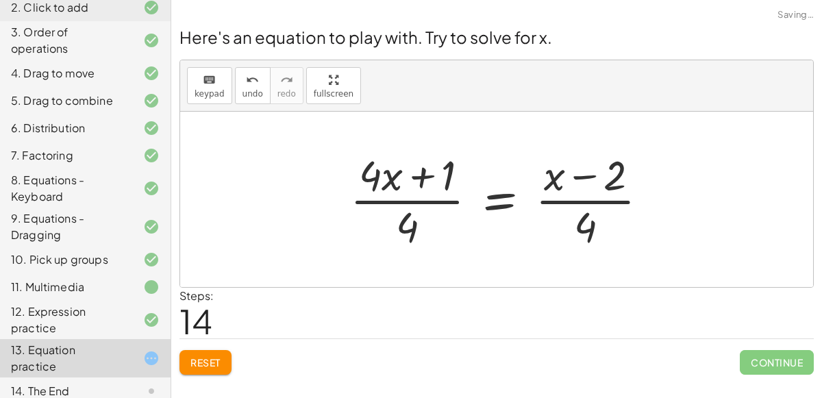
click at [404, 199] on div at bounding box center [504, 199] width 323 height 105
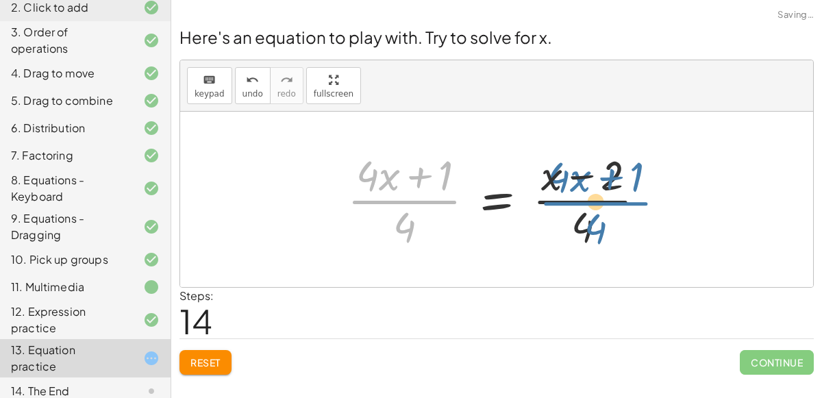
drag, startPoint x: 404, startPoint y: 199, endPoint x: 594, endPoint y: 203, distance: 189.8
click at [594, 203] on div at bounding box center [501, 199] width 323 height 105
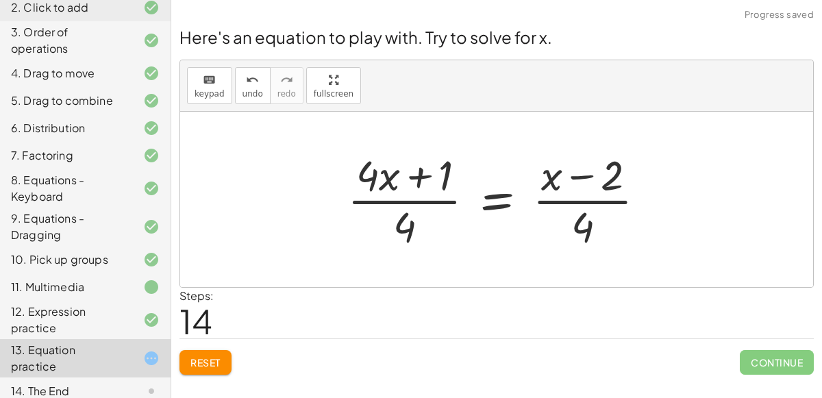
click at [453, 187] on div at bounding box center [501, 199] width 323 height 105
click at [489, 203] on div at bounding box center [501, 199] width 323 height 105
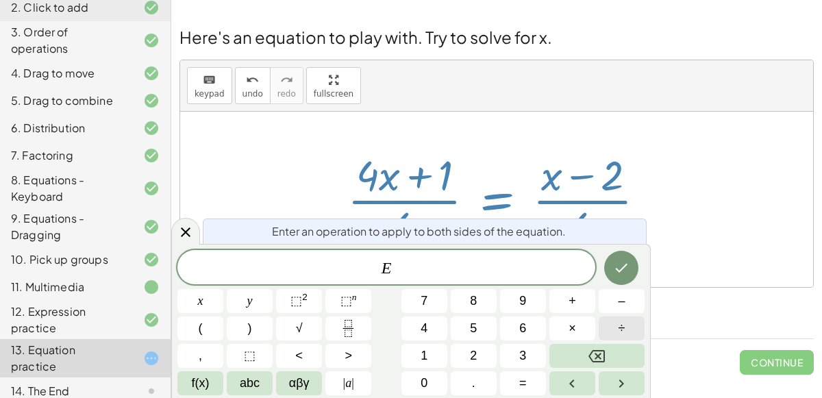
click at [610, 336] on button "÷" at bounding box center [622, 328] width 46 height 24
click at [427, 329] on span "4" at bounding box center [424, 328] width 7 height 18
click at [610, 262] on button "Done" at bounding box center [621, 268] width 34 height 34
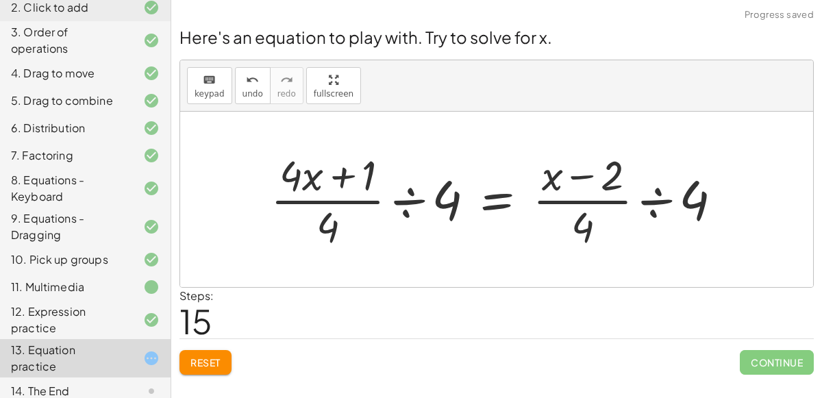
click at [404, 204] on div at bounding box center [502, 199] width 476 height 105
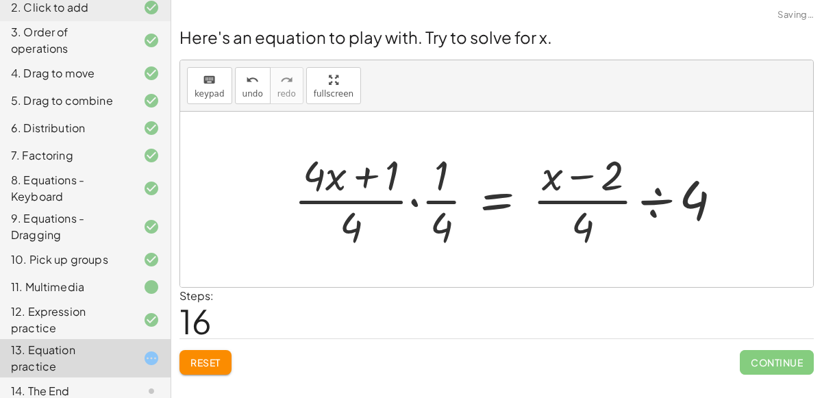
click at [404, 204] on div at bounding box center [513, 199] width 453 height 105
click at [414, 202] on div at bounding box center [513, 199] width 453 height 105
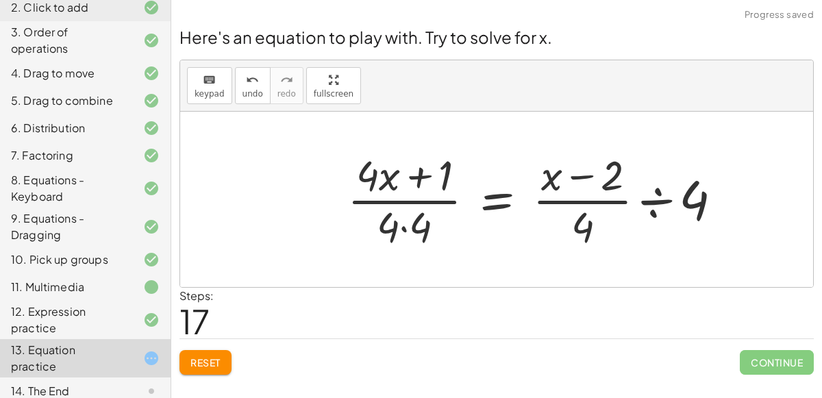
click at [661, 194] on div at bounding box center [539, 199] width 399 height 105
click at [660, 198] on div at bounding box center [528, 199] width 376 height 105
click at [637, 203] on div at bounding box center [528, 199] width 376 height 105
click at [505, 208] on div at bounding box center [501, 199] width 323 height 105
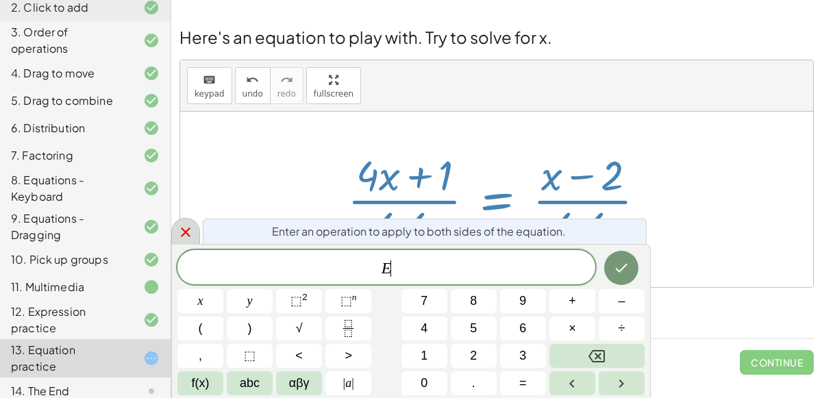
click at [186, 236] on icon at bounding box center [185, 232] width 16 height 16
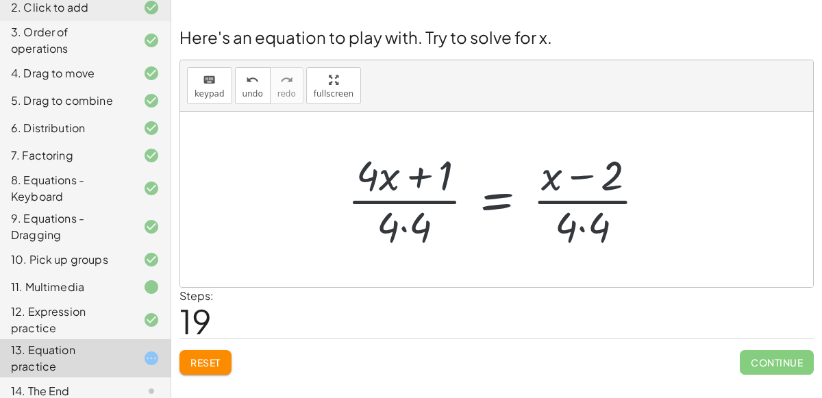
click at [217, 353] on button "Reset" at bounding box center [205, 362] width 52 height 25
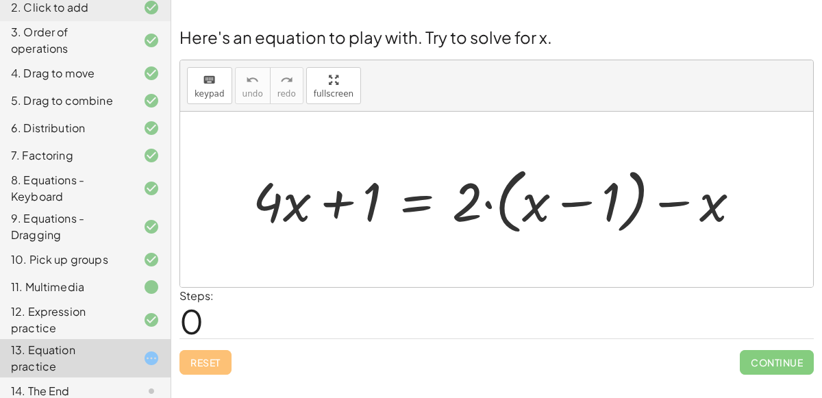
click at [560, 198] on div at bounding box center [502, 199] width 512 height 79
click at [484, 205] on div at bounding box center [502, 199] width 512 height 79
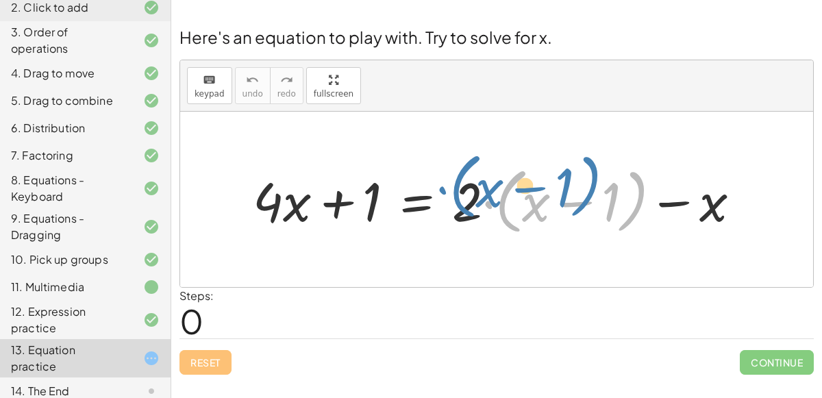
drag, startPoint x: 484, startPoint y: 205, endPoint x: 434, endPoint y: 189, distance: 51.8
click at [434, 189] on div at bounding box center [502, 199] width 512 height 79
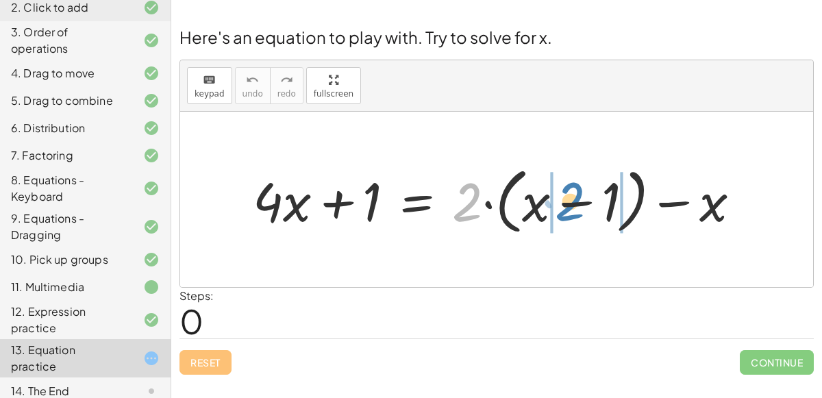
drag, startPoint x: 458, startPoint y: 194, endPoint x: 564, endPoint y: 193, distance: 105.5
click at [564, 193] on div at bounding box center [502, 199] width 512 height 79
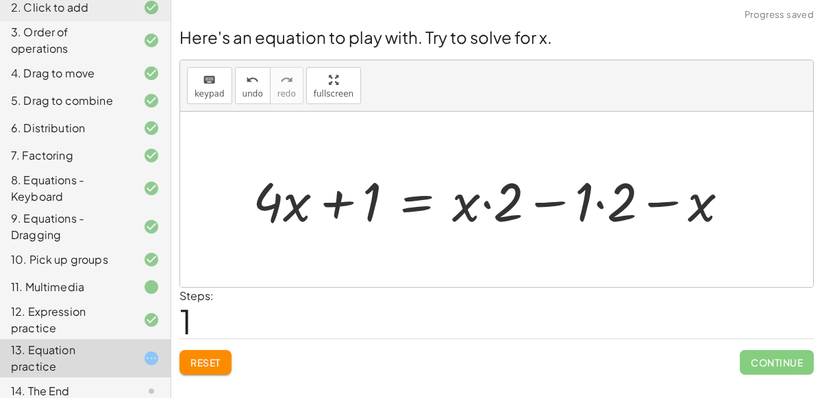
click at [482, 199] on div at bounding box center [496, 199] width 501 height 71
click at [598, 207] on div at bounding box center [496, 199] width 501 height 71
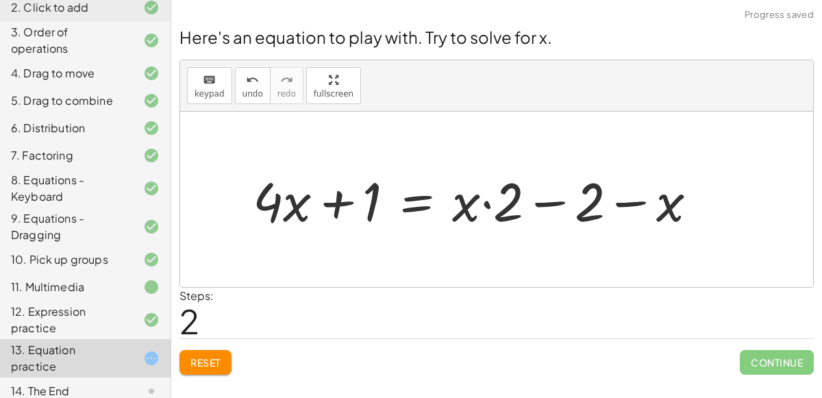
click at [636, 208] on div at bounding box center [480, 199] width 469 height 71
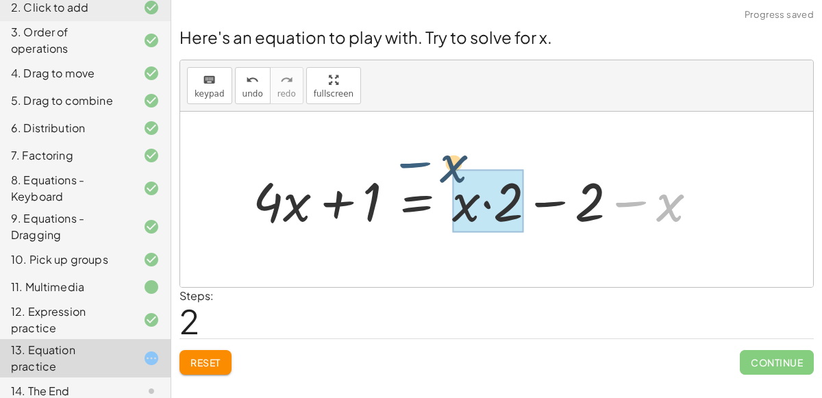
drag, startPoint x: 636, startPoint y: 208, endPoint x: 428, endPoint y: 186, distance: 209.3
click at [428, 186] on div at bounding box center [480, 199] width 469 height 71
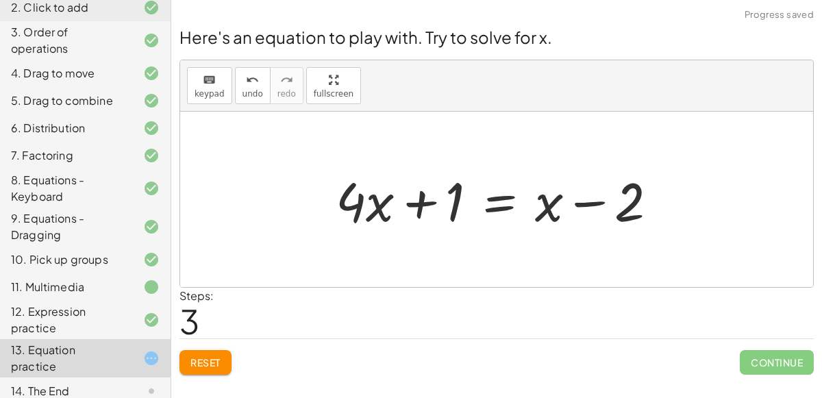
click at [381, 207] on div at bounding box center [502, 199] width 347 height 71
drag, startPoint x: 455, startPoint y: 210, endPoint x: 474, endPoint y: 191, distance: 26.2
click at [474, 191] on div at bounding box center [502, 199] width 347 height 71
click at [422, 210] on div at bounding box center [502, 199] width 347 height 71
drag, startPoint x: 358, startPoint y: 198, endPoint x: 584, endPoint y: 207, distance: 226.2
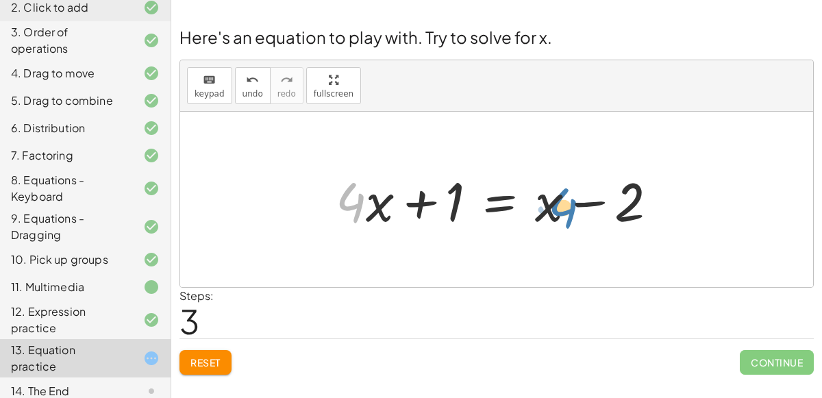
click at [584, 207] on div at bounding box center [502, 199] width 347 height 71
drag, startPoint x: 557, startPoint y: 207, endPoint x: 377, endPoint y: 196, distance: 180.5
click at [377, 196] on div at bounding box center [502, 199] width 347 height 71
drag, startPoint x: 540, startPoint y: 222, endPoint x: 329, endPoint y: 218, distance: 211.7
click at [329, 218] on div at bounding box center [502, 199] width 347 height 71
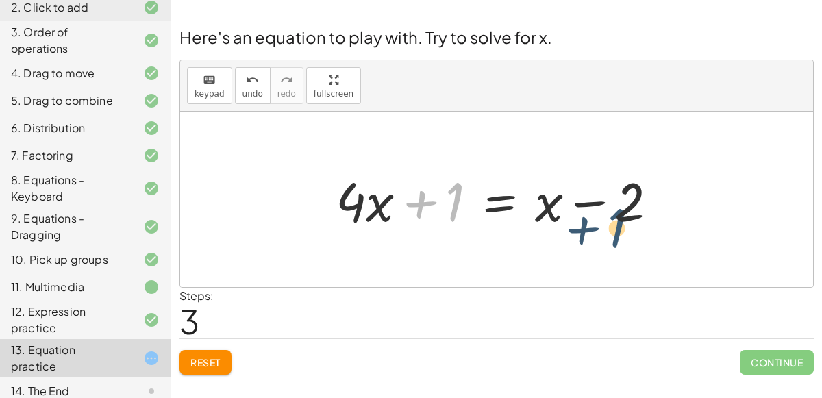
drag, startPoint x: 452, startPoint y: 205, endPoint x: 614, endPoint y: 230, distance: 164.3
click at [614, 230] on div at bounding box center [502, 199] width 347 height 71
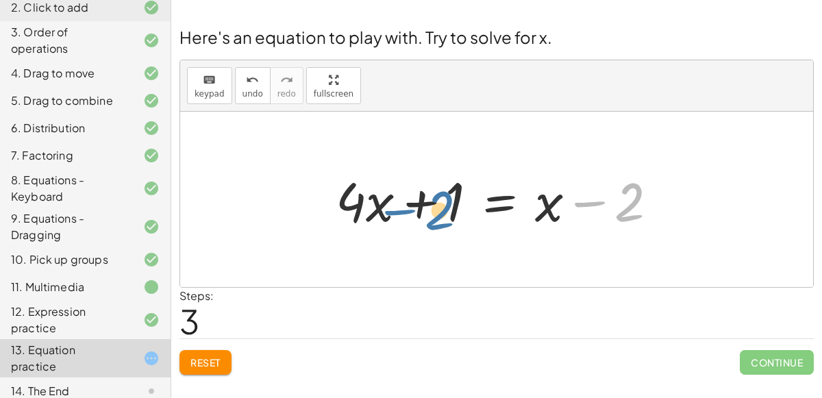
drag, startPoint x: 629, startPoint y: 209, endPoint x: 444, endPoint y: 212, distance: 185.6
click at [444, 212] on div at bounding box center [502, 199] width 347 height 71
click at [207, 82] on icon "keyboard" at bounding box center [209, 80] width 13 height 16
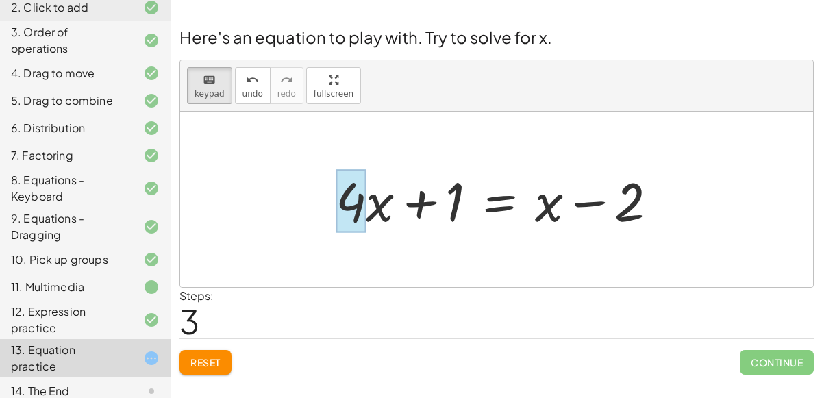
click at [350, 200] on div at bounding box center [351, 201] width 30 height 64
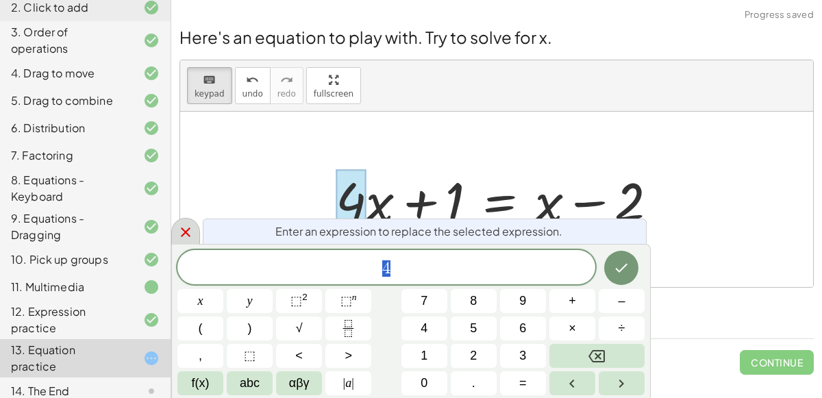
click at [171, 238] on div at bounding box center [185, 231] width 29 height 27
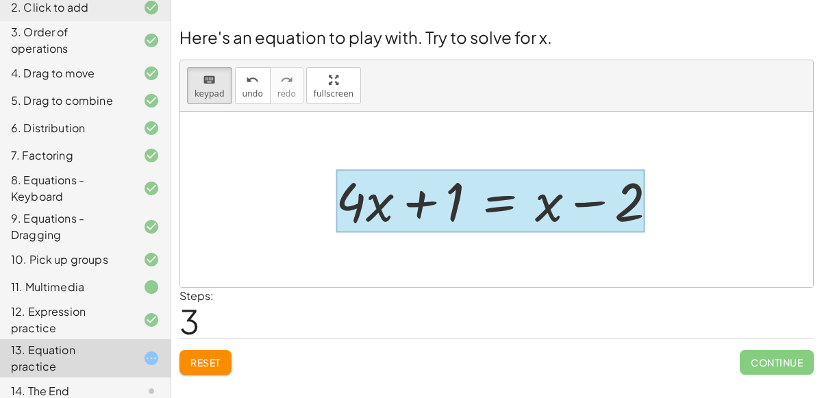
click at [509, 190] on div at bounding box center [490, 201] width 309 height 64
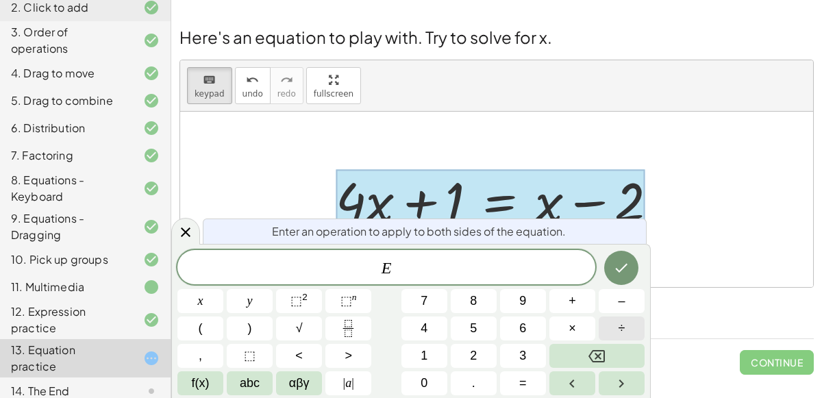
click at [629, 319] on button "÷" at bounding box center [622, 328] width 46 height 24
click at [427, 331] on span "4" at bounding box center [424, 328] width 7 height 18
click at [616, 271] on icon "Done" at bounding box center [621, 268] width 16 height 16
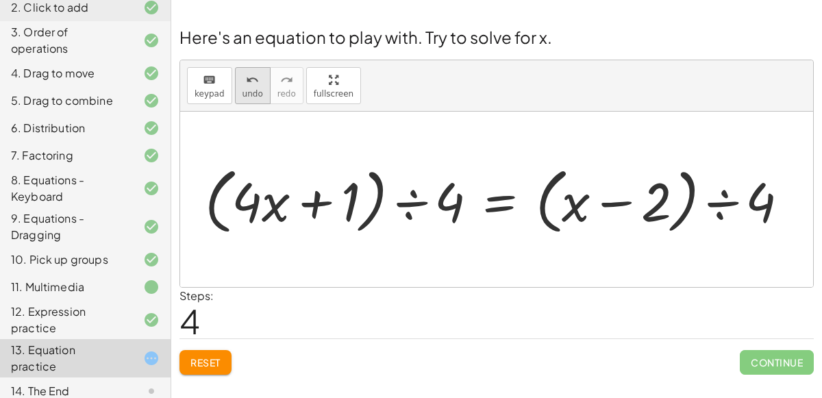
click at [239, 98] on button "undo undo" at bounding box center [253, 85] width 36 height 37
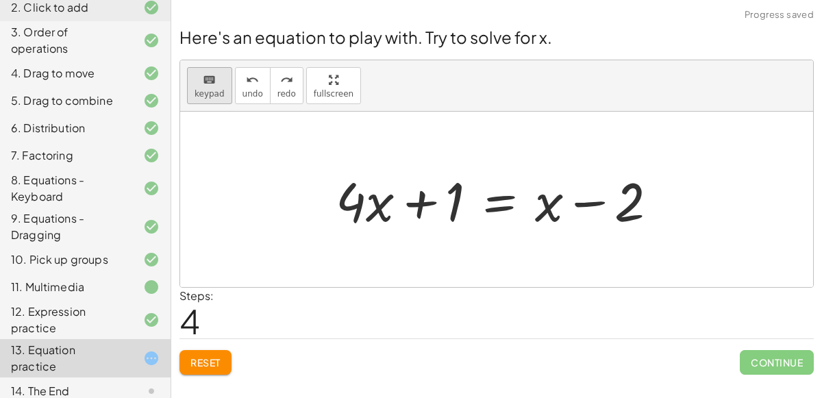
click at [204, 74] on icon "keyboard" at bounding box center [209, 80] width 13 height 16
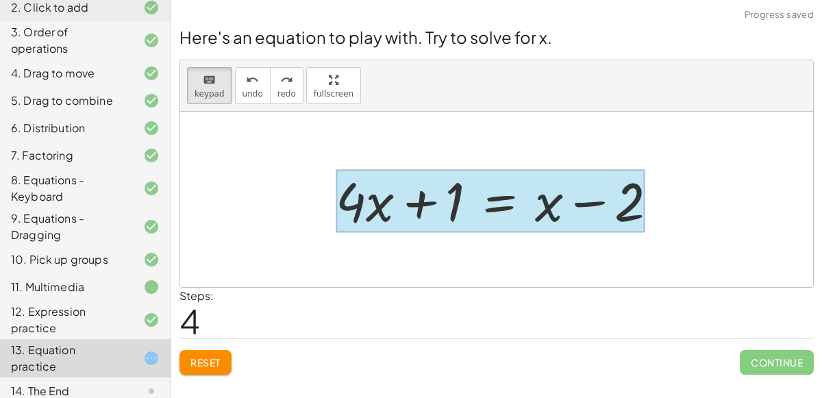
drag, startPoint x: 370, startPoint y: 190, endPoint x: 496, endPoint y: 210, distance: 127.6
click at [496, 210] on div at bounding box center [490, 201] width 309 height 64
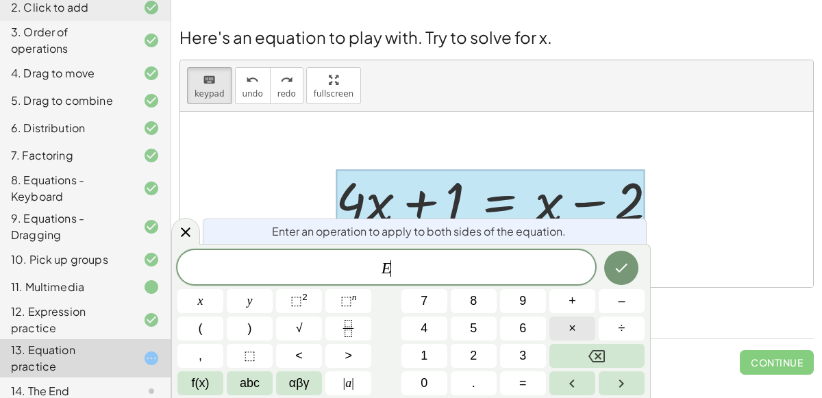
click at [574, 334] on span "×" at bounding box center [572, 328] width 8 height 18
click at [423, 321] on span "4" at bounding box center [424, 328] width 7 height 18
click at [608, 270] on button "Done" at bounding box center [621, 268] width 34 height 34
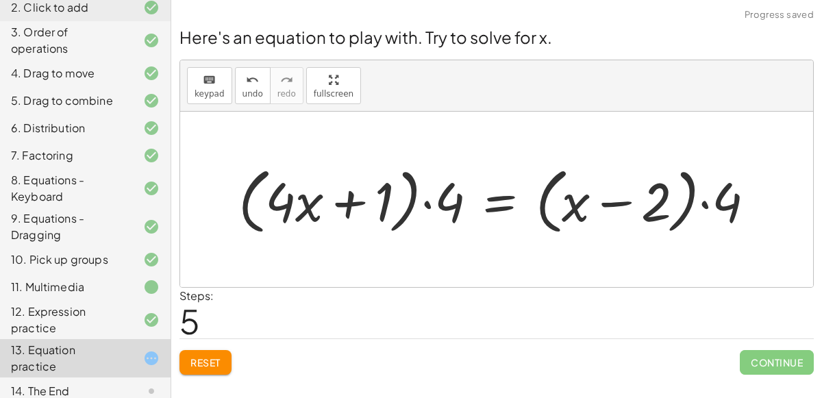
click at [425, 201] on div at bounding box center [502, 199] width 541 height 79
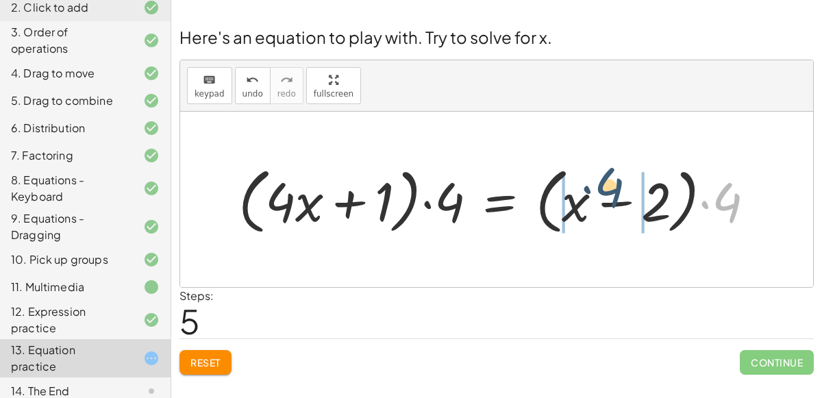
drag, startPoint x: 723, startPoint y: 207, endPoint x: 606, endPoint y: 192, distance: 117.4
click at [606, 192] on div at bounding box center [502, 199] width 541 height 79
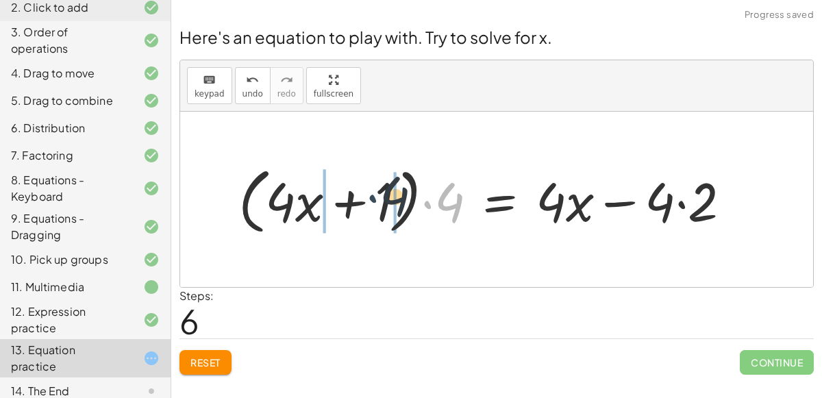
drag, startPoint x: 421, startPoint y: 198, endPoint x: 355, endPoint y: 196, distance: 66.5
click at [355, 196] on div at bounding box center [490, 199] width 517 height 79
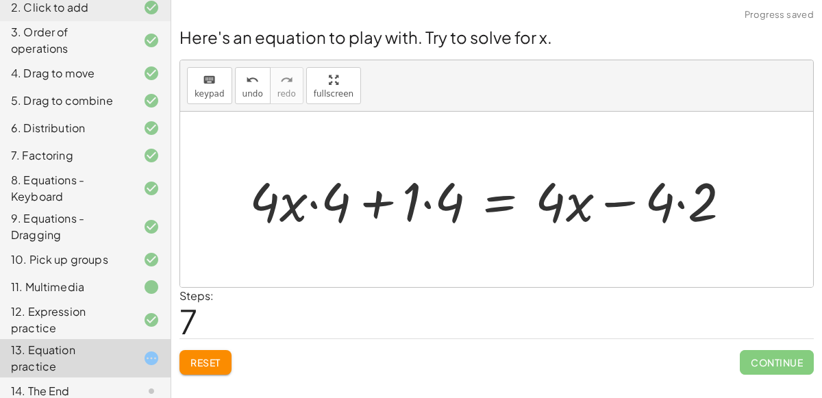
click at [314, 198] on div at bounding box center [495, 199] width 506 height 71
click at [371, 203] on div at bounding box center [495, 199] width 506 height 71
click at [427, 192] on div at bounding box center [495, 199] width 506 height 71
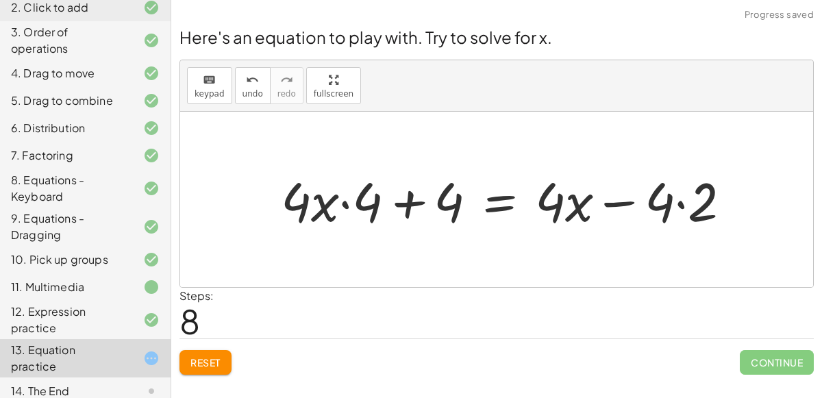
click at [345, 201] on div at bounding box center [511, 199] width 475 height 71
click at [690, 203] on div at bounding box center [511, 199] width 475 height 71
click at [645, 205] on div at bounding box center [491, 199] width 434 height 71
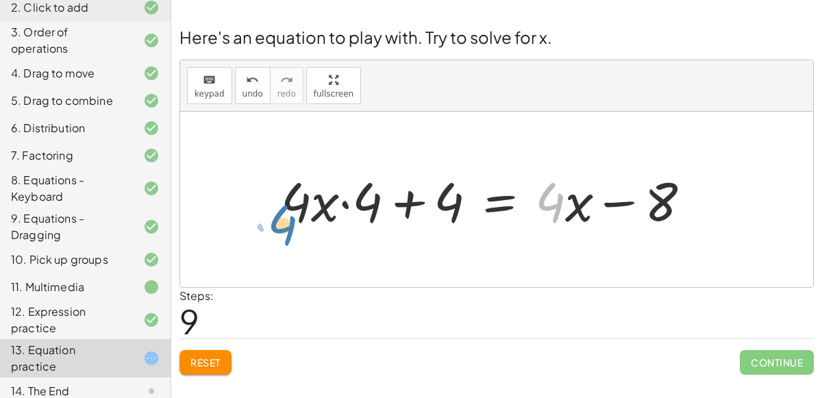
drag, startPoint x: 549, startPoint y: 195, endPoint x: 310, endPoint y: 204, distance: 239.2
click at [310, 204] on div at bounding box center [491, 199] width 434 height 71
click at [414, 190] on div at bounding box center [491, 199] width 434 height 71
click at [508, 196] on div at bounding box center [491, 199] width 434 height 71
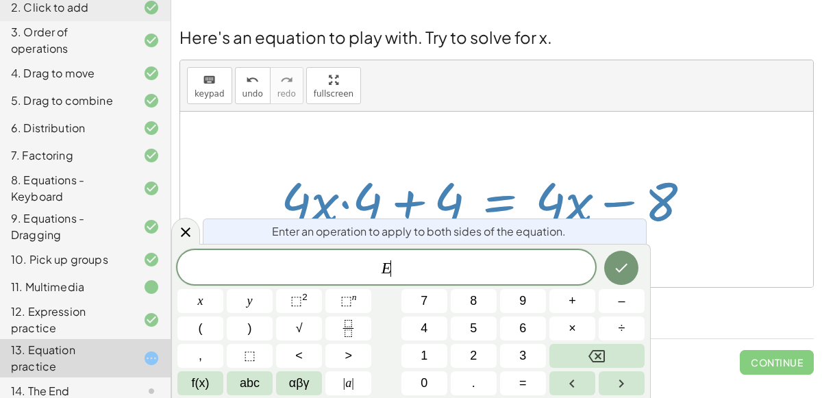
click at [189, 216] on div at bounding box center [496, 199] width 633 height 175
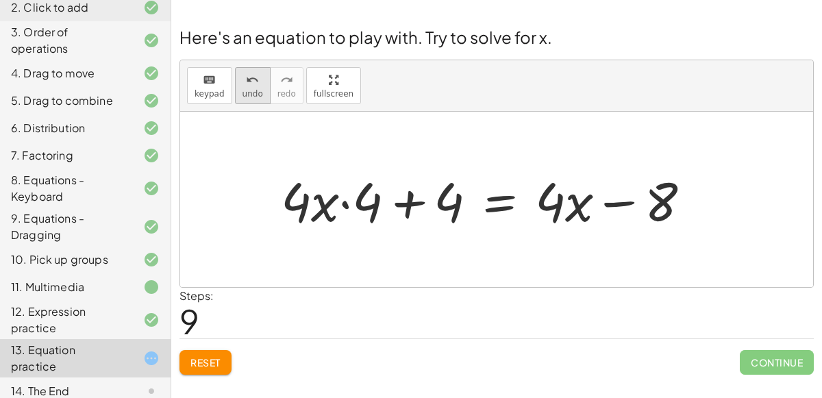
click at [256, 80] on button "undo undo" at bounding box center [253, 85] width 36 height 37
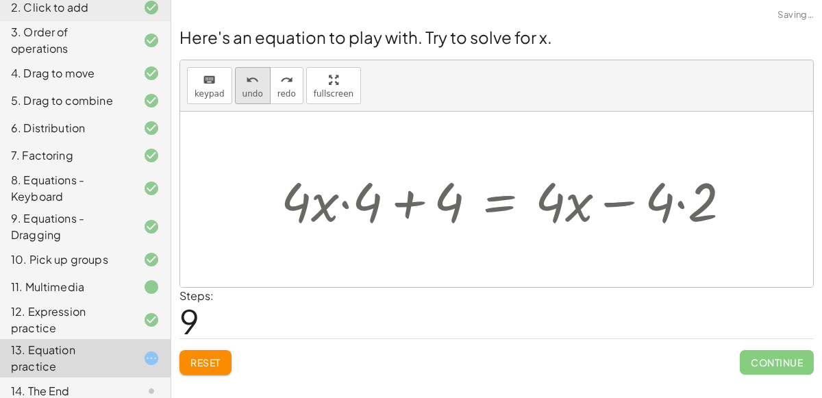
click at [256, 80] on button "undo undo" at bounding box center [253, 85] width 36 height 37
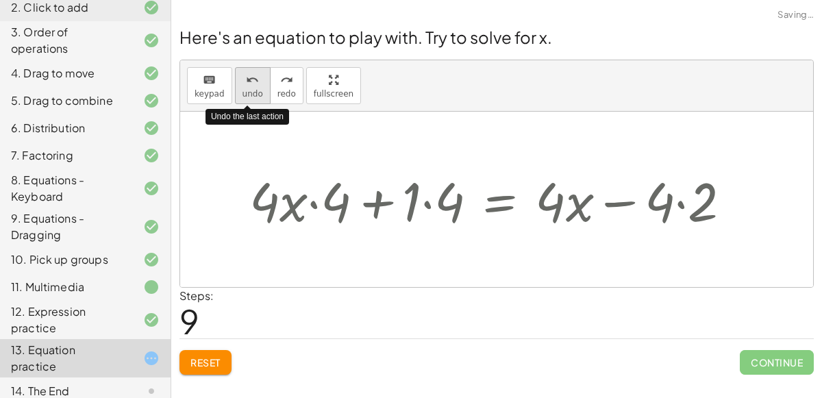
click at [256, 80] on button "undo undo" at bounding box center [253, 85] width 36 height 37
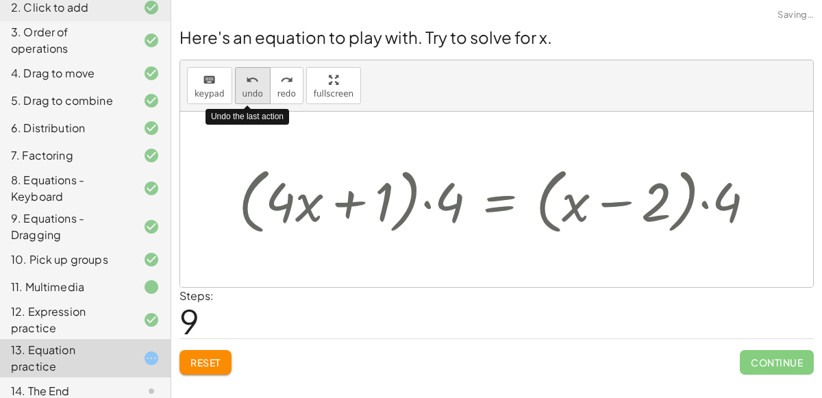
click at [256, 80] on button "undo undo" at bounding box center [253, 85] width 36 height 37
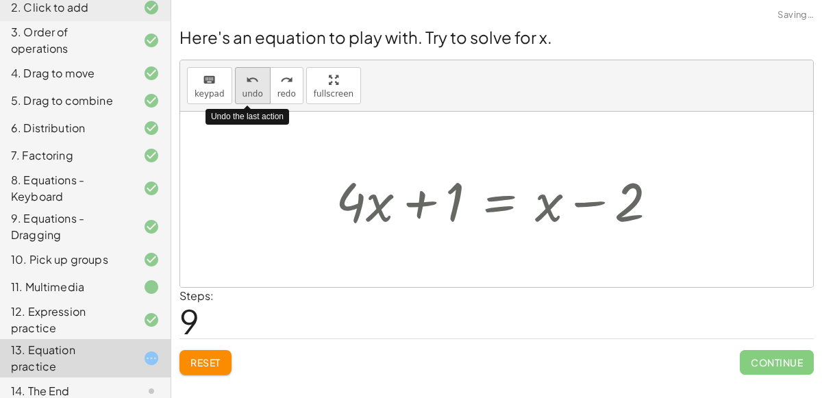
click at [256, 80] on button "undo undo" at bounding box center [253, 85] width 36 height 37
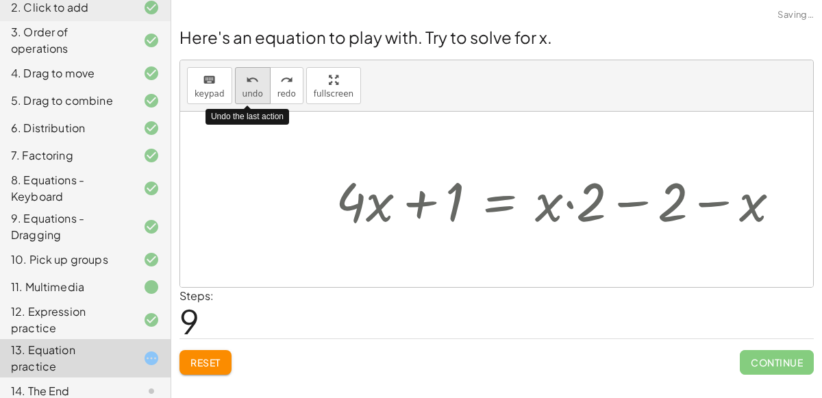
click at [256, 80] on button "undo undo" at bounding box center [253, 85] width 36 height 37
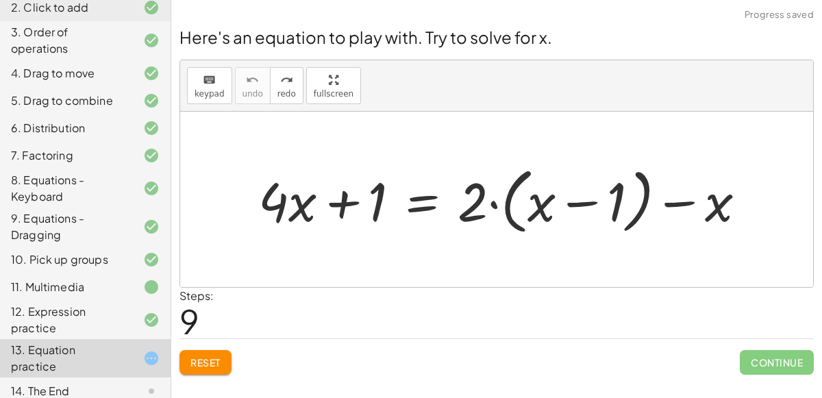
click at [211, 365] on span "Reset" at bounding box center [205, 362] width 30 height 12
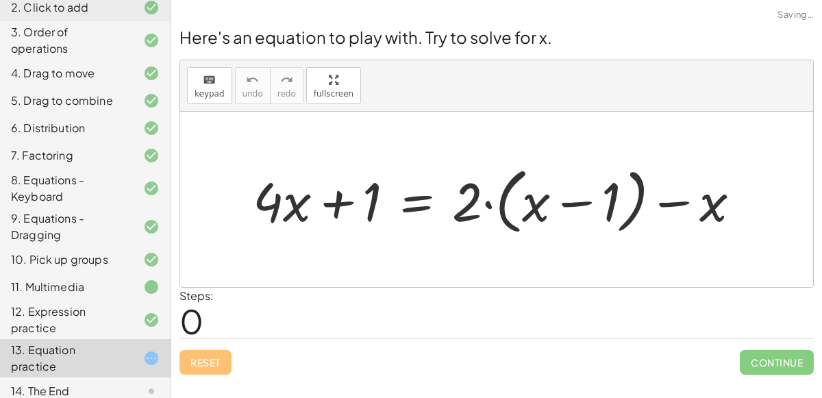
click at [76, 383] on div "14. The End" at bounding box center [66, 391] width 110 height 16
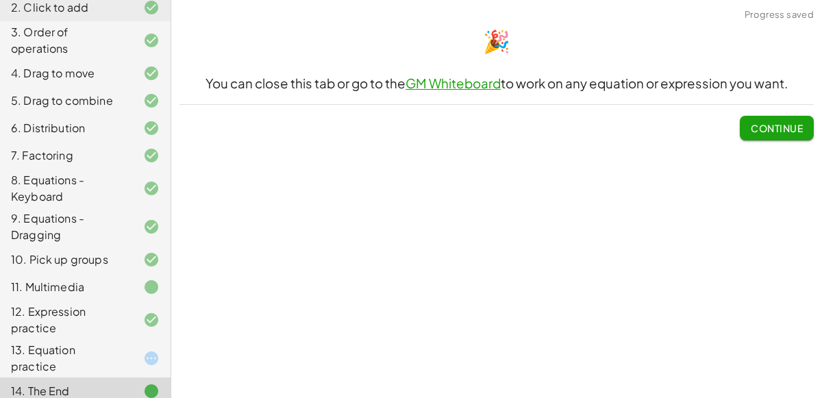
click at [136, 350] on div at bounding box center [140, 358] width 38 height 16
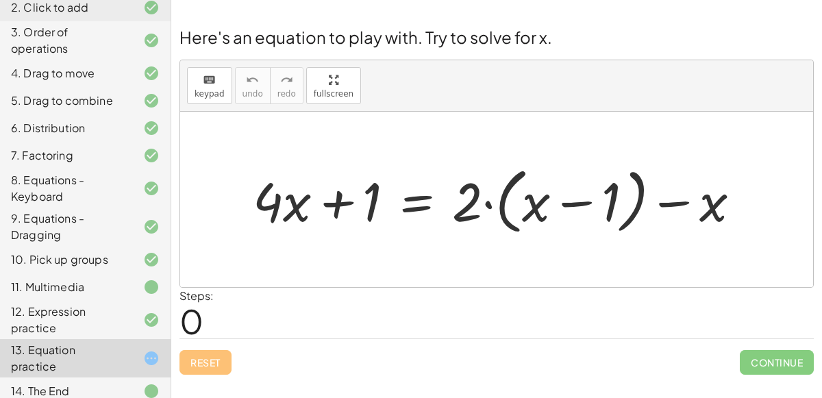
click at [597, 208] on div at bounding box center [502, 199] width 512 height 79
click at [584, 206] on div at bounding box center [502, 199] width 512 height 79
drag, startPoint x: 703, startPoint y: 218, endPoint x: 523, endPoint y: 208, distance: 181.1
click at [523, 208] on div at bounding box center [502, 199] width 512 height 79
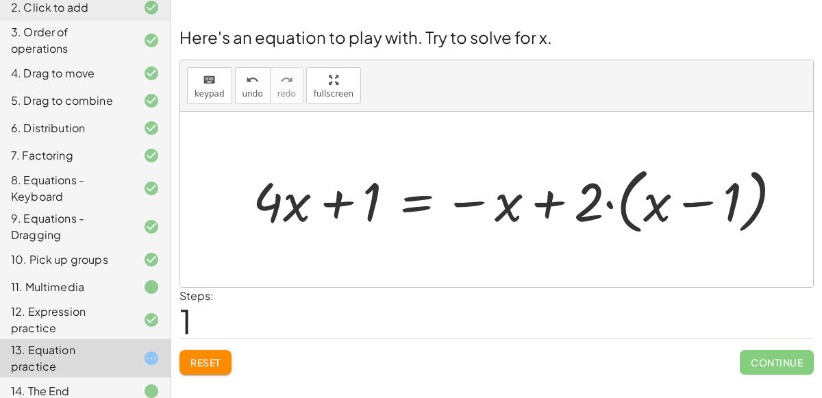
click at [554, 211] on div at bounding box center [523, 199] width 554 height 79
click at [492, 199] on div at bounding box center [523, 199] width 554 height 79
click at [481, 206] on div at bounding box center [523, 199] width 554 height 79
click at [613, 208] on div at bounding box center [523, 199] width 554 height 79
click at [220, 356] on span "Reset" at bounding box center [205, 362] width 30 height 12
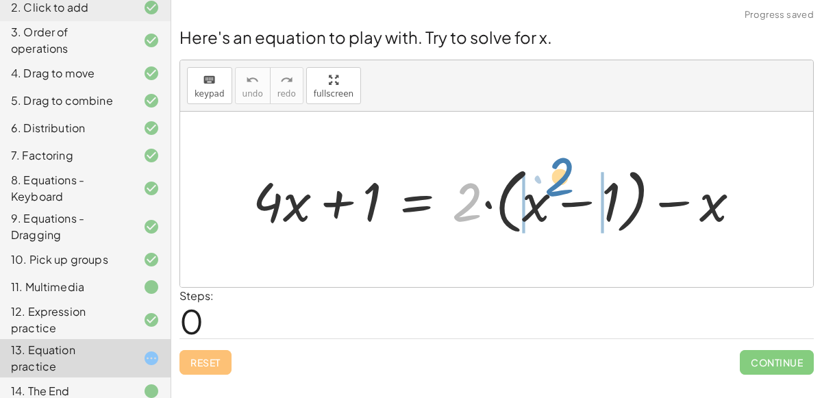
drag, startPoint x: 475, startPoint y: 203, endPoint x: 568, endPoint y: 179, distance: 95.7
click at [568, 179] on div at bounding box center [502, 199] width 512 height 79
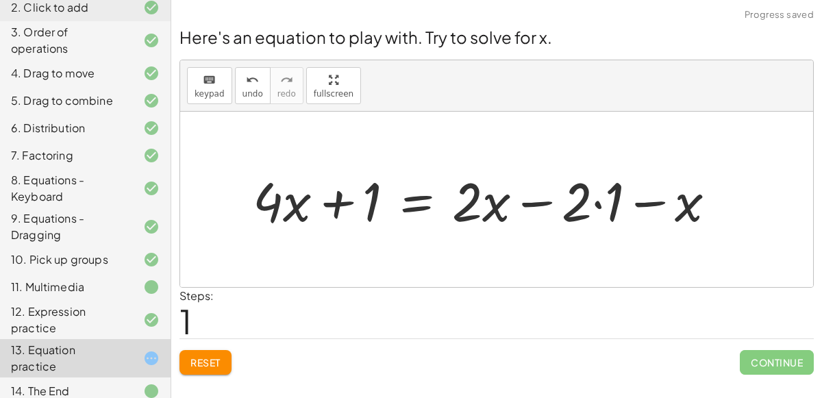
click at [584, 207] on div at bounding box center [490, 199] width 488 height 71
click at [608, 204] on div at bounding box center [490, 199] width 488 height 71
click at [521, 203] on div at bounding box center [474, 199] width 456 height 71
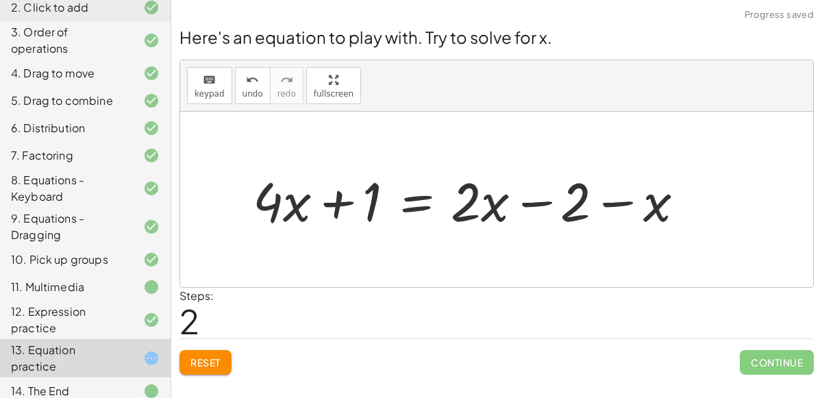
click at [629, 216] on div at bounding box center [474, 199] width 456 height 71
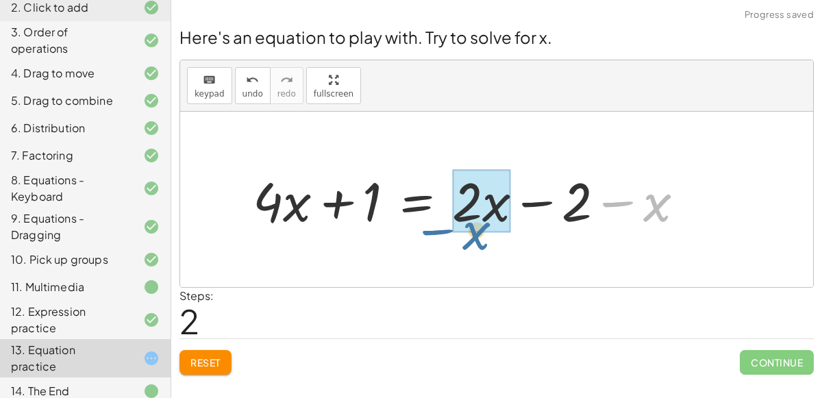
drag, startPoint x: 645, startPoint y: 211, endPoint x: 462, endPoint y: 228, distance: 183.0
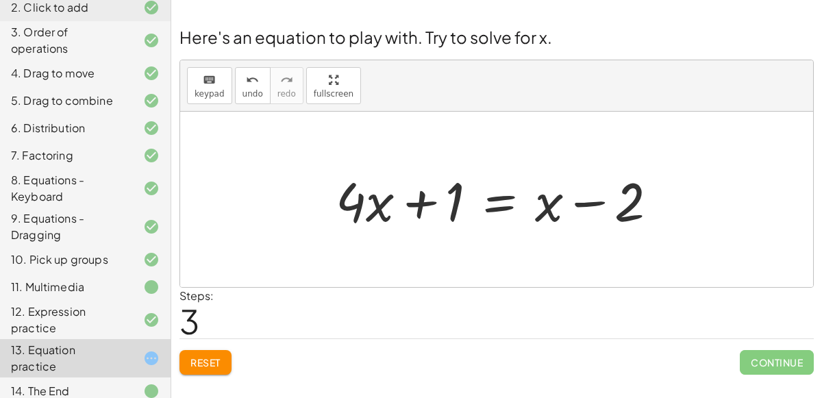
click at [380, 209] on div at bounding box center [502, 199] width 347 height 71
click at [418, 207] on div at bounding box center [502, 199] width 347 height 71
click at [228, 89] on div "keyboard keypad undo [PERSON_NAME] redo fullscreen" at bounding box center [496, 85] width 633 height 51
click at [204, 75] on icon "keyboard" at bounding box center [209, 80] width 13 height 16
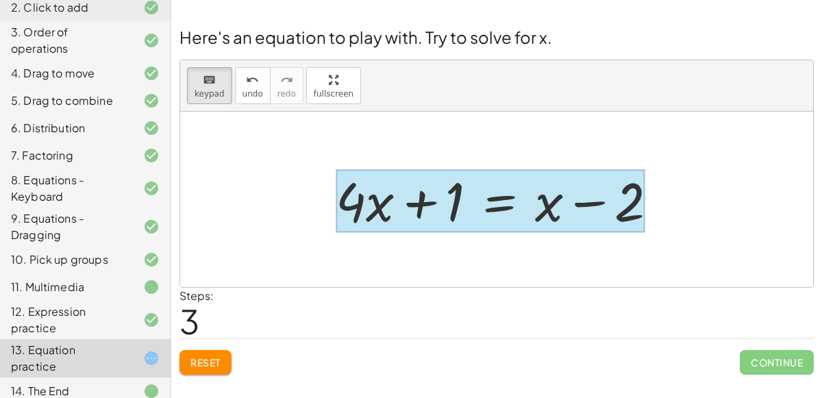
click at [486, 200] on div at bounding box center [490, 201] width 309 height 64
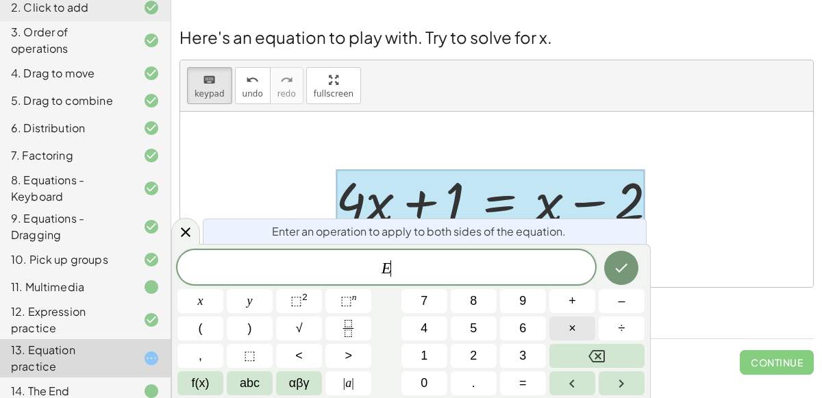
click at [575, 323] on span "×" at bounding box center [572, 328] width 8 height 18
click at [476, 326] on span "5" at bounding box center [473, 328] width 7 height 18
click at [629, 271] on icon "Done" at bounding box center [621, 268] width 16 height 16
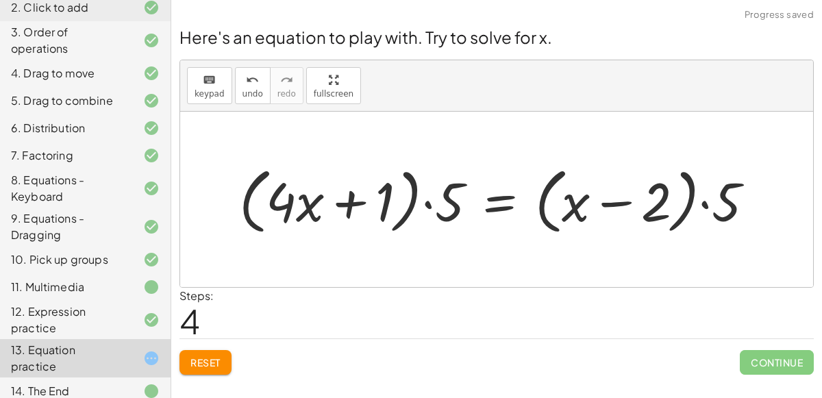
click at [608, 198] on div at bounding box center [502, 199] width 540 height 79
click at [253, 82] on icon "undo" at bounding box center [252, 80] width 13 height 16
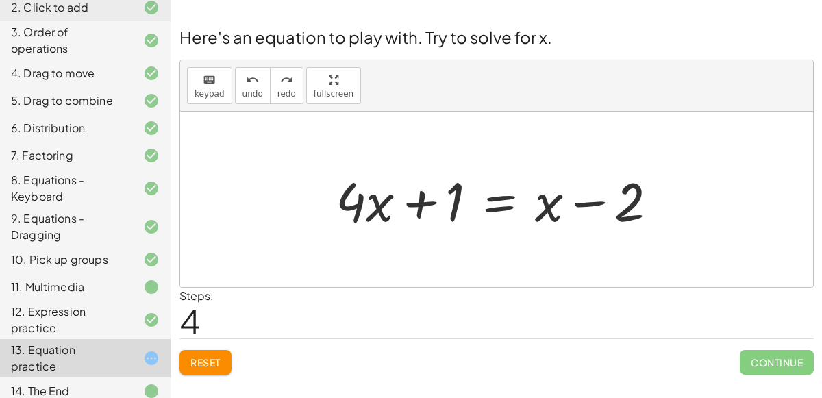
click at [355, 218] on div at bounding box center [502, 199] width 347 height 71
click at [199, 81] on div "keyboard" at bounding box center [210, 79] width 30 height 16
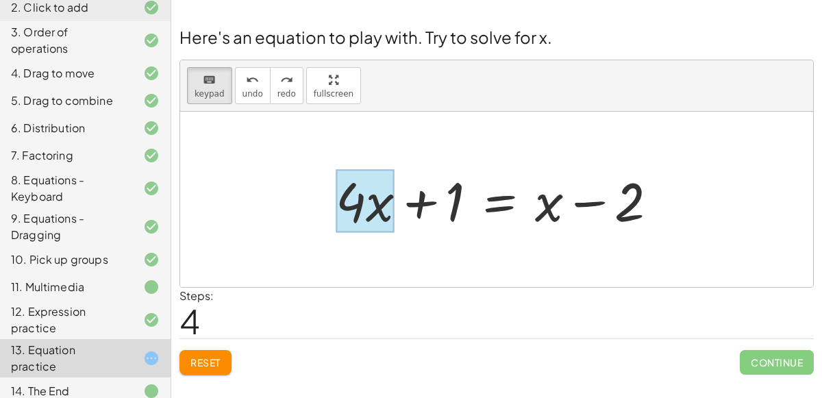
click at [371, 201] on div at bounding box center [365, 201] width 58 height 64
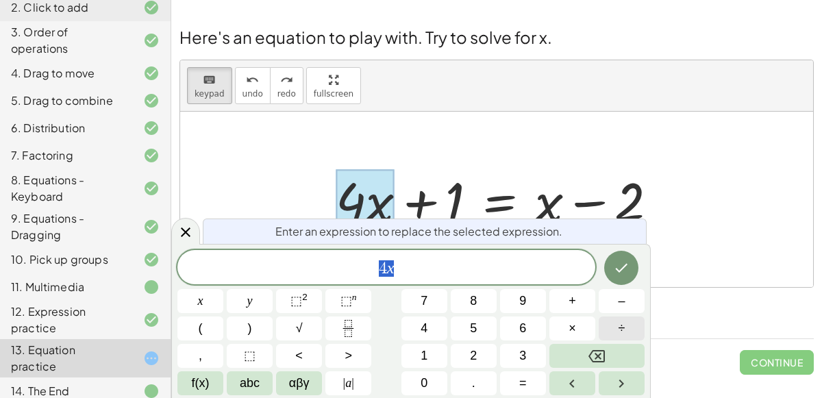
click at [605, 331] on button "÷" at bounding box center [622, 328] width 46 height 24
click at [479, 360] on button "2" at bounding box center [474, 356] width 46 height 24
click at [624, 273] on icon "Done" at bounding box center [621, 268] width 16 height 16
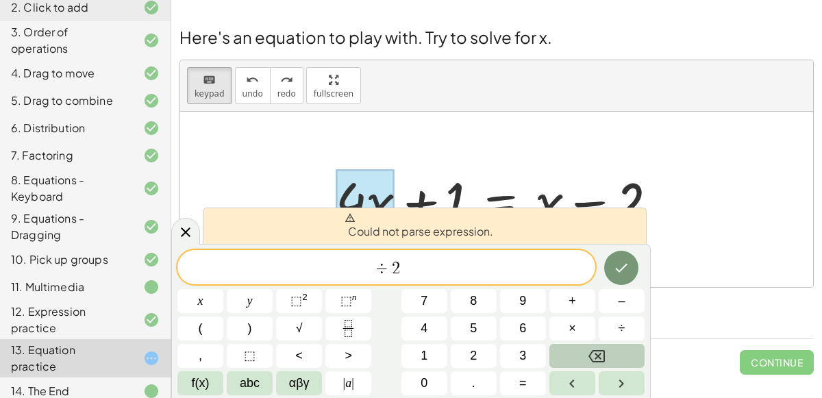
click at [579, 353] on button "Backspace" at bounding box center [596, 356] width 95 height 24
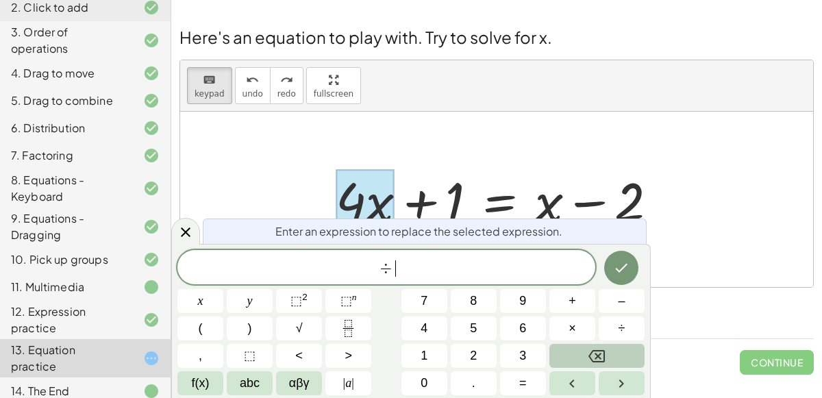
click at [579, 353] on button "Backspace" at bounding box center [596, 356] width 95 height 24
click at [631, 336] on button "÷" at bounding box center [622, 328] width 46 height 24
click at [431, 324] on button "4" at bounding box center [424, 328] width 46 height 24
click at [627, 255] on button "Done" at bounding box center [621, 268] width 34 height 34
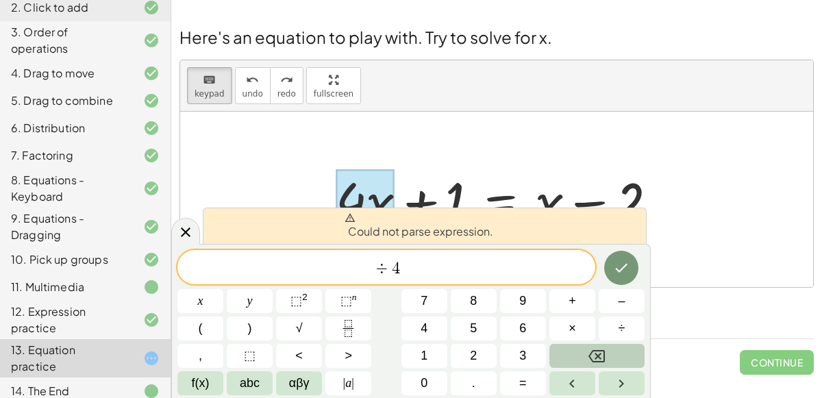
click at [623, 358] on button "Backspace" at bounding box center [596, 356] width 95 height 24
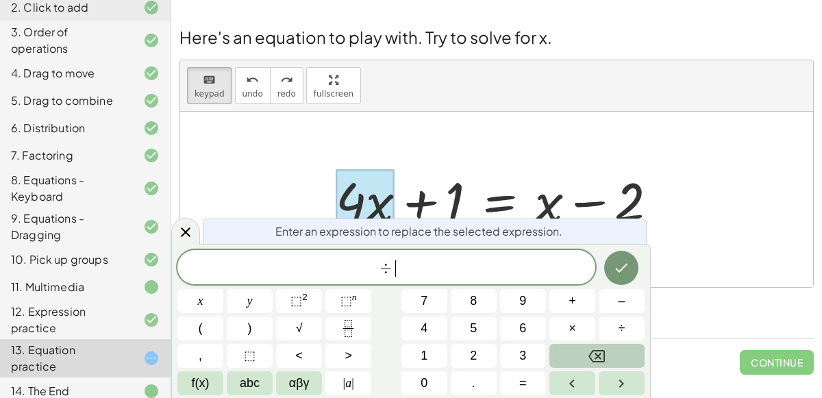
click at [623, 358] on button "Backspace" at bounding box center [596, 356] width 95 height 24
click at [417, 155] on div at bounding box center [496, 199] width 633 height 175
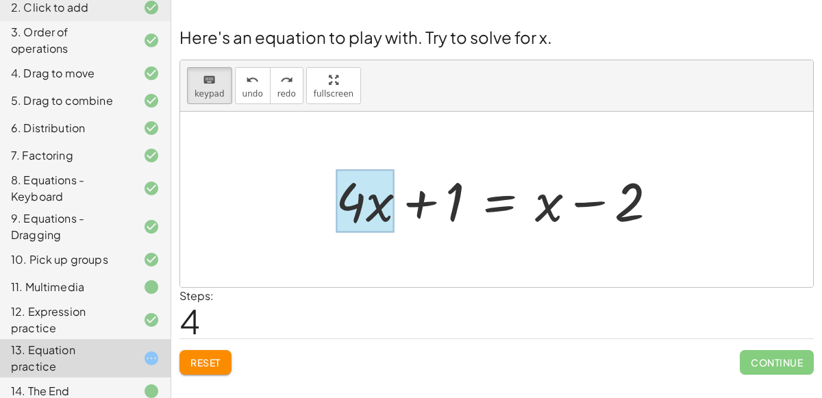
click at [390, 192] on div at bounding box center [365, 201] width 58 height 64
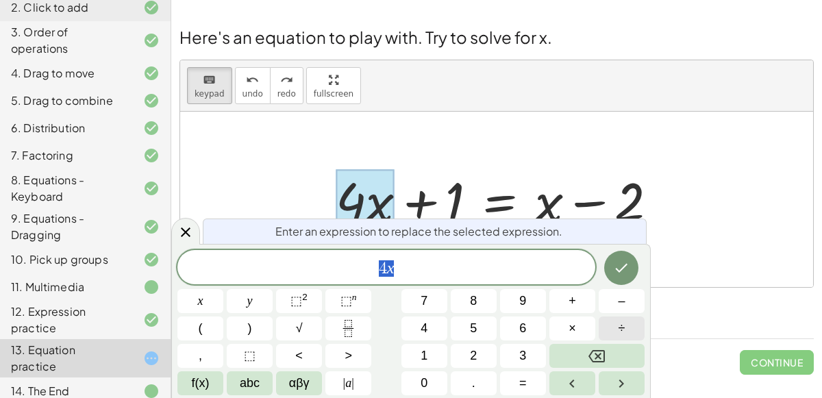
click at [630, 325] on button "÷" at bounding box center [622, 328] width 46 height 24
click at [482, 330] on button "5" at bounding box center [474, 328] width 46 height 24
click at [614, 271] on icon "Done" at bounding box center [621, 268] width 16 height 16
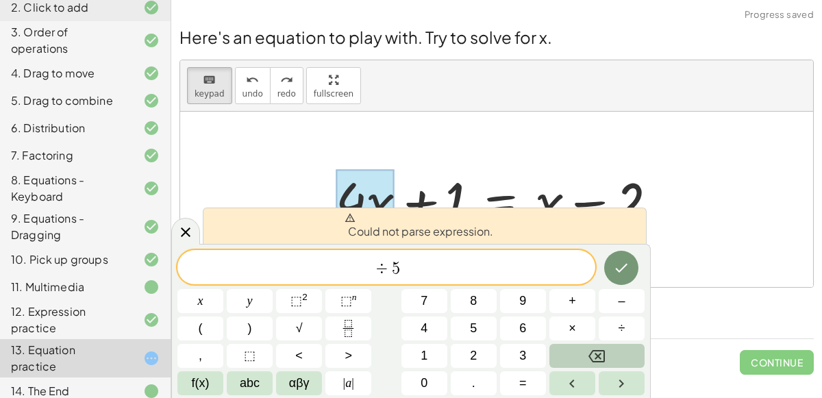
click at [625, 349] on button "Backspace" at bounding box center [596, 356] width 95 height 24
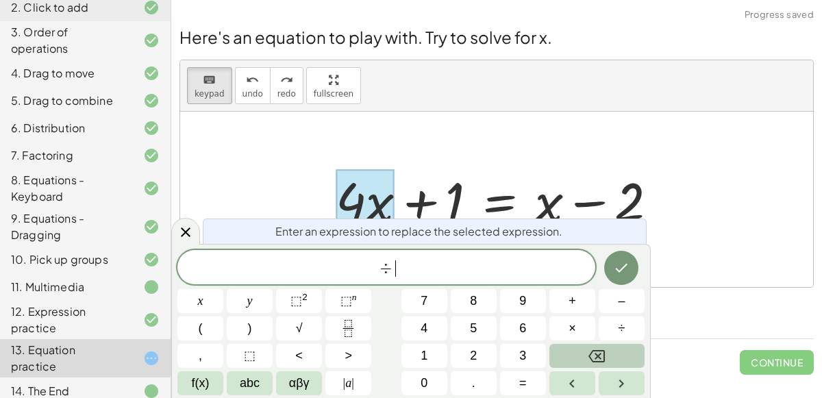
click at [625, 349] on button "Backspace" at bounding box center [596, 356] width 95 height 24
click at [0, 364] on div "13. Equation practice" at bounding box center [85, 358] width 171 height 38
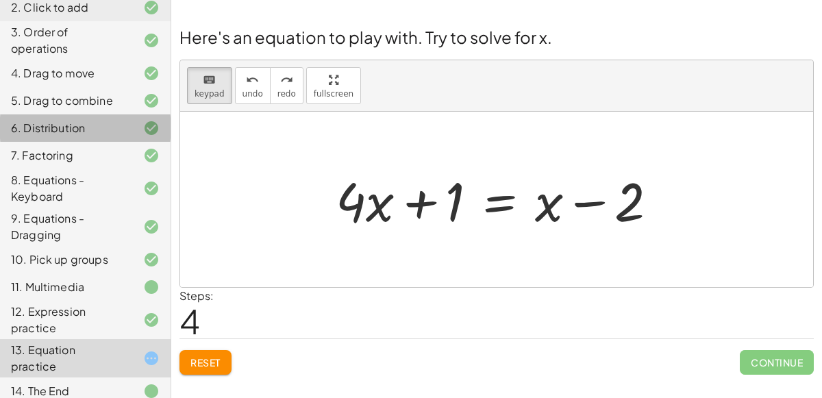
scroll to position [164, 0]
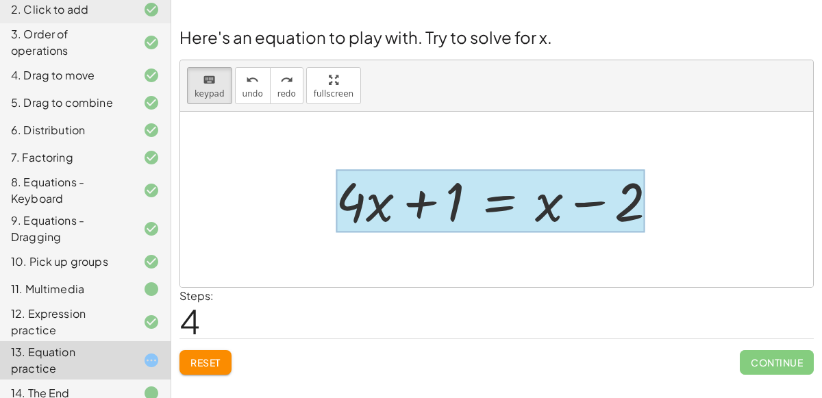
drag, startPoint x: 379, startPoint y: 222, endPoint x: 468, endPoint y: 215, distance: 89.3
click at [468, 216] on div at bounding box center [490, 201] width 309 height 64
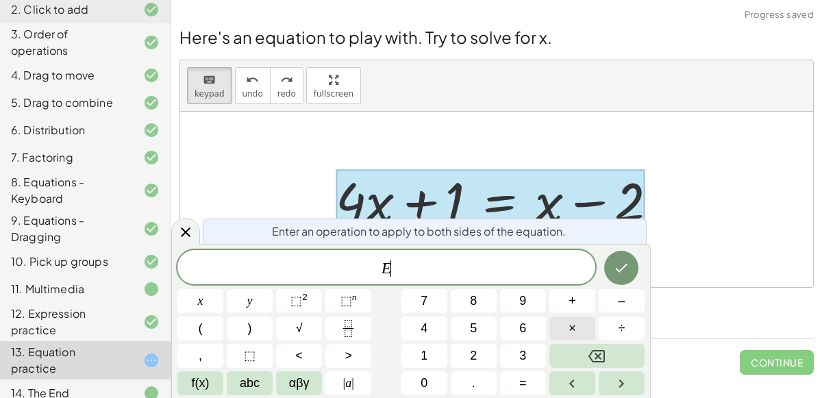
click at [563, 336] on button "×" at bounding box center [572, 328] width 46 height 24
click at [477, 347] on button "2" at bounding box center [474, 356] width 46 height 24
click at [622, 258] on button "Done" at bounding box center [621, 268] width 34 height 34
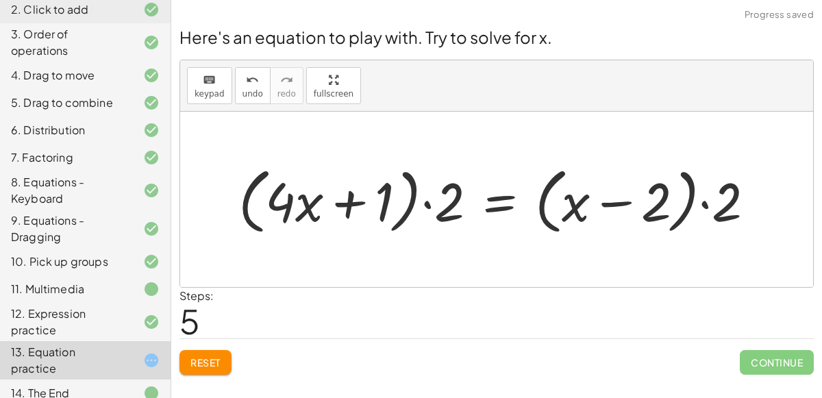
click at [710, 198] on div at bounding box center [502, 199] width 541 height 79
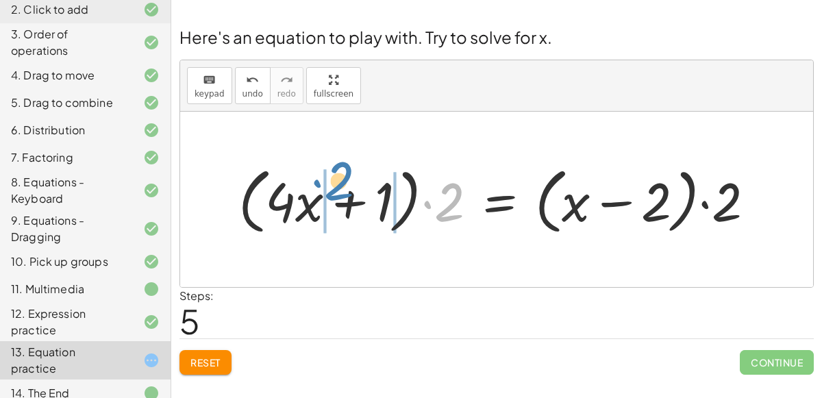
drag, startPoint x: 445, startPoint y: 213, endPoint x: 338, endPoint y: 192, distance: 109.5
click at [338, 192] on div at bounding box center [502, 199] width 541 height 79
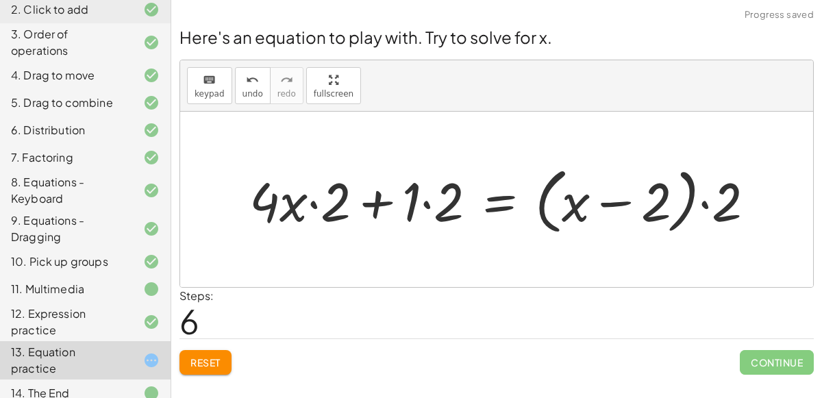
click at [432, 204] on div at bounding box center [507, 199] width 530 height 79
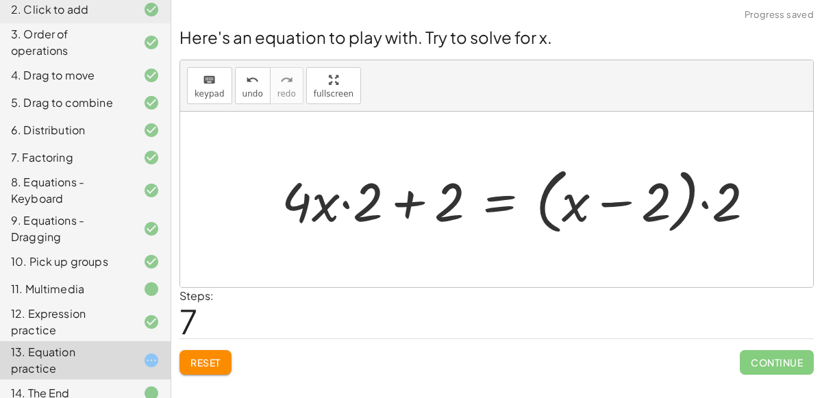
click at [342, 205] on div at bounding box center [524, 199] width 498 height 79
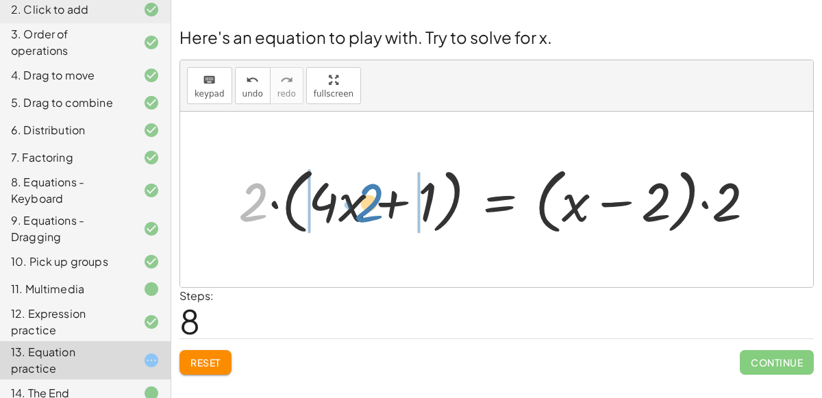
drag, startPoint x: 253, startPoint y: 203, endPoint x: 368, endPoint y: 203, distance: 114.4
click at [368, 203] on div at bounding box center [502, 199] width 541 height 79
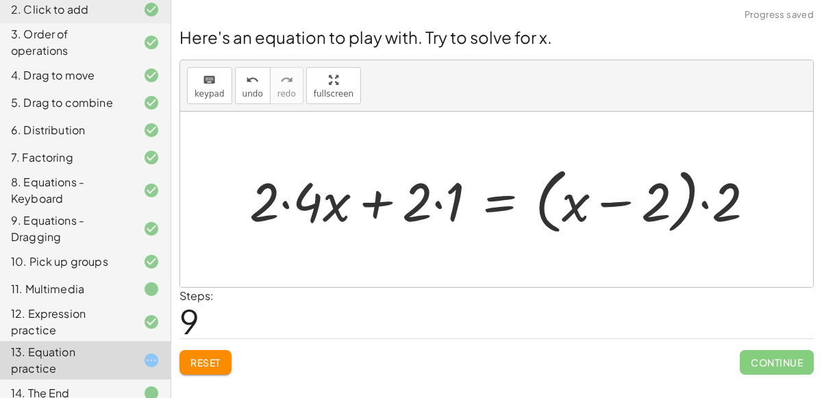
click at [431, 208] on div at bounding box center [507, 199] width 530 height 79
click at [436, 205] on div at bounding box center [507, 199] width 530 height 79
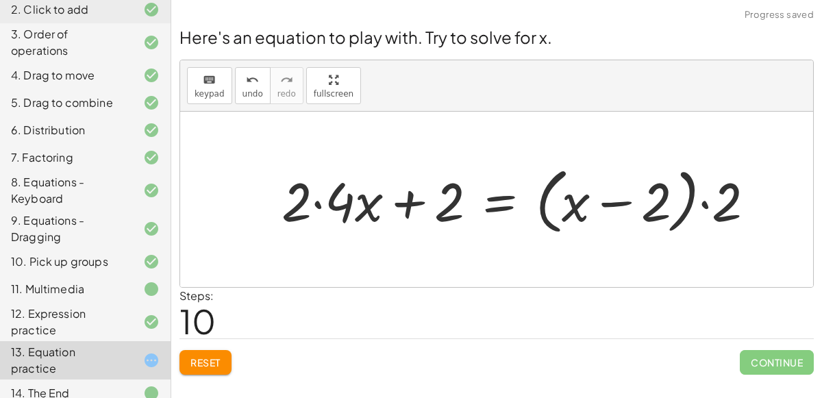
click at [309, 199] on div at bounding box center [524, 199] width 498 height 79
click at [314, 203] on div at bounding box center [524, 199] width 498 height 79
click at [405, 209] on div at bounding box center [544, 199] width 458 height 79
click at [701, 203] on div at bounding box center [544, 199] width 458 height 79
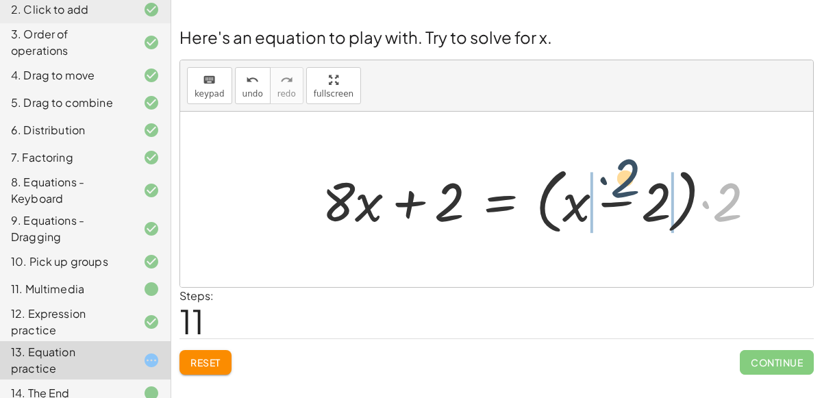
drag, startPoint x: 730, startPoint y: 207, endPoint x: 622, endPoint y: 183, distance: 110.8
click at [622, 183] on div at bounding box center [544, 199] width 458 height 79
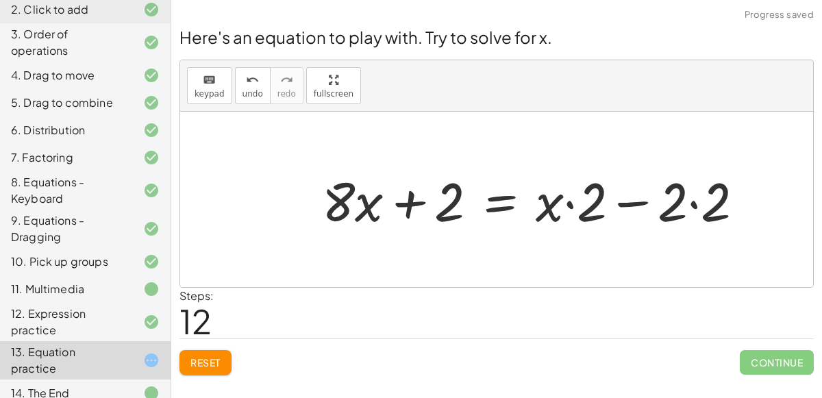
click at [695, 199] on div at bounding box center [538, 199] width 447 height 71
click at [577, 204] on div at bounding box center [516, 199] width 403 height 71
click at [568, 207] on div at bounding box center [516, 199] width 403 height 71
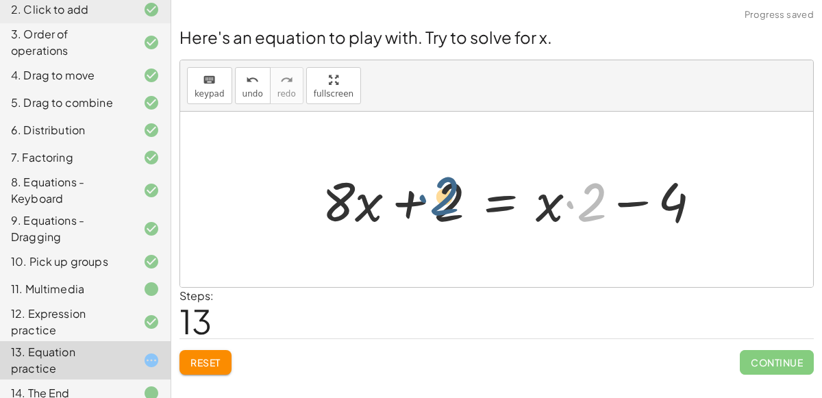
drag, startPoint x: 590, startPoint y: 209, endPoint x: 445, endPoint y: 204, distance: 145.3
click at [445, 204] on div at bounding box center [516, 199] width 403 height 71
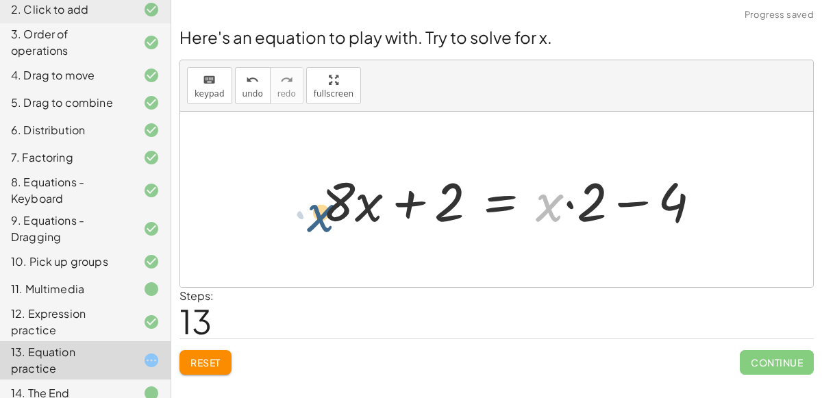
drag, startPoint x: 558, startPoint y: 213, endPoint x: 329, endPoint y: 223, distance: 228.3
click at [329, 223] on div at bounding box center [516, 199] width 403 height 71
click at [225, 358] on button "Reset" at bounding box center [205, 362] width 52 height 25
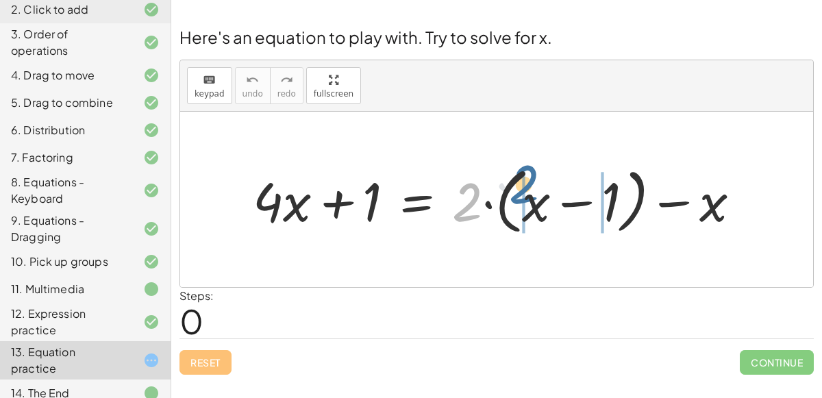
drag, startPoint x: 464, startPoint y: 203, endPoint x: 533, endPoint y: 185, distance: 70.8
click at [533, 185] on div at bounding box center [502, 199] width 512 height 79
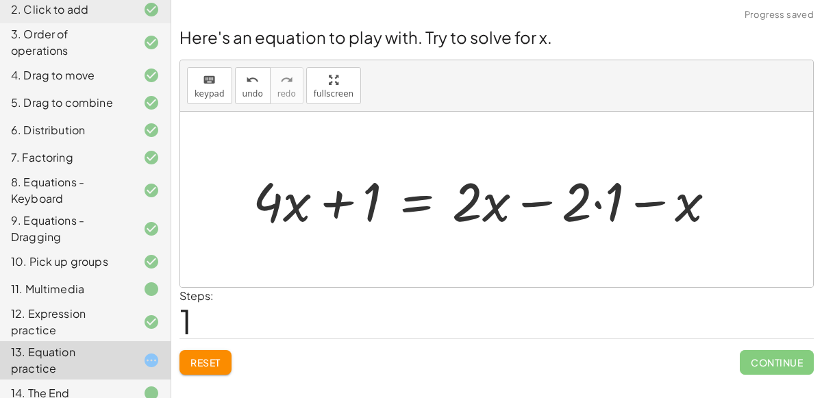
click at [600, 206] on div at bounding box center [490, 199] width 488 height 71
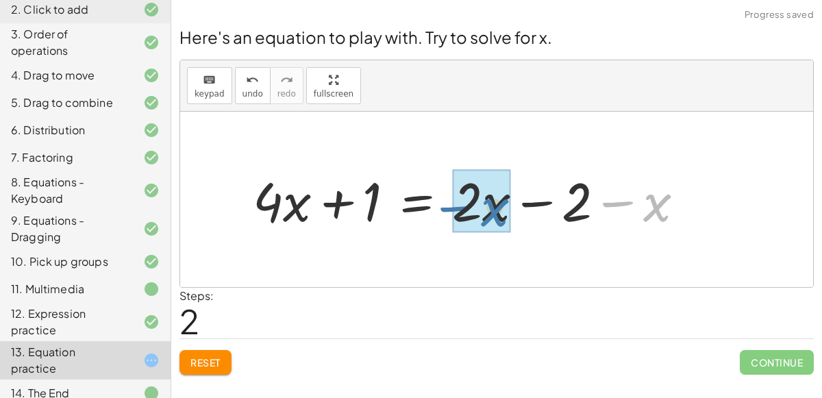
drag, startPoint x: 649, startPoint y: 201, endPoint x: 485, endPoint y: 205, distance: 164.4
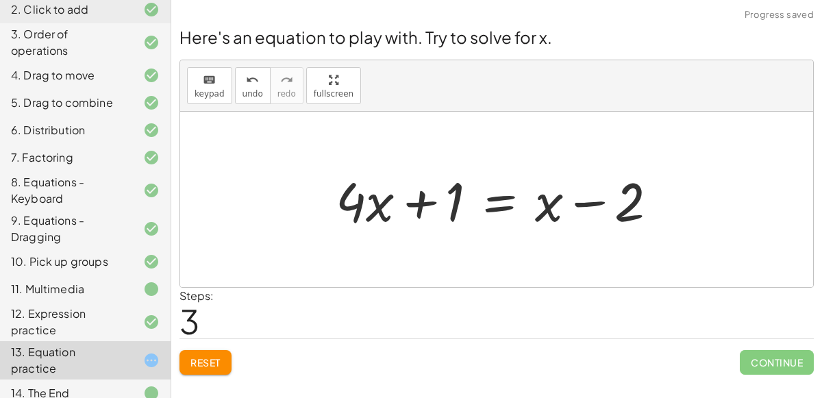
click at [629, 215] on div at bounding box center [502, 199] width 347 height 71
click at [548, 224] on div at bounding box center [502, 199] width 347 height 71
drag, startPoint x: 355, startPoint y: 203, endPoint x: 399, endPoint y: 194, distance: 44.7
click at [399, 194] on div at bounding box center [502, 199] width 347 height 71
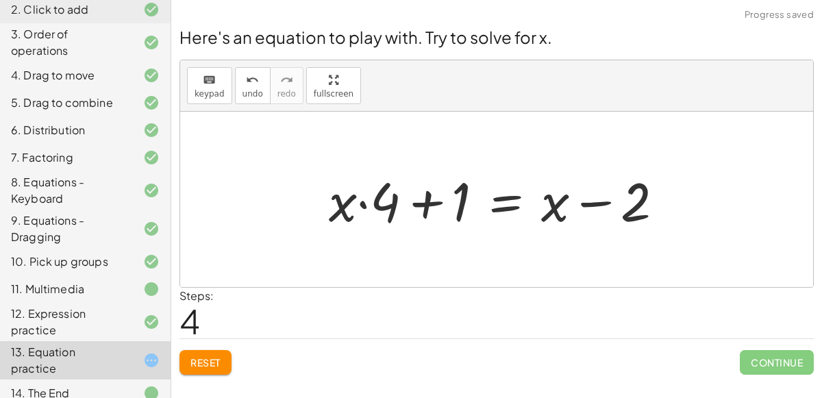
click at [367, 206] on div at bounding box center [502, 199] width 360 height 71
click at [357, 203] on div at bounding box center [502, 199] width 360 height 71
drag, startPoint x: 466, startPoint y: 208, endPoint x: 393, endPoint y: 197, distance: 73.5
click at [393, 197] on div at bounding box center [502, 199] width 360 height 71
drag, startPoint x: 455, startPoint y: 201, endPoint x: 358, endPoint y: 210, distance: 96.9
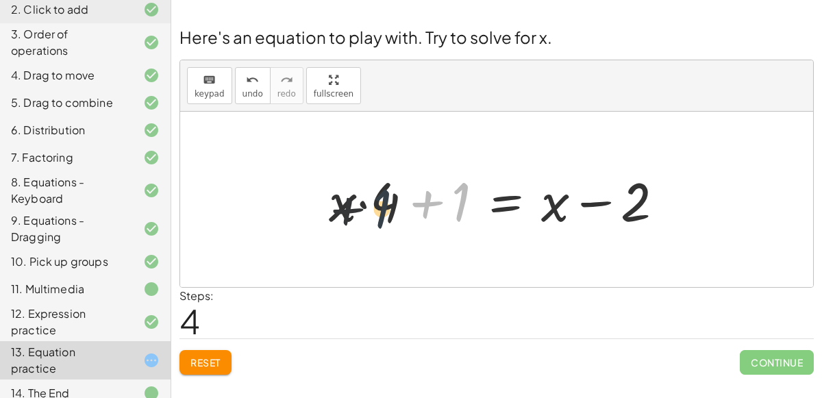
click at [358, 210] on div at bounding box center [502, 199] width 360 height 71
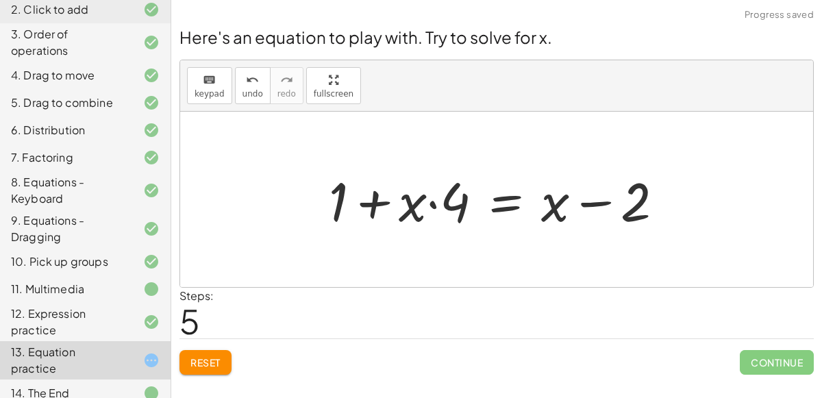
click at [427, 202] on div at bounding box center [502, 199] width 360 height 71
drag, startPoint x: 541, startPoint y: 210, endPoint x: 382, endPoint y: 211, distance: 158.9
click at [382, 211] on div at bounding box center [502, 199] width 360 height 71
drag, startPoint x: 559, startPoint y: 205, endPoint x: 353, endPoint y: 199, distance: 205.6
click at [353, 199] on div at bounding box center [502, 199] width 360 height 71
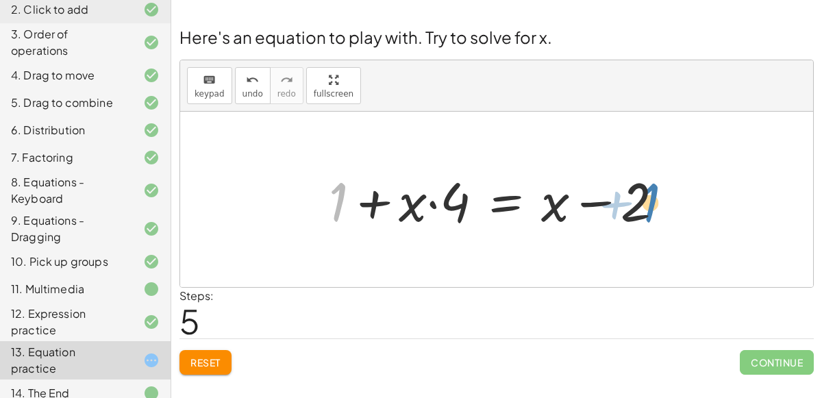
drag, startPoint x: 325, startPoint y: 199, endPoint x: 624, endPoint y: 197, distance: 299.3
click at [624, 197] on div at bounding box center [502, 199] width 360 height 71
drag, startPoint x: 640, startPoint y: 206, endPoint x: 587, endPoint y: 216, distance: 53.7
click at [587, 216] on div at bounding box center [502, 199] width 360 height 71
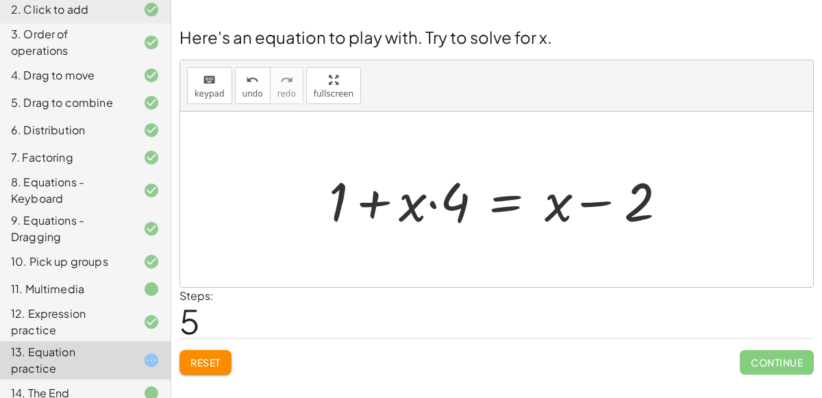
click at [618, 205] on div at bounding box center [502, 199] width 360 height 71
click at [340, 205] on div at bounding box center [502, 199] width 360 height 71
click at [231, 360] on button "Reset" at bounding box center [205, 362] width 52 height 25
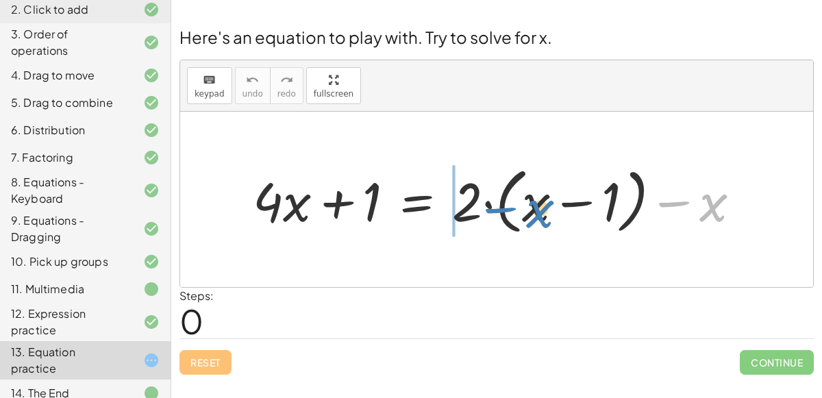
drag, startPoint x: 713, startPoint y: 203, endPoint x: 536, endPoint y: 206, distance: 177.4
click at [536, 206] on div at bounding box center [502, 199] width 512 height 79
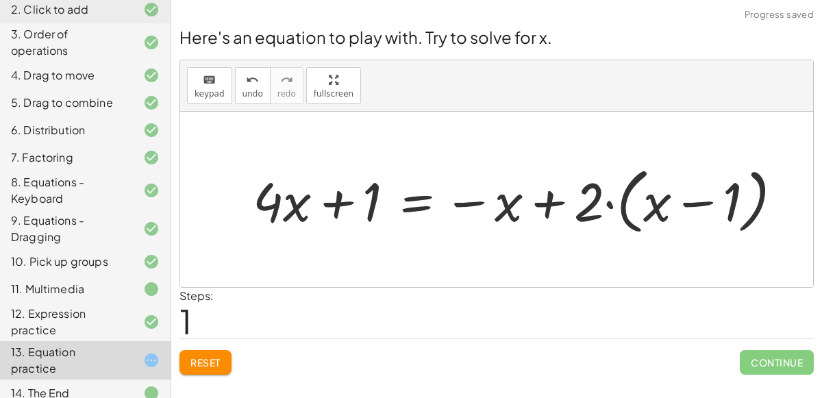
click at [603, 197] on div at bounding box center [523, 199] width 554 height 79
drag, startPoint x: 595, startPoint y: 203, endPoint x: 688, endPoint y: 181, distance: 96.4
click at [688, 181] on div at bounding box center [523, 199] width 554 height 79
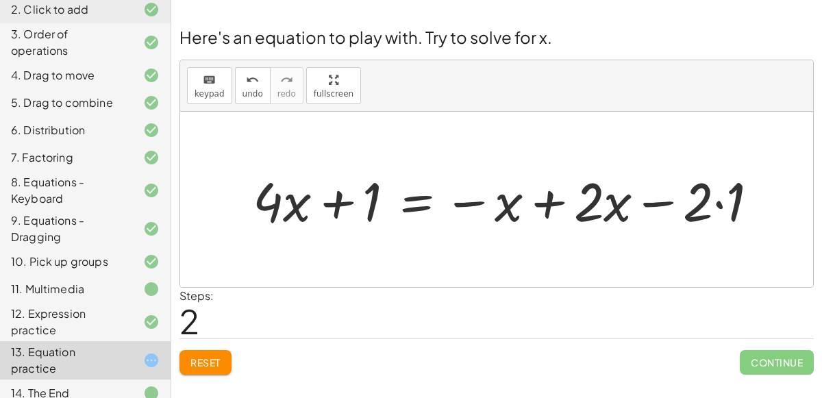
click at [227, 363] on button "Reset" at bounding box center [205, 362] width 52 height 25
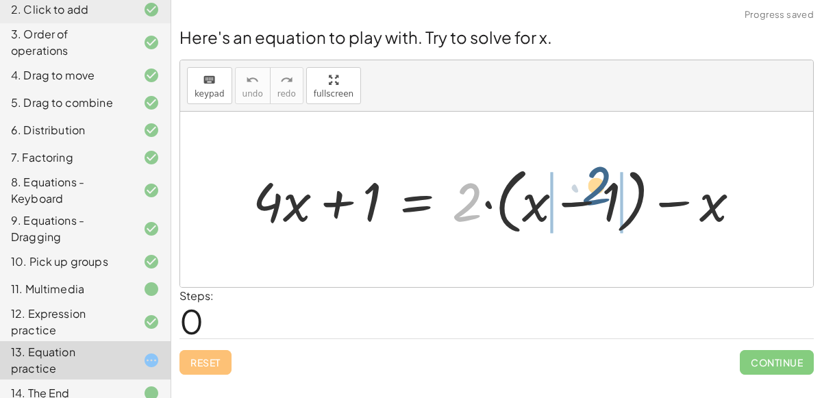
drag, startPoint x: 458, startPoint y: 192, endPoint x: 568, endPoint y: 175, distance: 112.3
click at [568, 175] on div at bounding box center [502, 199] width 512 height 79
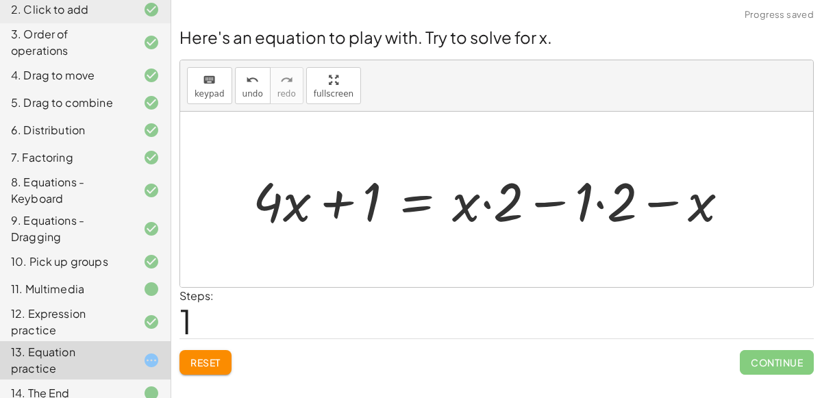
click at [484, 197] on div at bounding box center [496, 199] width 501 height 71
click at [611, 204] on div at bounding box center [496, 199] width 501 height 71
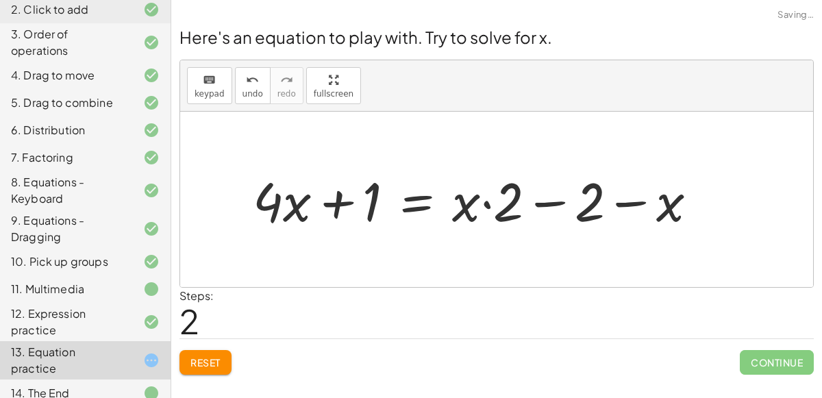
click at [484, 195] on div at bounding box center [480, 199] width 469 height 71
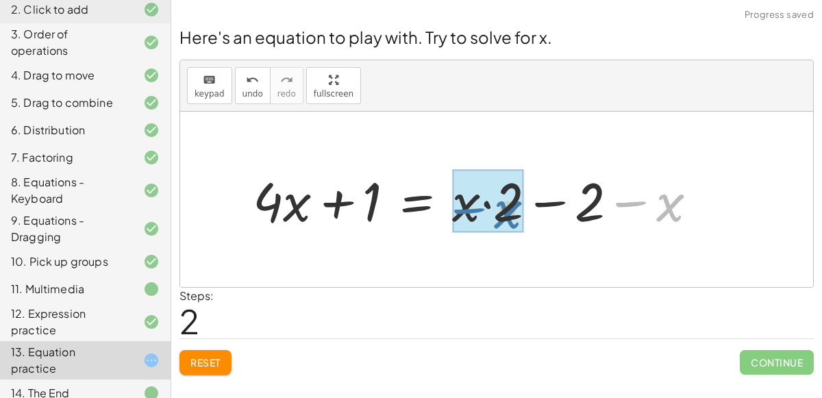
drag, startPoint x: 674, startPoint y: 215, endPoint x: 487, endPoint y: 223, distance: 187.1
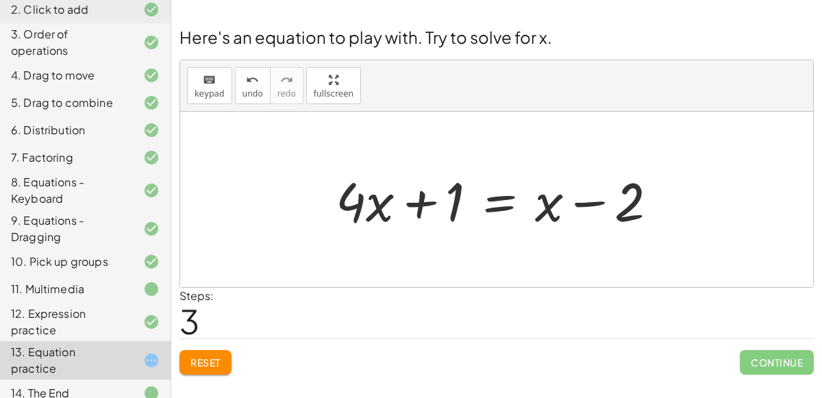
click at [594, 192] on div at bounding box center [502, 199] width 347 height 71
drag, startPoint x: 541, startPoint y: 214, endPoint x: 546, endPoint y: 232, distance: 17.8
click at [546, 232] on div at bounding box center [502, 199] width 347 height 71
click at [492, 197] on div at bounding box center [502, 199] width 347 height 71
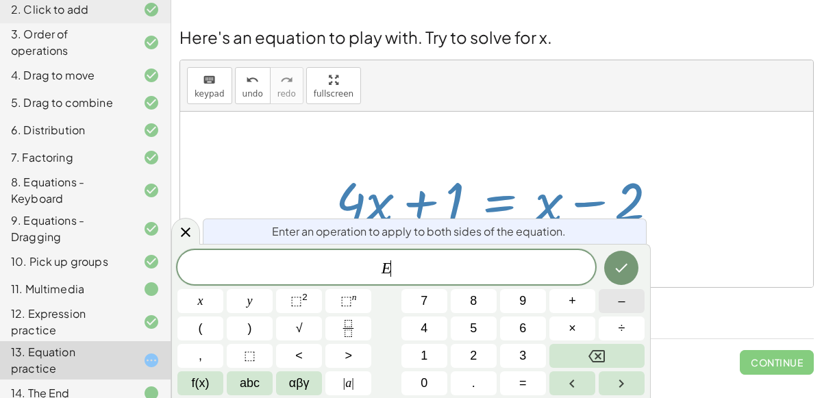
click at [634, 297] on button "–" at bounding box center [622, 301] width 46 height 24
click at [632, 267] on button "Done" at bounding box center [621, 268] width 34 height 34
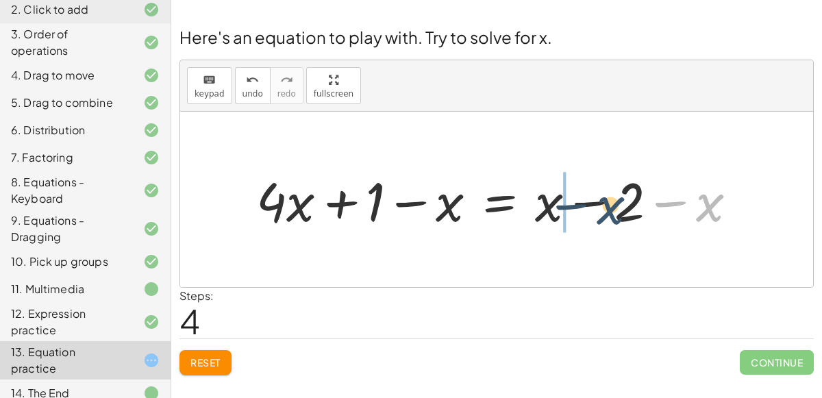
drag, startPoint x: 707, startPoint y: 205, endPoint x: 605, endPoint y: 207, distance: 102.1
click at [605, 207] on div at bounding box center [501, 199] width 505 height 71
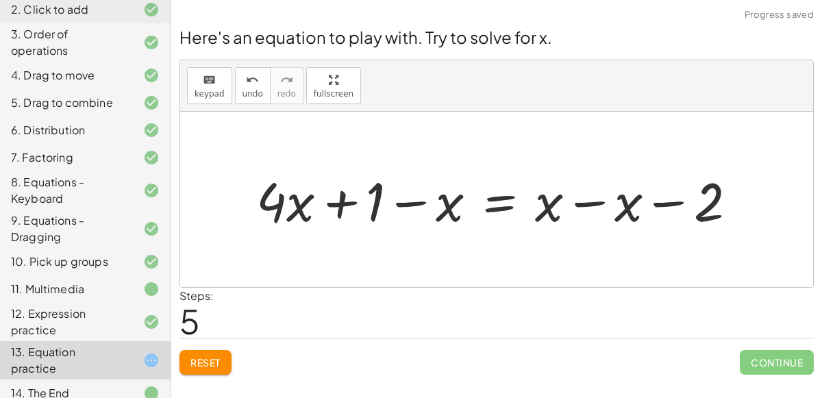
click at [593, 201] on div at bounding box center [501, 199] width 505 height 71
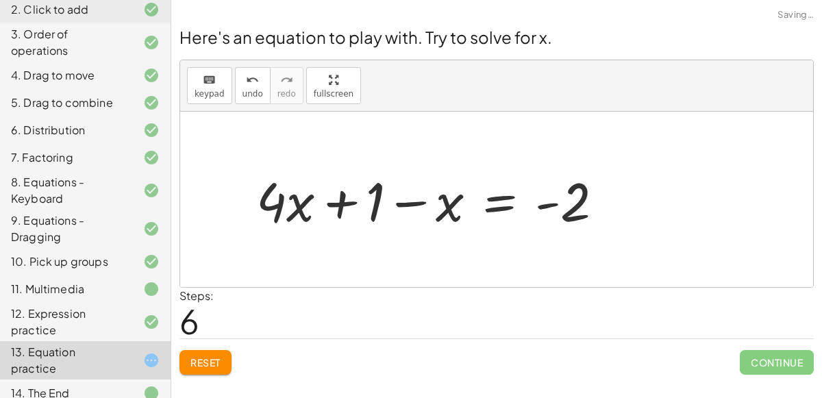
click at [552, 196] on div at bounding box center [435, 199] width 372 height 71
click at [403, 198] on div at bounding box center [435, 199] width 372 height 71
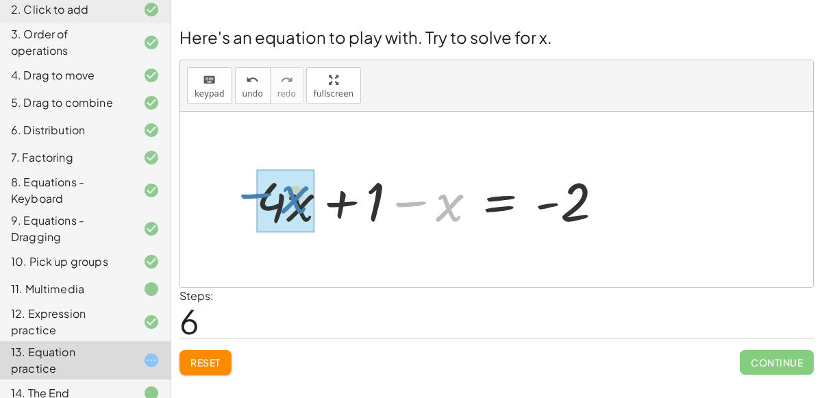
drag, startPoint x: 447, startPoint y: 201, endPoint x: 298, endPoint y: 200, distance: 148.6
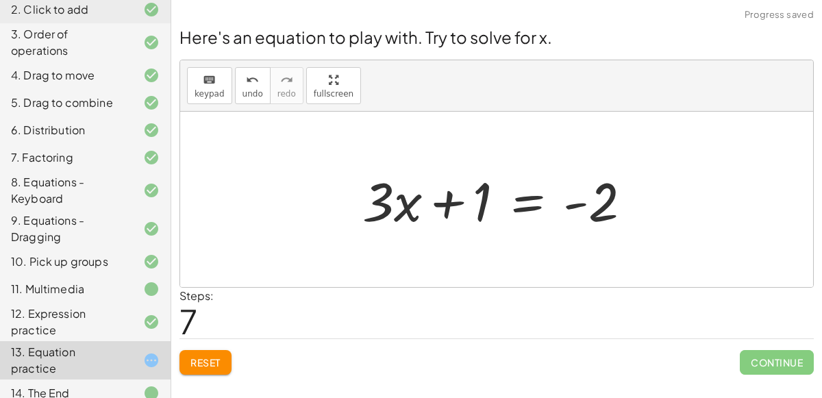
click at [591, 212] on div at bounding box center [502, 199] width 294 height 71
click at [581, 204] on div at bounding box center [502, 199] width 294 height 71
click at [221, 353] on button "Reset" at bounding box center [205, 362] width 52 height 25
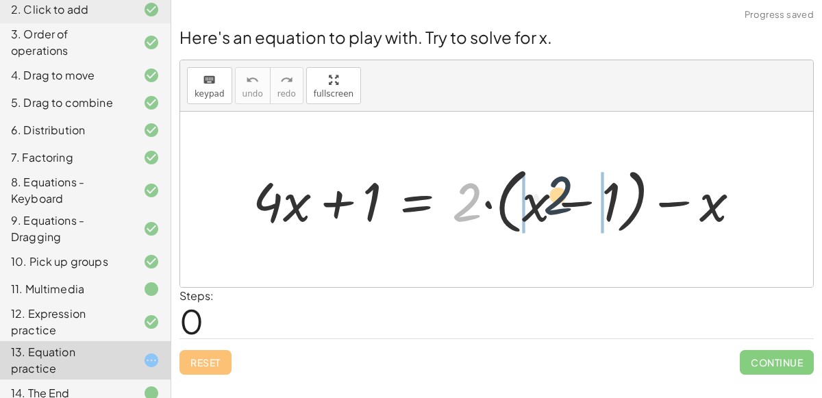
drag, startPoint x: 462, startPoint y: 199, endPoint x: 555, endPoint y: 188, distance: 94.4
click at [555, 188] on div at bounding box center [502, 199] width 512 height 79
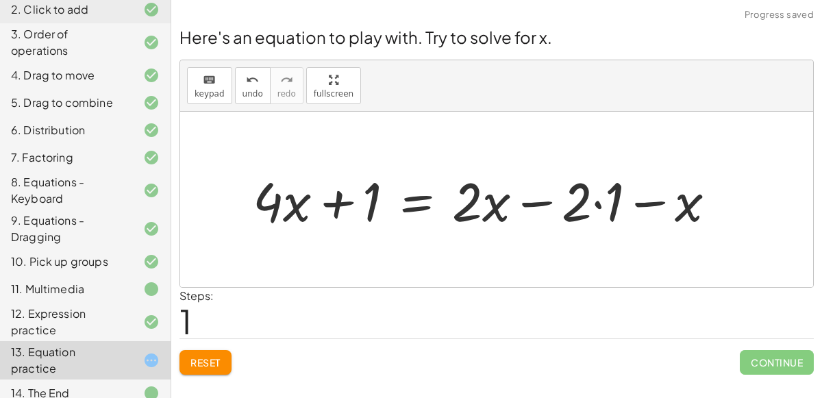
click at [600, 205] on div at bounding box center [490, 199] width 488 height 71
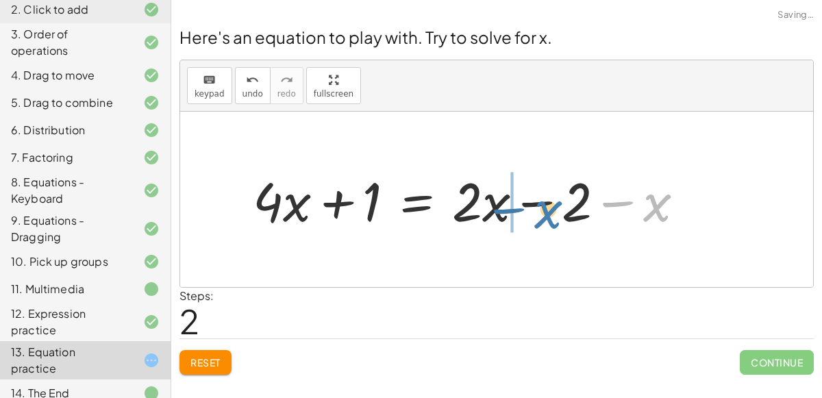
drag, startPoint x: 661, startPoint y: 212, endPoint x: 544, endPoint y: 218, distance: 117.2
click at [544, 218] on div at bounding box center [474, 199] width 456 height 71
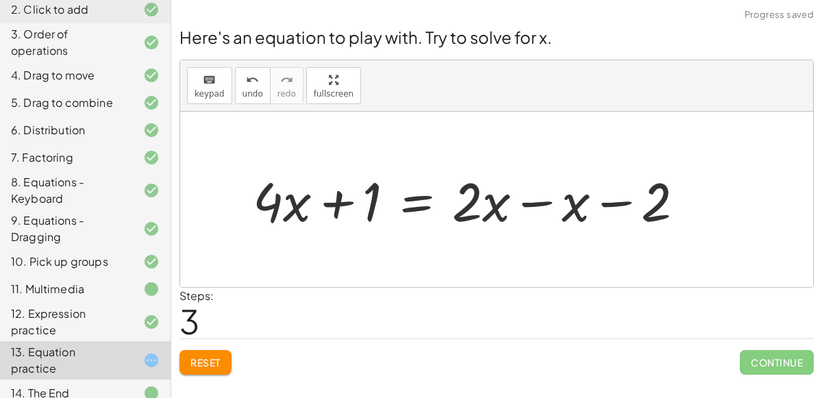
click at [541, 199] on div at bounding box center [474, 199] width 456 height 71
